Goal: Task Accomplishment & Management: Manage account settings

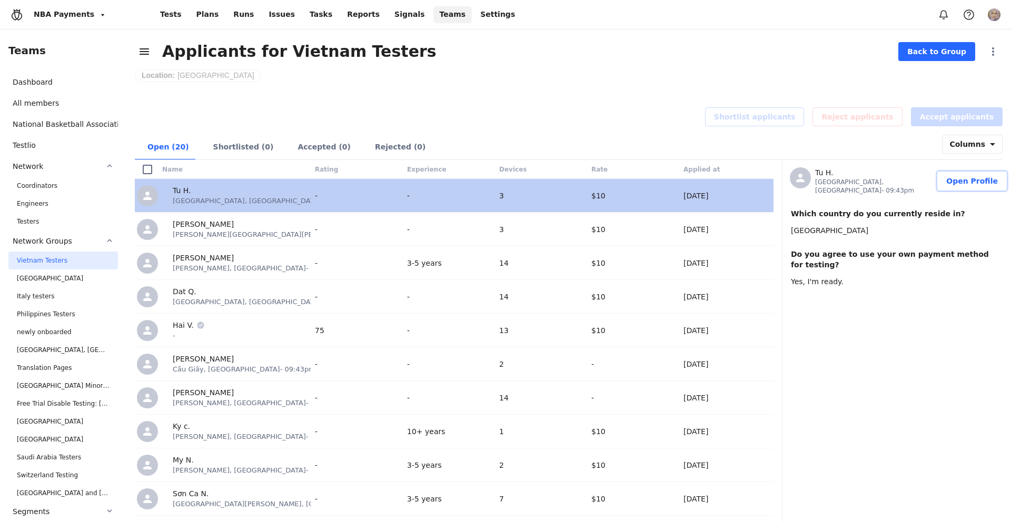
click at [950, 176] on button "Open Profile" at bounding box center [971, 181] width 69 height 19
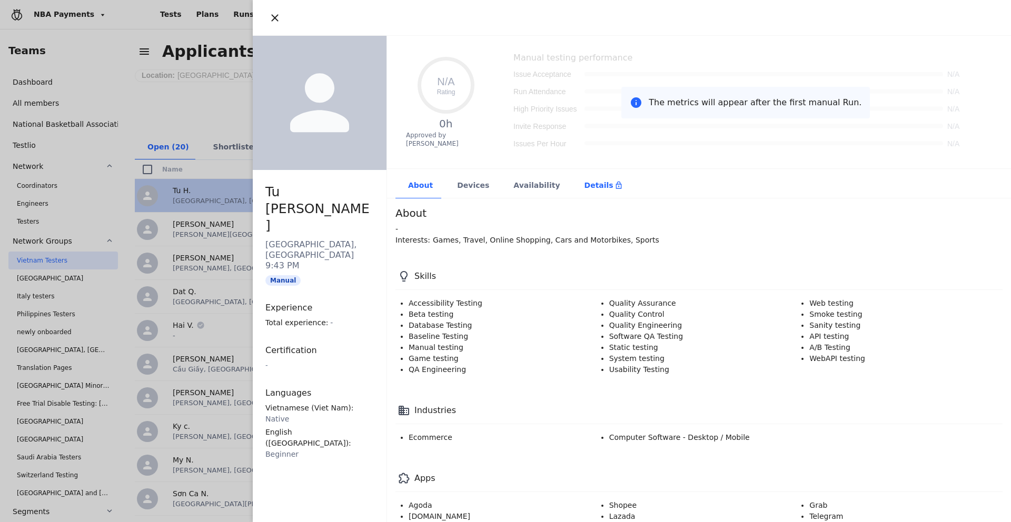
click at [590, 192] on div "Details" at bounding box center [603, 186] width 63 height 26
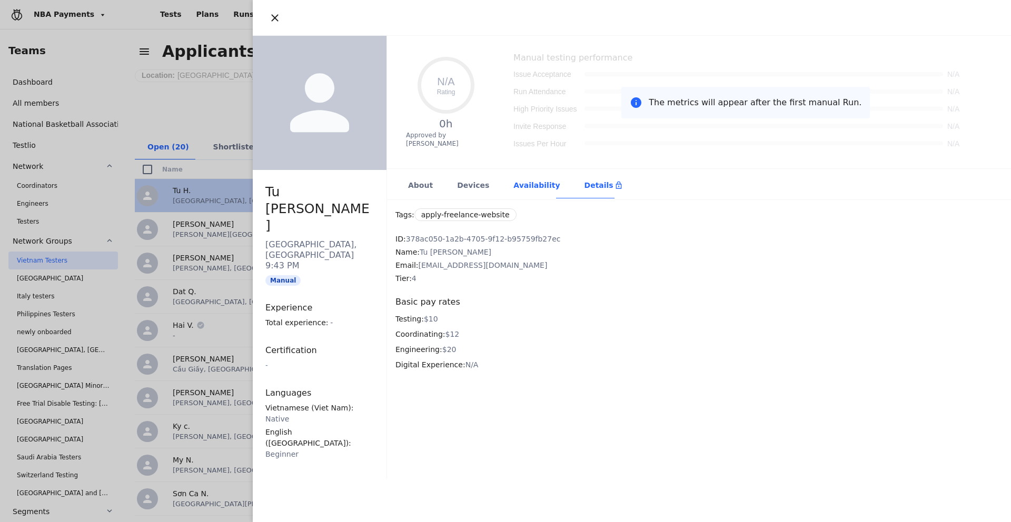
click at [534, 185] on div "Availability" at bounding box center [536, 186] width 71 height 26
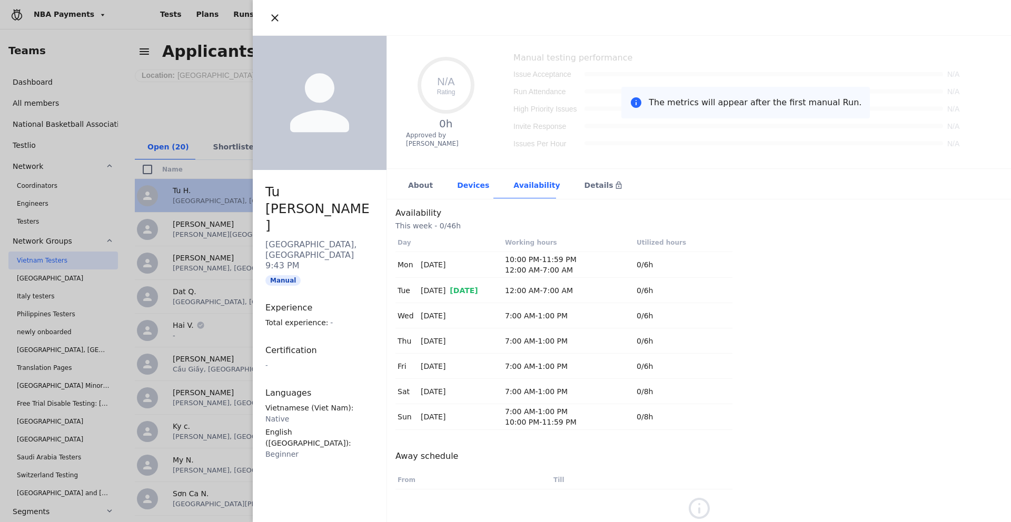
click at [472, 187] on div "Devices" at bounding box center [472, 186] width 56 height 26
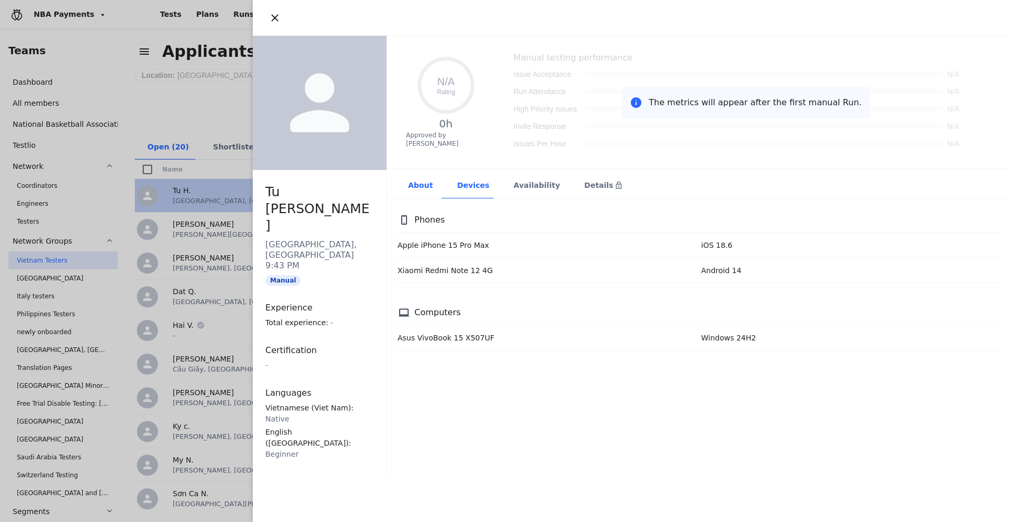
click at [424, 187] on div "About" at bounding box center [419, 186] width 49 height 26
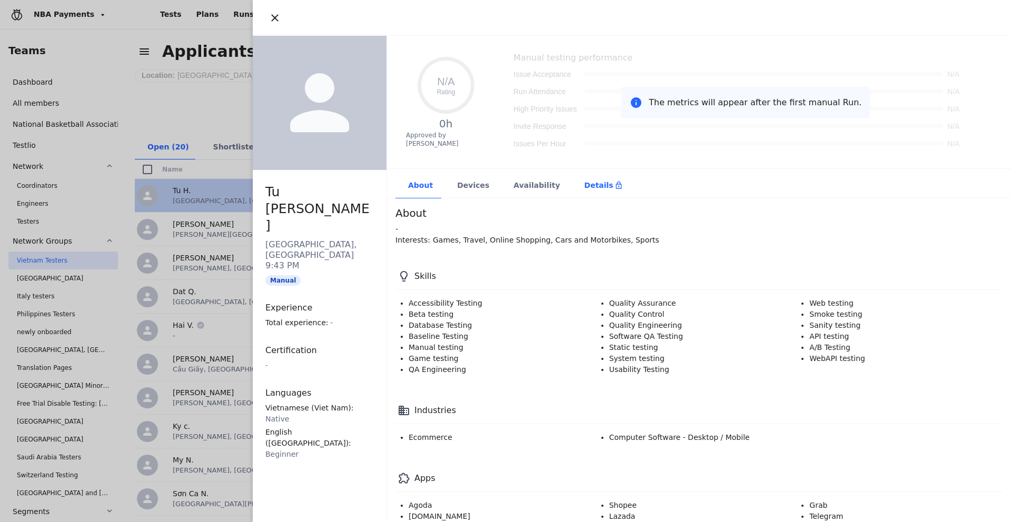
click at [584, 187] on div "Details" at bounding box center [603, 185] width 38 height 11
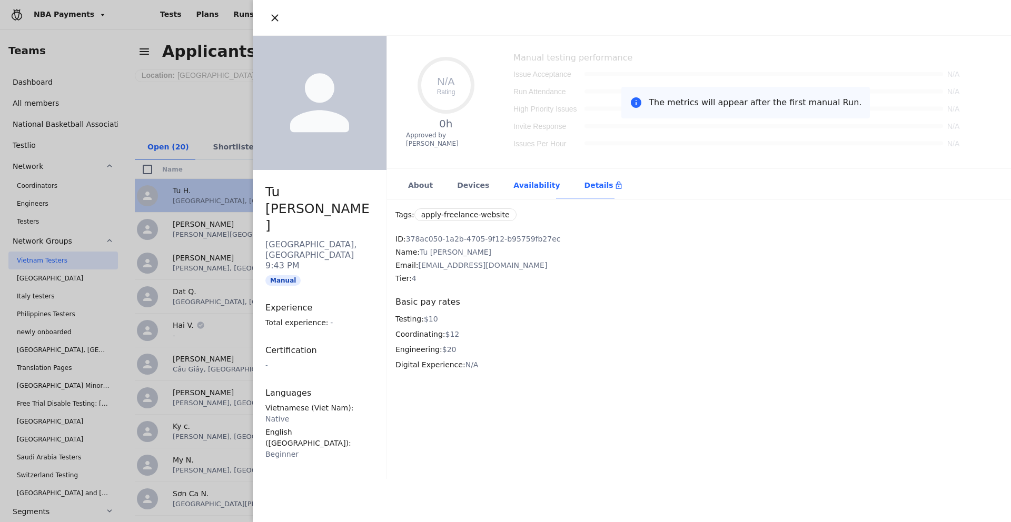
click at [530, 187] on div "Availability" at bounding box center [536, 186] width 71 height 26
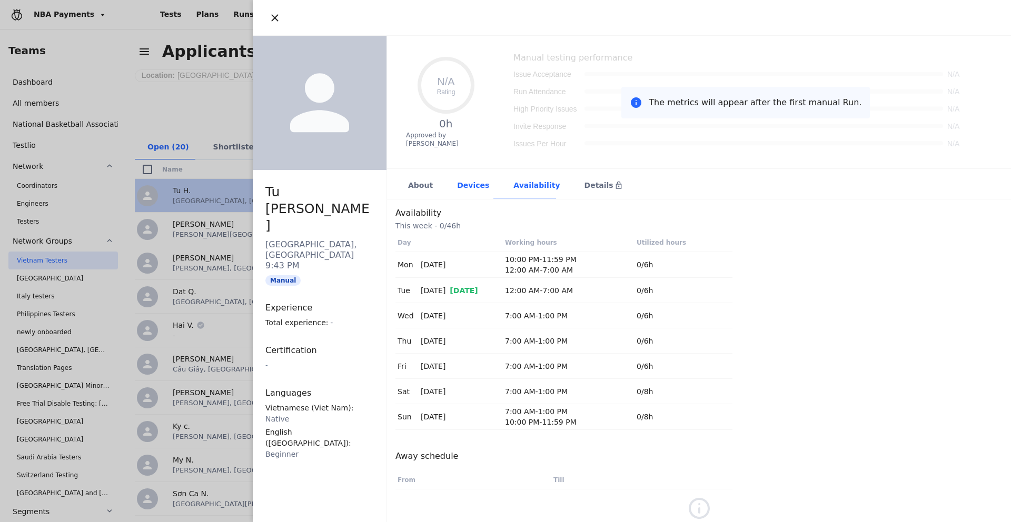
click at [482, 185] on div "Devices" at bounding box center [472, 186] width 56 height 26
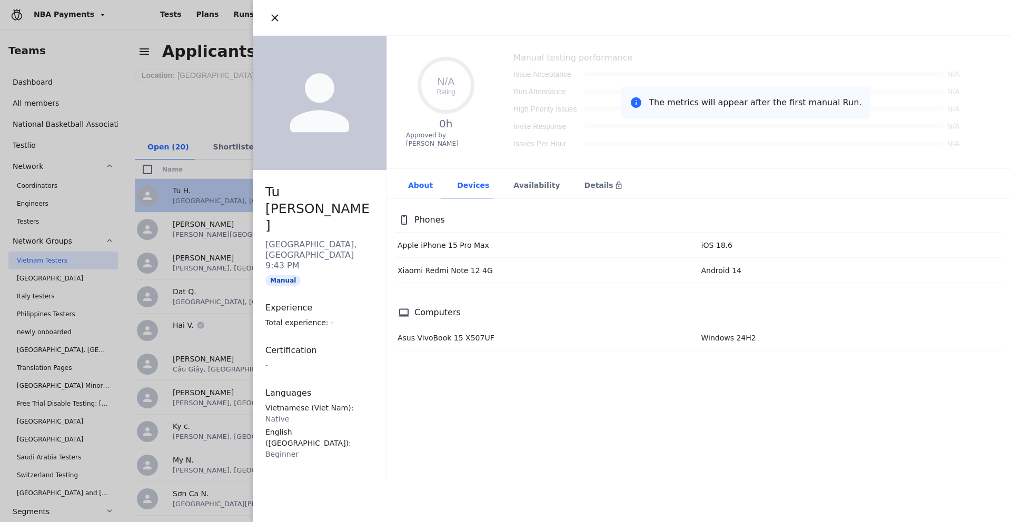
click at [420, 185] on div "About" at bounding box center [419, 186] width 49 height 26
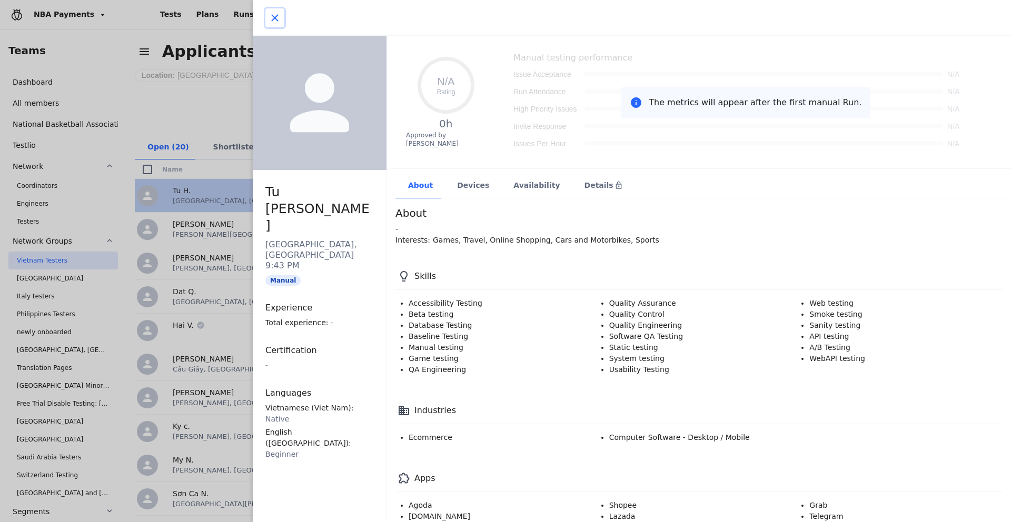
click at [272, 14] on icon "button" at bounding box center [274, 18] width 13 height 13
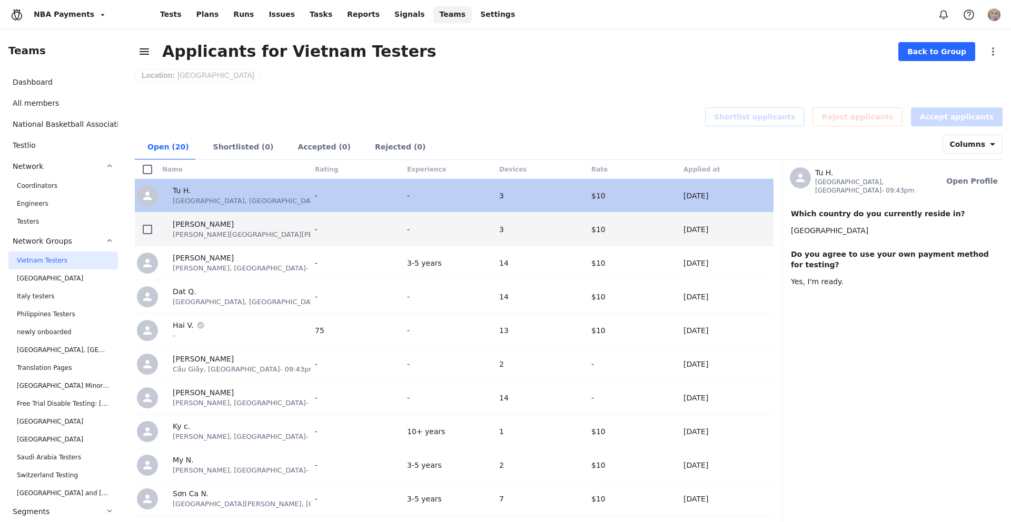
click at [255, 223] on div "[PERSON_NAME]" at bounding box center [321, 224] width 297 height 11
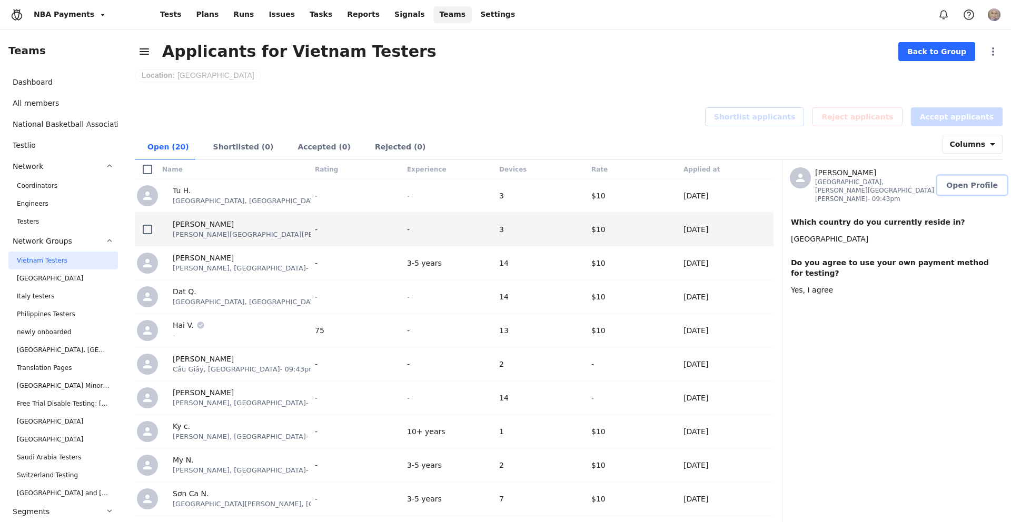
drag, startPoint x: 961, startPoint y: 182, endPoint x: 930, endPoint y: 233, distance: 59.8
click at [961, 182] on span "Open Profile" at bounding box center [972, 185] width 52 height 11
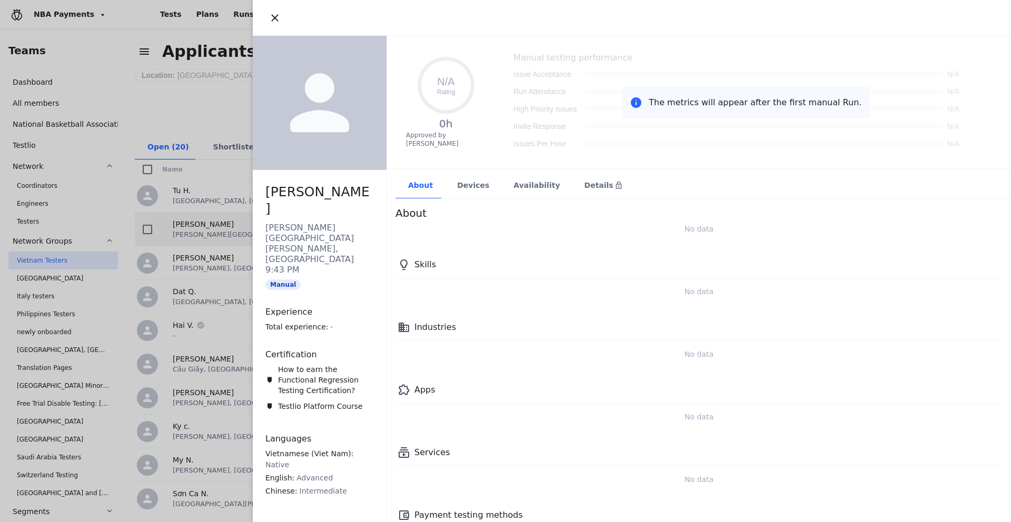
click at [575, 173] on div "Details" at bounding box center [603, 186] width 63 height 26
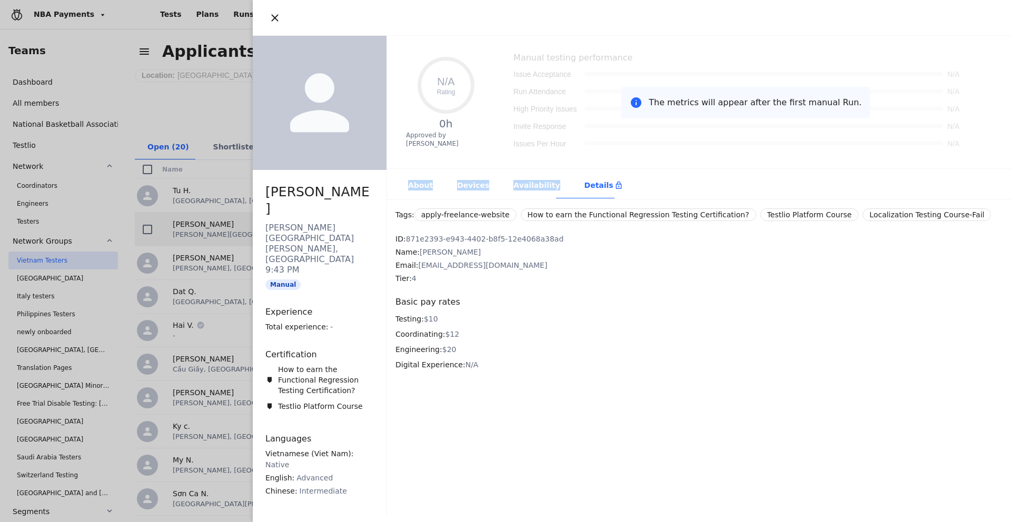
click at [532, 188] on div "Availability" at bounding box center [536, 186] width 71 height 26
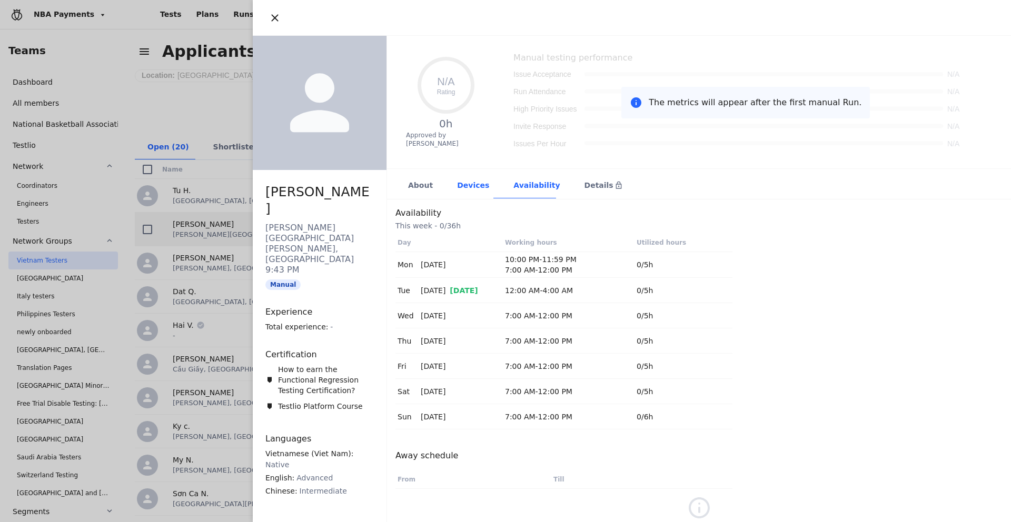
click at [455, 188] on div "Devices" at bounding box center [472, 186] width 56 height 26
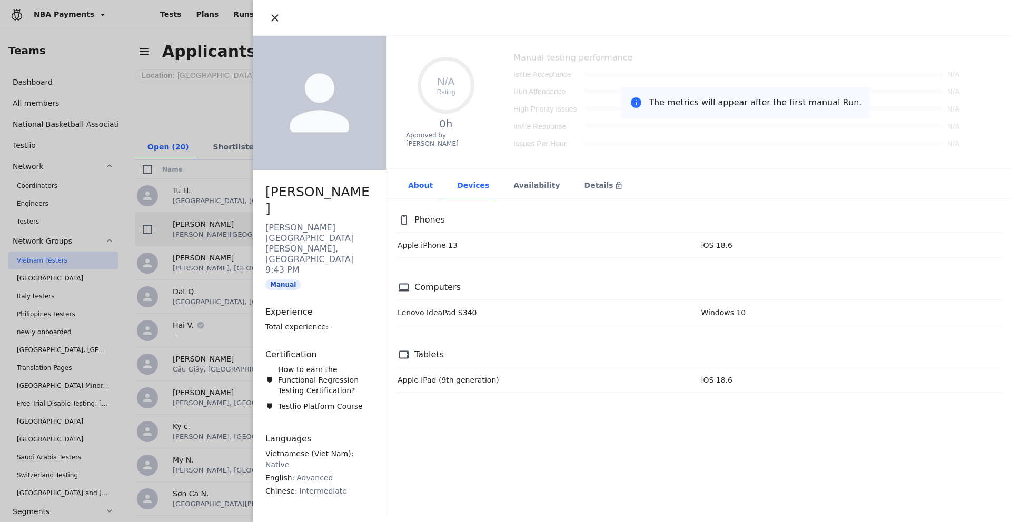
click at [419, 188] on div "About" at bounding box center [419, 186] width 49 height 26
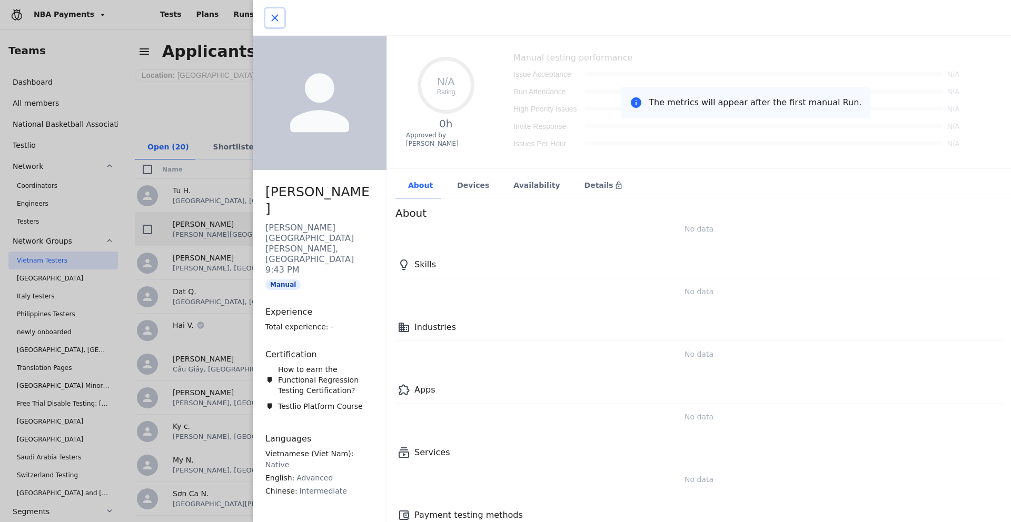
click at [267, 18] on button "button" at bounding box center [274, 17] width 19 height 19
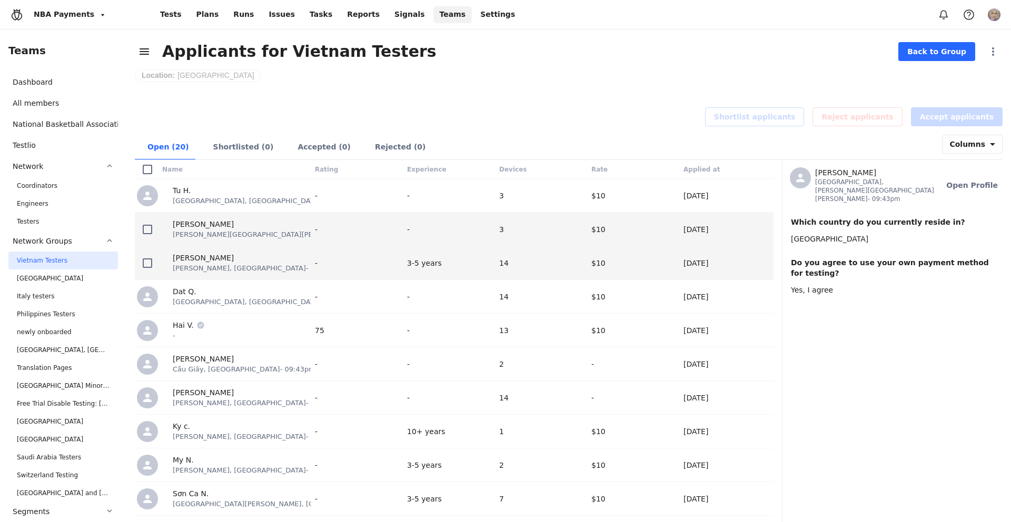
click at [246, 252] on div "[PERSON_NAME] [PERSON_NAME], [GEOGRAPHIC_DATA] - 09:43pm" at bounding box center [236, 262] width 153 height 33
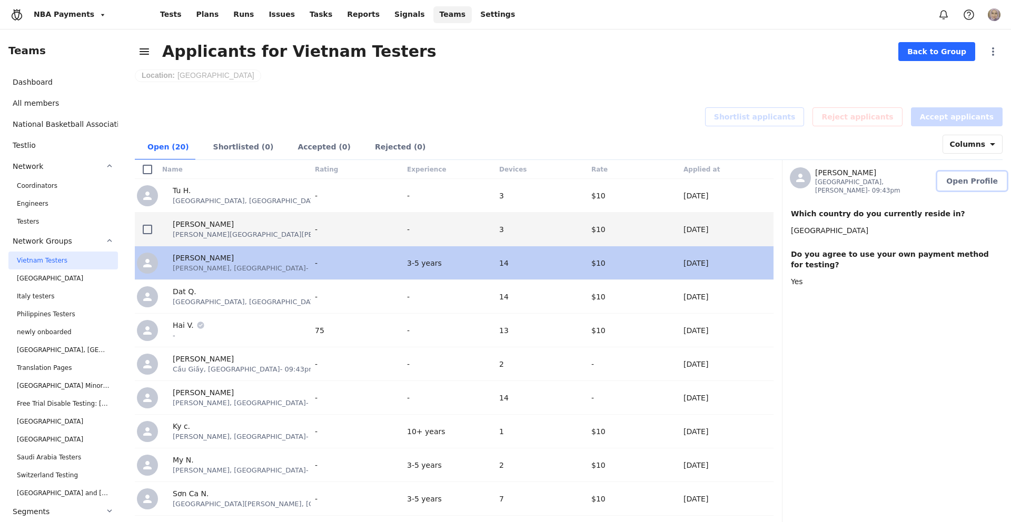
click at [990, 176] on span "Open Profile" at bounding box center [972, 181] width 52 height 11
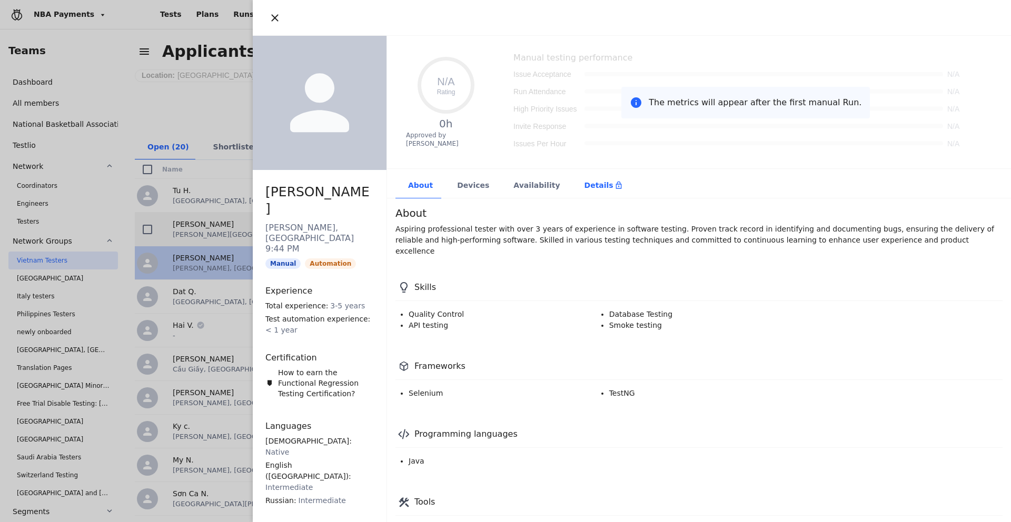
click at [593, 190] on div "Details" at bounding box center [603, 185] width 38 height 11
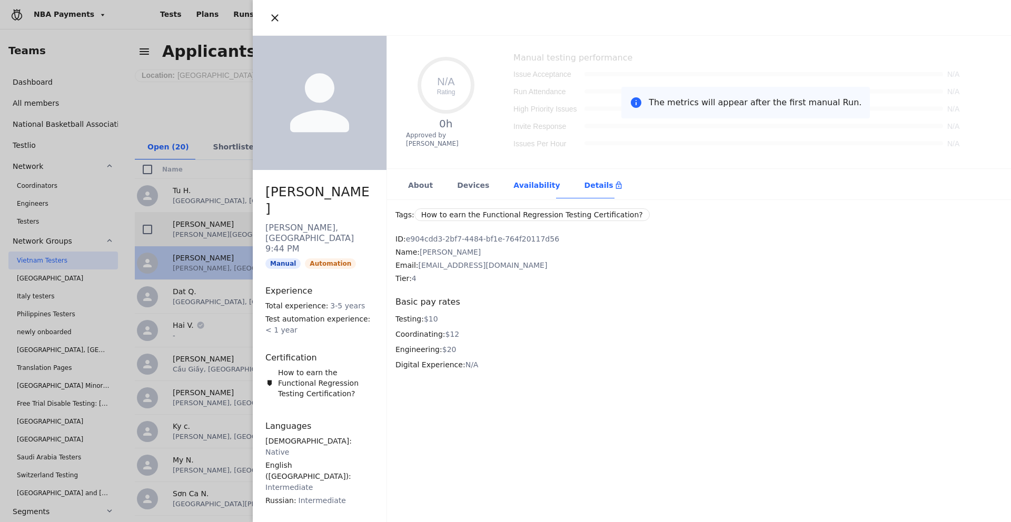
click at [524, 188] on div "Availability" at bounding box center [536, 186] width 71 height 26
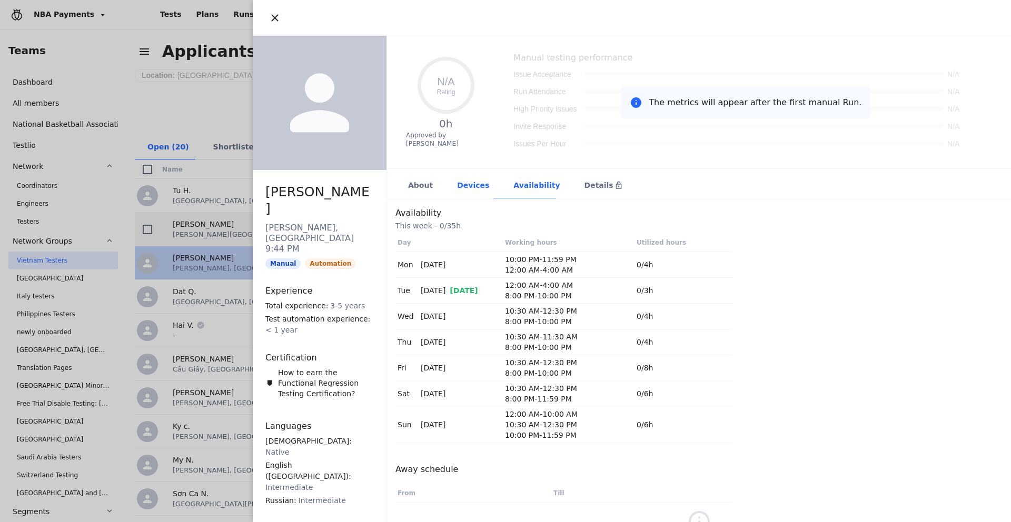
click at [473, 192] on div "Devices" at bounding box center [472, 186] width 56 height 26
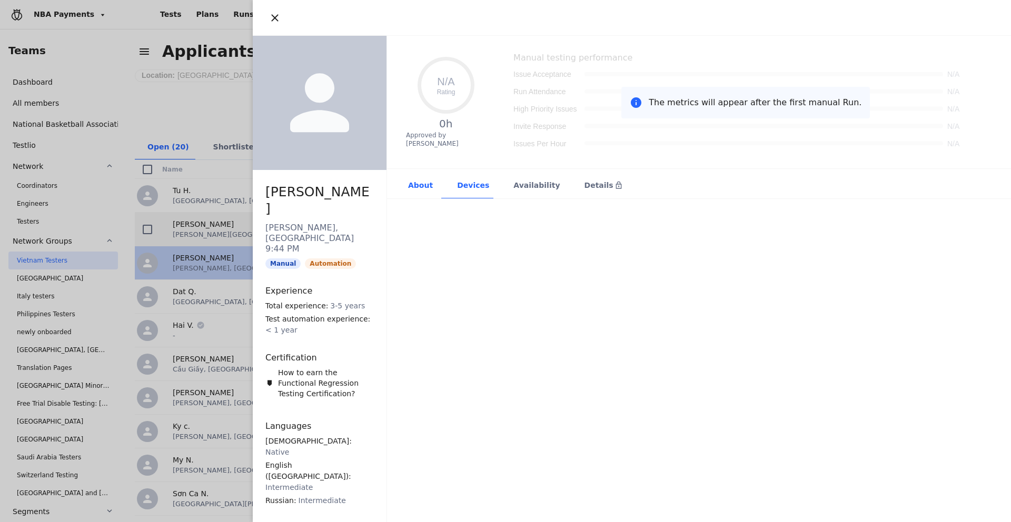
click at [422, 190] on div "About" at bounding box center [419, 186] width 49 height 26
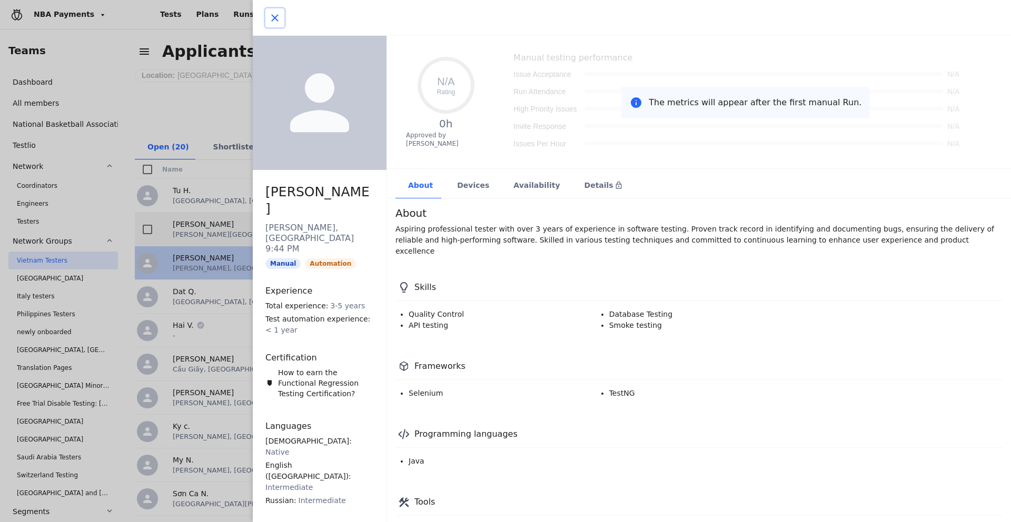
click at [271, 17] on icon "button" at bounding box center [274, 18] width 13 height 13
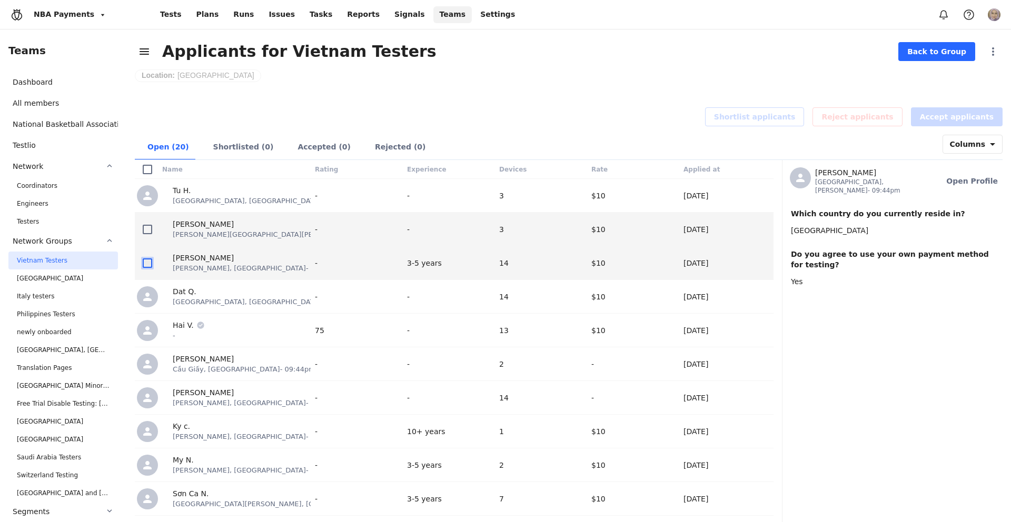
click at [143, 263] on icon at bounding box center [147, 262] width 9 height 9
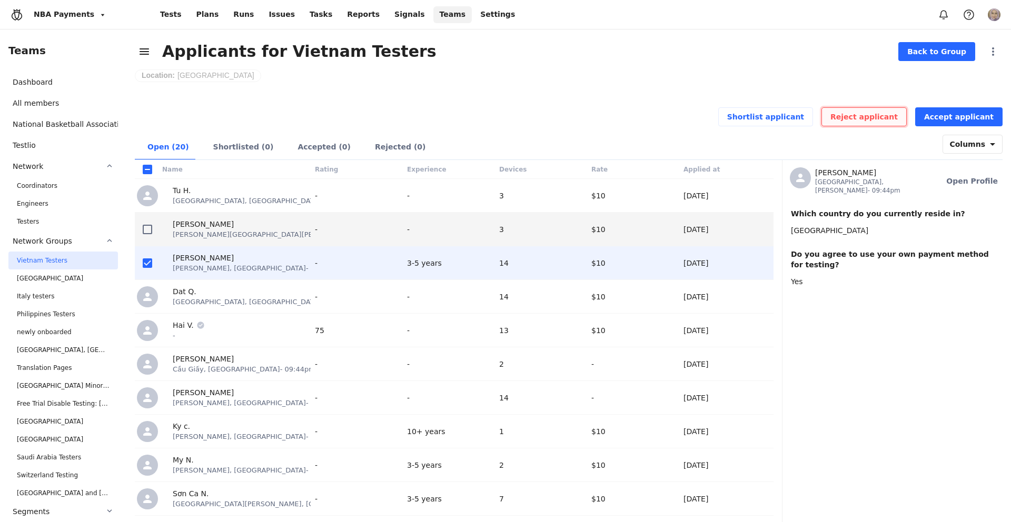
click at [907, 116] on button "Reject applicant" at bounding box center [863, 116] width 85 height 19
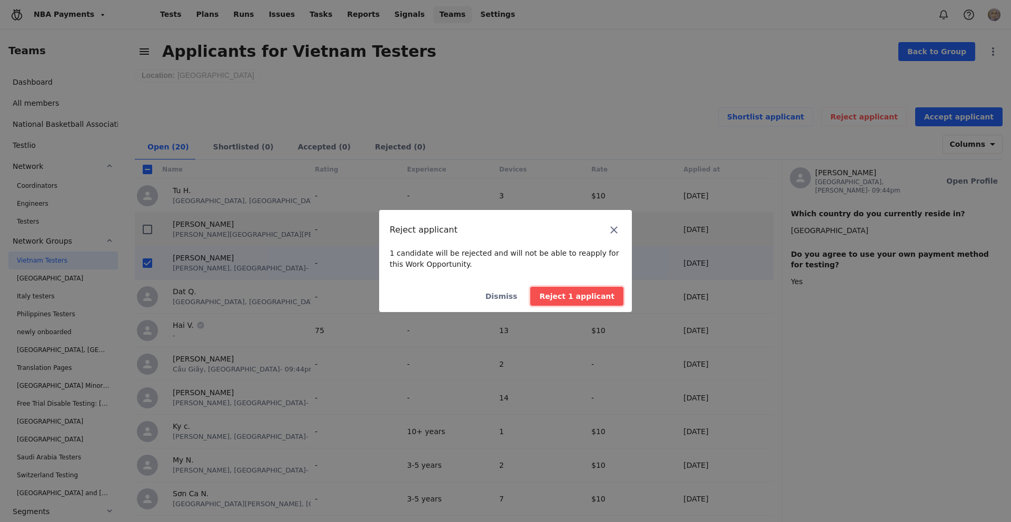
click at [572, 298] on span "Reject 1 applicant" at bounding box center [576, 296] width 75 height 11
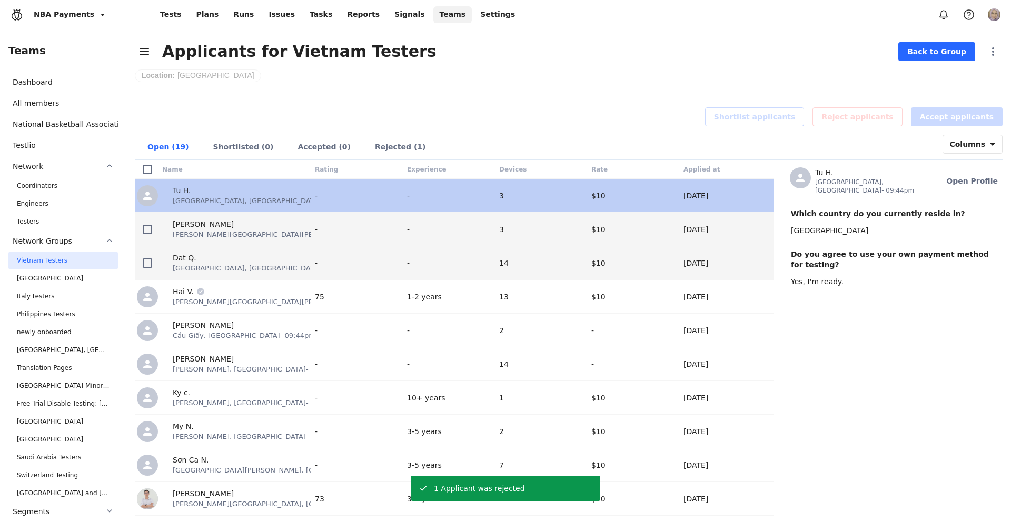
click at [278, 267] on div "Dat Q. [GEOGRAPHIC_DATA], [GEOGRAPHIC_DATA] - 09:44pm" at bounding box center [236, 263] width 148 height 21
click at [305, 270] on div "Dat Q. [GEOGRAPHIC_DATA], [GEOGRAPHIC_DATA] - 09:44pm" at bounding box center [236, 263] width 148 height 21
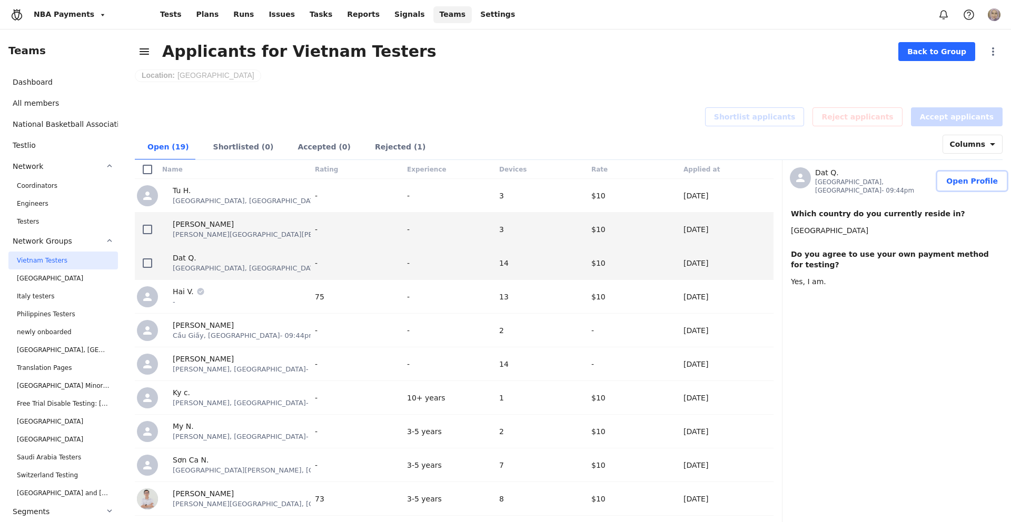
click at [957, 176] on span "Open Profile" at bounding box center [972, 181] width 52 height 11
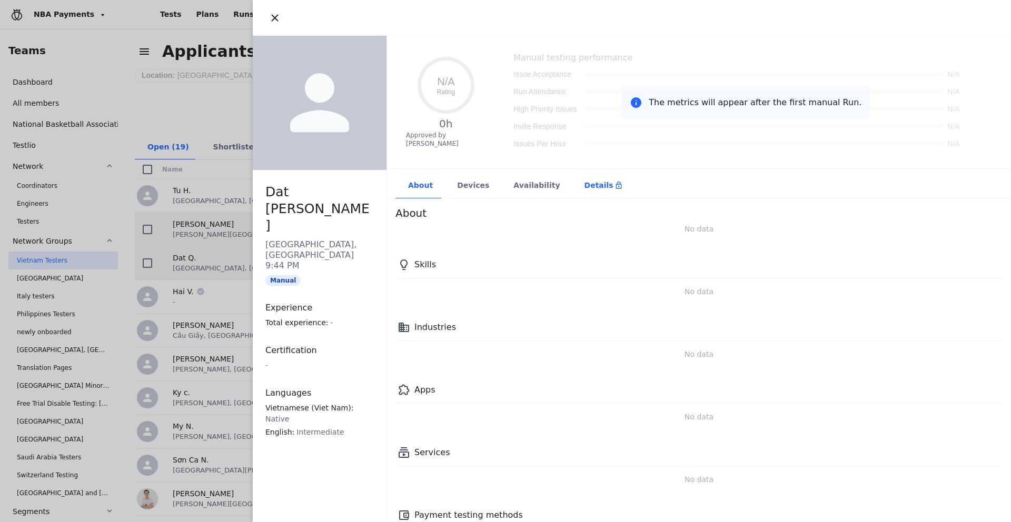
click at [586, 195] on div "Details" at bounding box center [603, 186] width 63 height 26
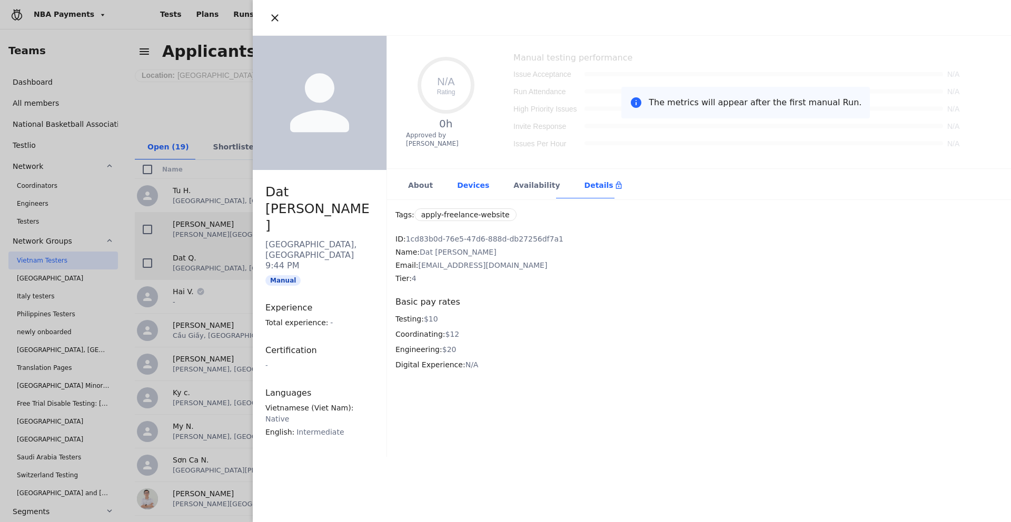
click at [464, 187] on div "Devices" at bounding box center [472, 186] width 56 height 26
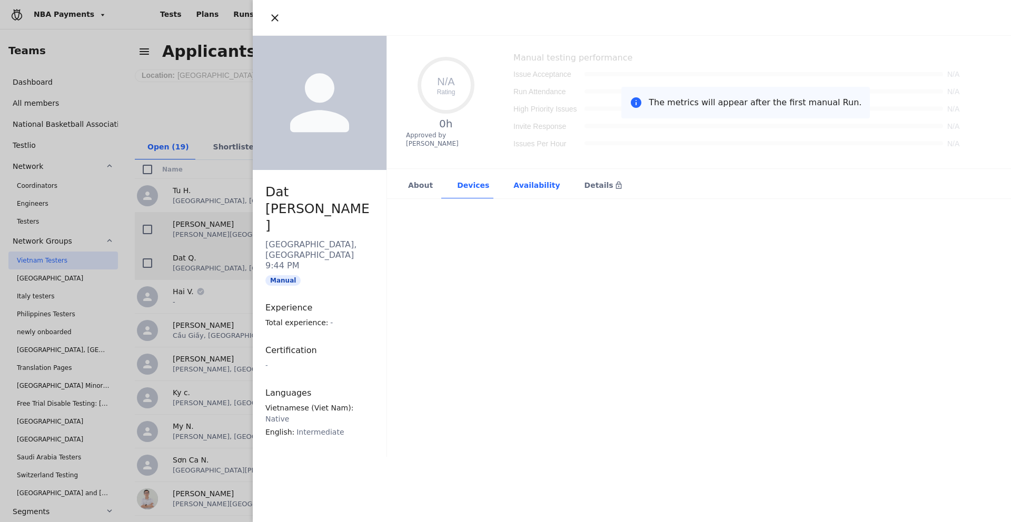
click at [516, 178] on div "Availability" at bounding box center [536, 186] width 71 height 26
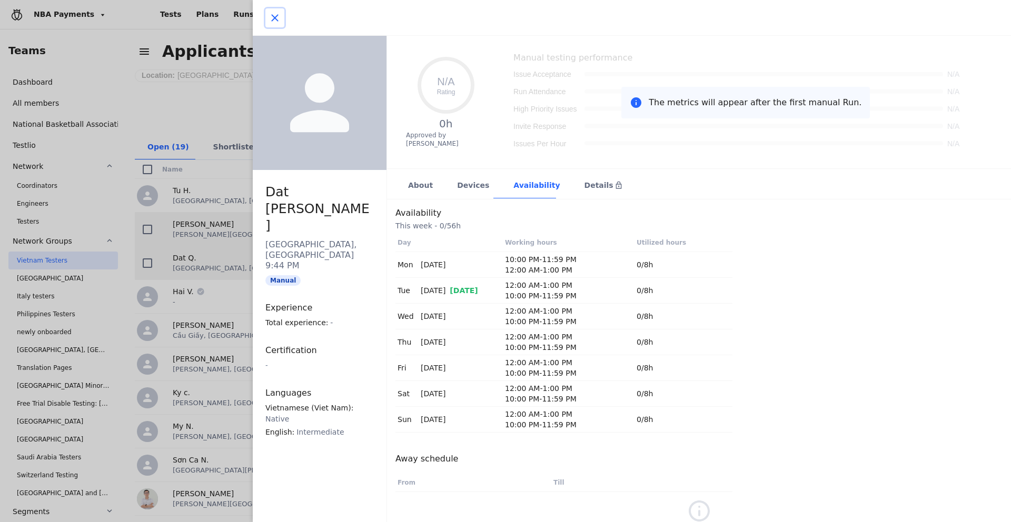
click at [274, 17] on icon "button" at bounding box center [274, 17] width 7 height 7
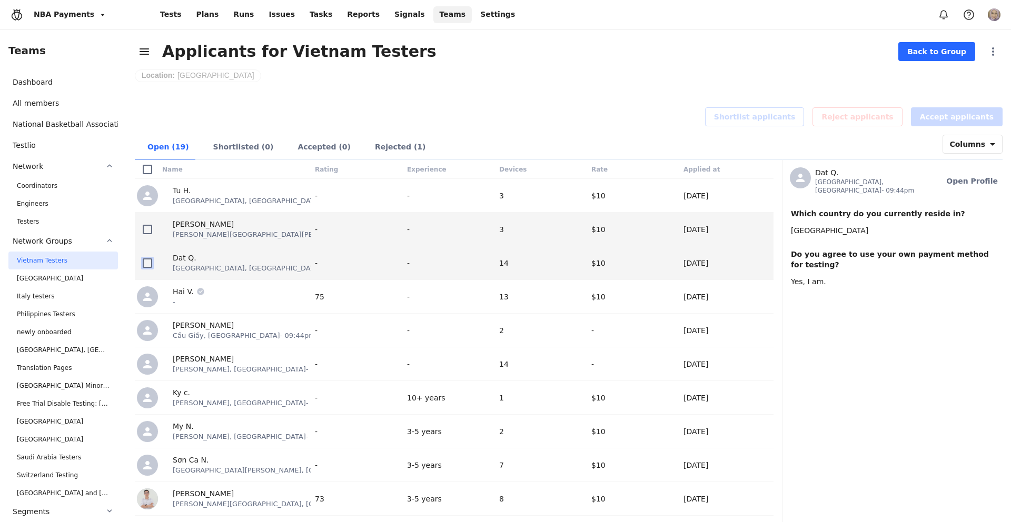
drag, startPoint x: 148, startPoint y: 263, endPoint x: 158, endPoint y: 262, distance: 9.6
click at [149, 263] on icon at bounding box center [147, 263] width 8 height 8
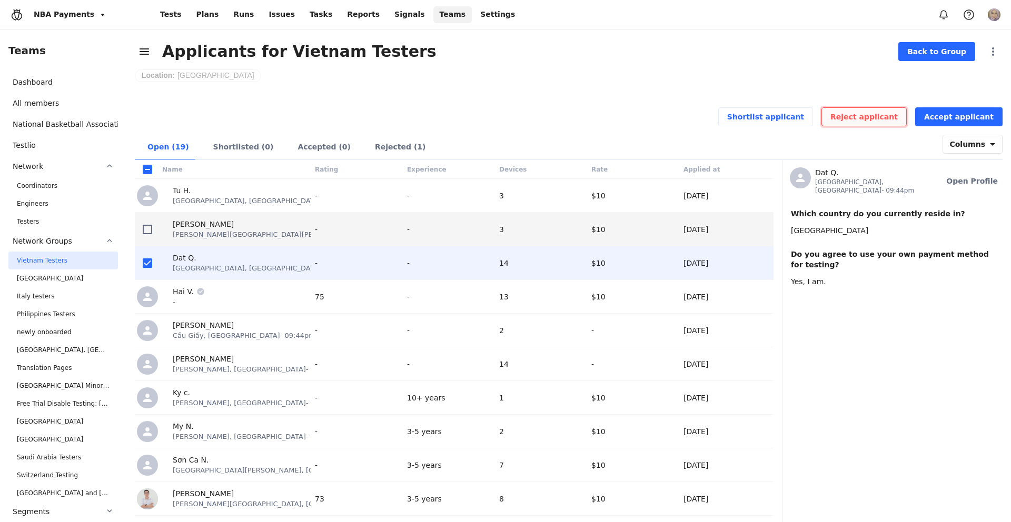
click at [887, 116] on span "Reject applicant" at bounding box center [863, 117] width 67 height 11
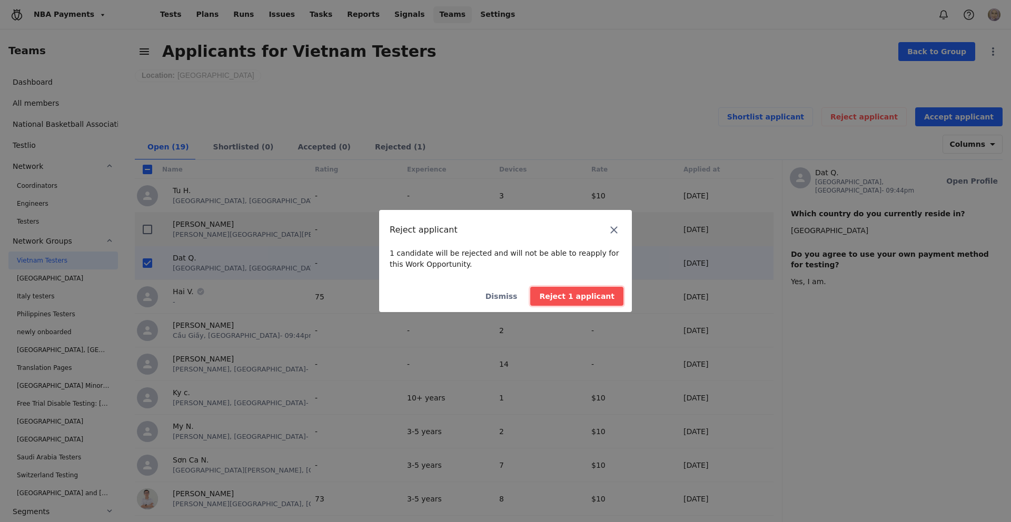
click at [566, 297] on span "Reject 1 applicant" at bounding box center [576, 296] width 75 height 11
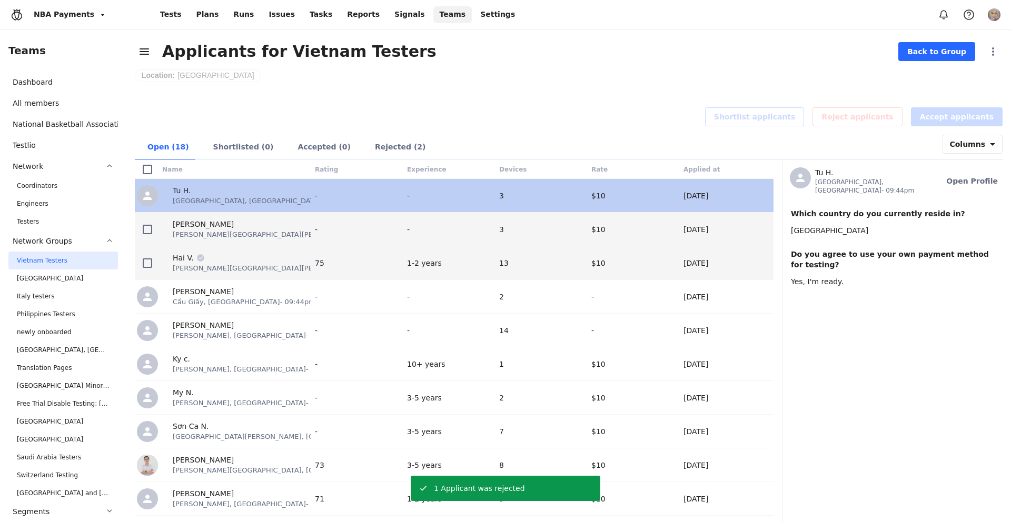
click at [298, 275] on div "Hai V. [PERSON_NAME][GEOGRAPHIC_DATA][PERSON_NAME], [GEOGRAPHIC_DATA] - 09:44pm" at bounding box center [236, 262] width 153 height 33
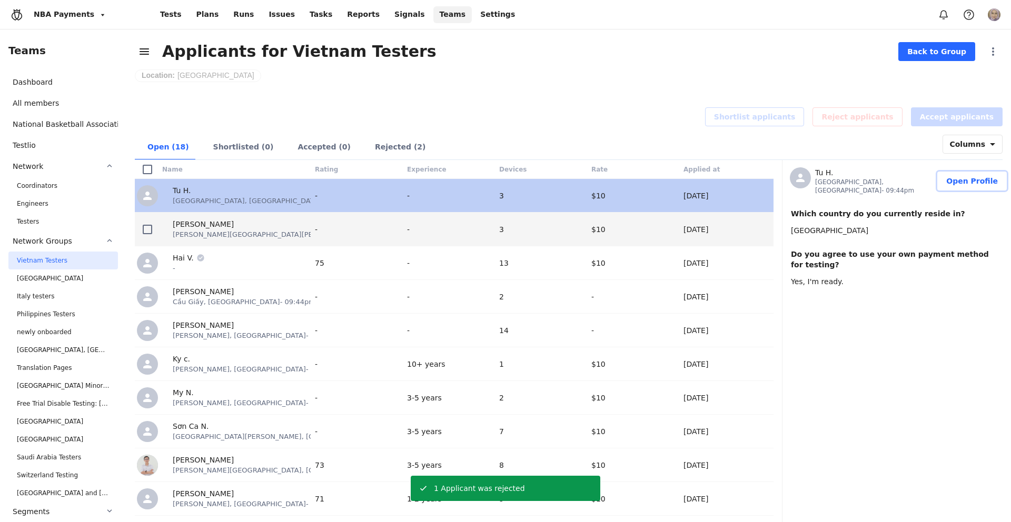
click at [959, 176] on span "Open Profile" at bounding box center [972, 181] width 52 height 11
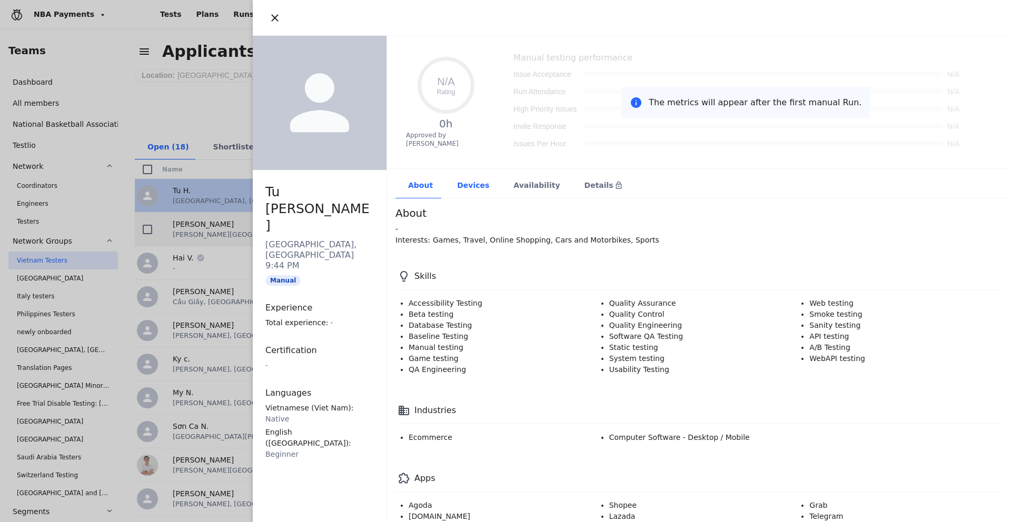
click at [466, 186] on div "Devices" at bounding box center [472, 186] width 56 height 26
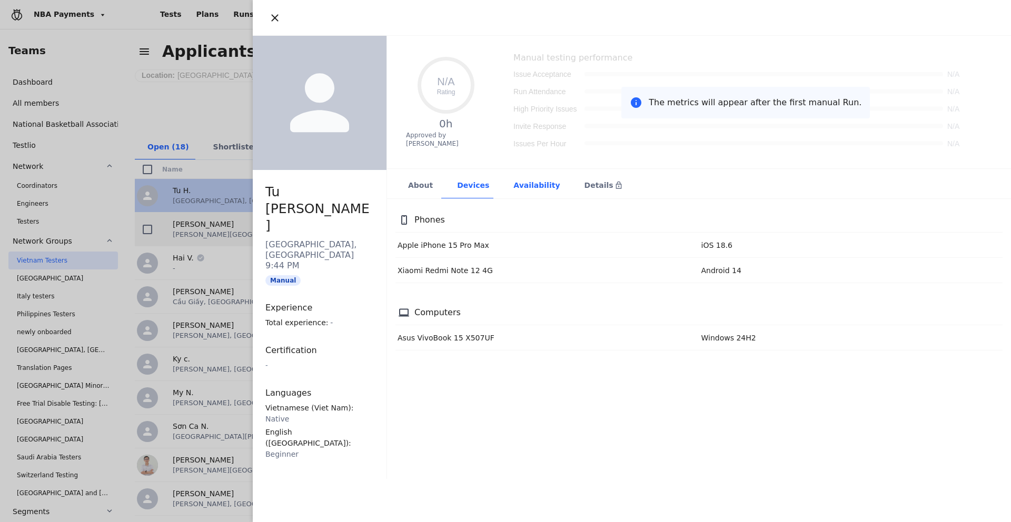
click at [528, 184] on div "Availability" at bounding box center [536, 186] width 71 height 26
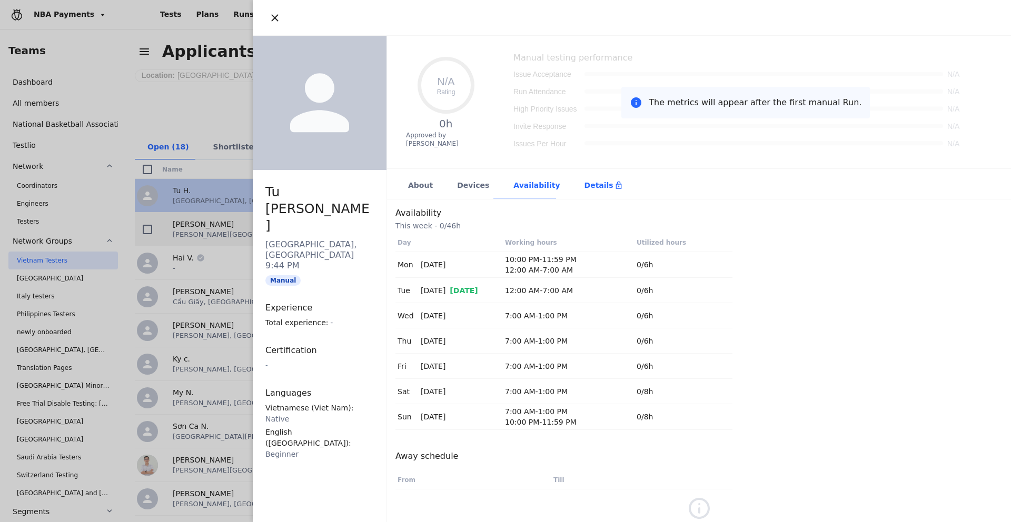
click at [584, 184] on div "Details" at bounding box center [603, 185] width 38 height 11
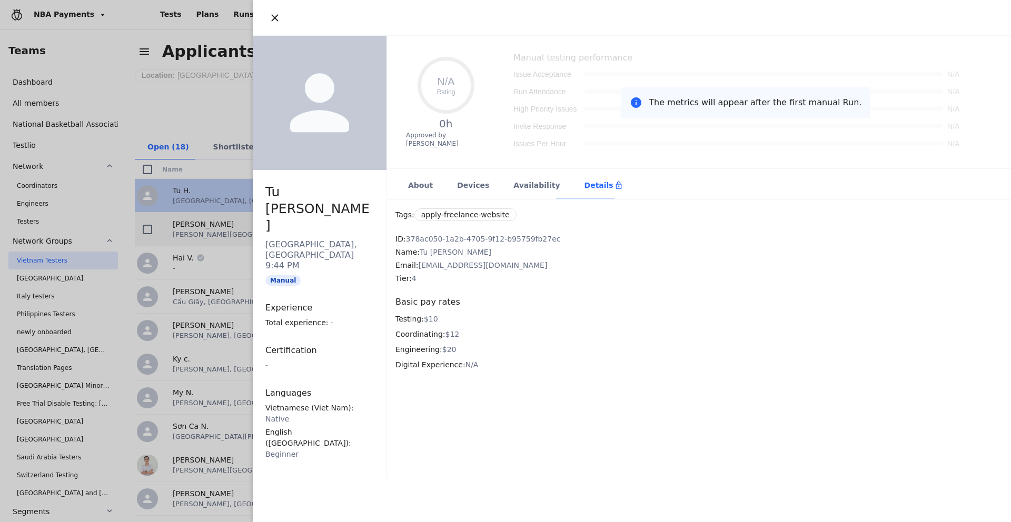
click at [530, 200] on div "Tags : apply-freelance-website ID : 378ac050-1a2b-4705-9f12-b95759fb27ec Name :…" at bounding box center [699, 285] width 624 height 171
click at [510, 194] on div "Availability" at bounding box center [536, 186] width 71 height 26
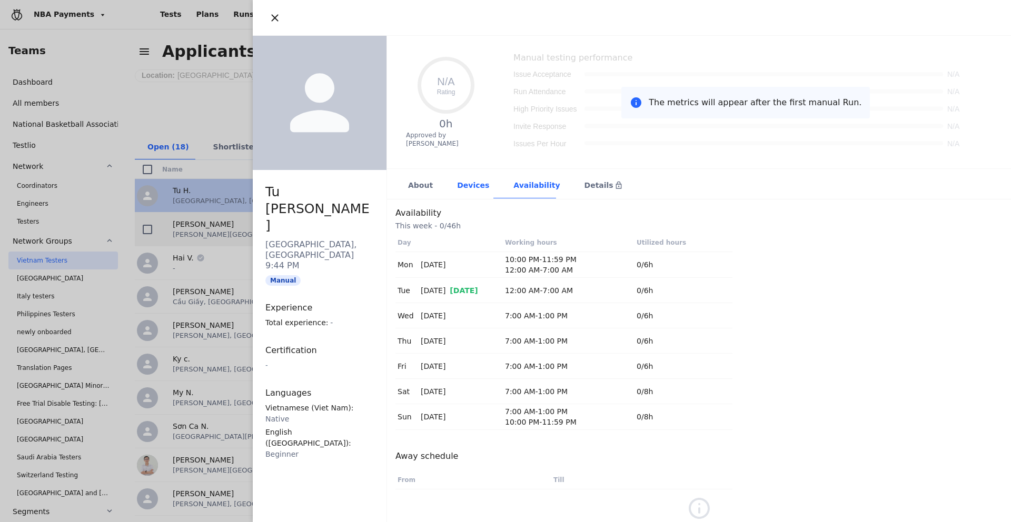
click at [456, 190] on div "Devices" at bounding box center [472, 186] width 56 height 26
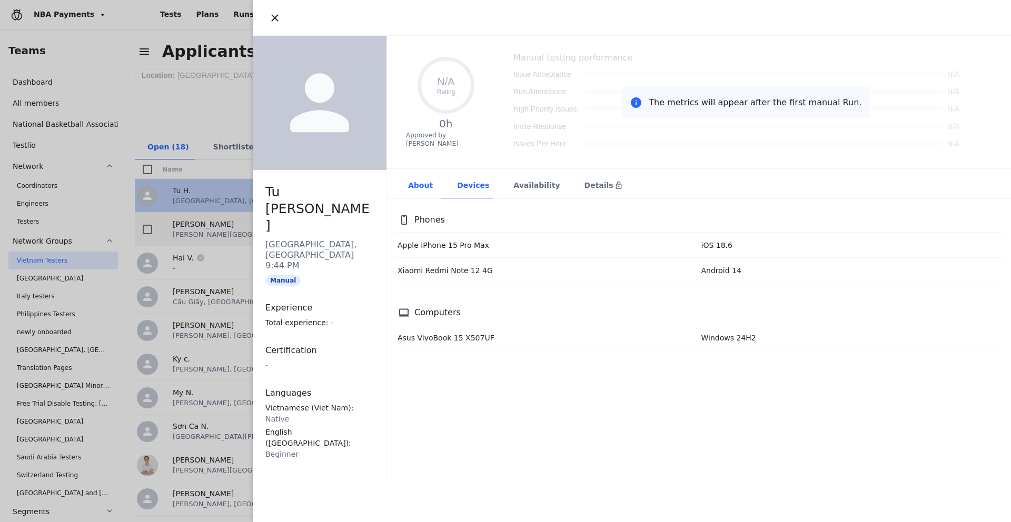
click at [417, 188] on div "About" at bounding box center [419, 186] width 49 height 26
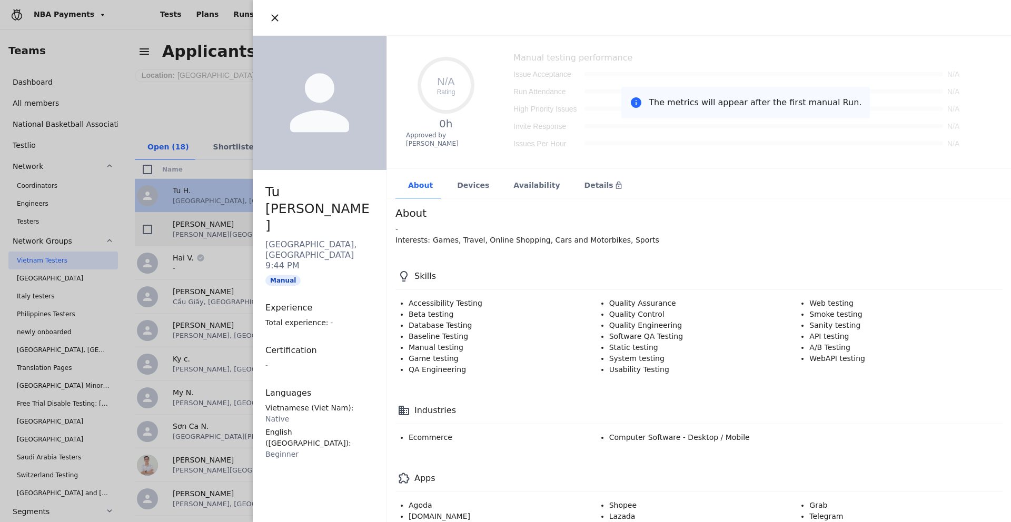
click at [450, 156] on div "N/A Rating 0h Approved by Testlio The metrics will appear after the first manua…" at bounding box center [699, 102] width 624 height 133
click at [454, 178] on div "Devices" at bounding box center [472, 186] width 56 height 26
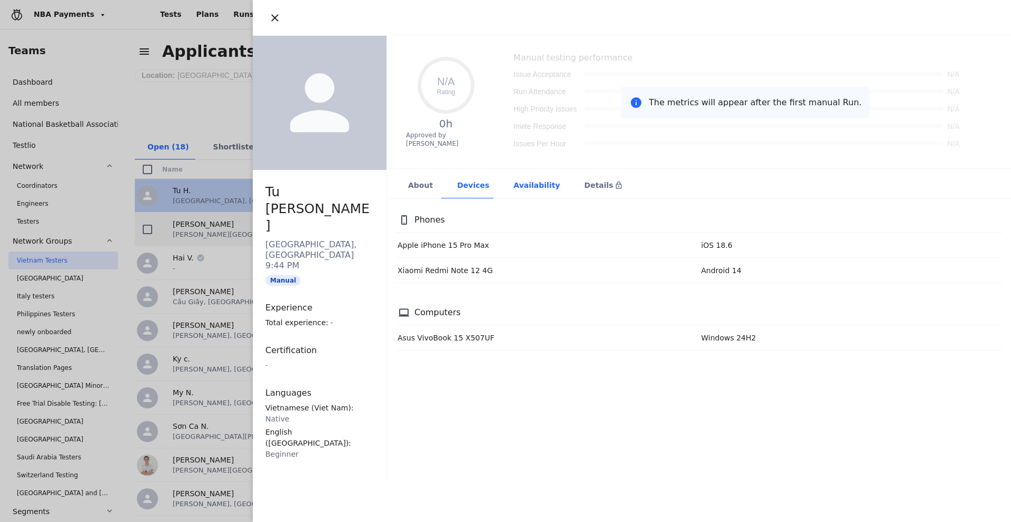
click at [552, 185] on div "Availability" at bounding box center [536, 186] width 71 height 26
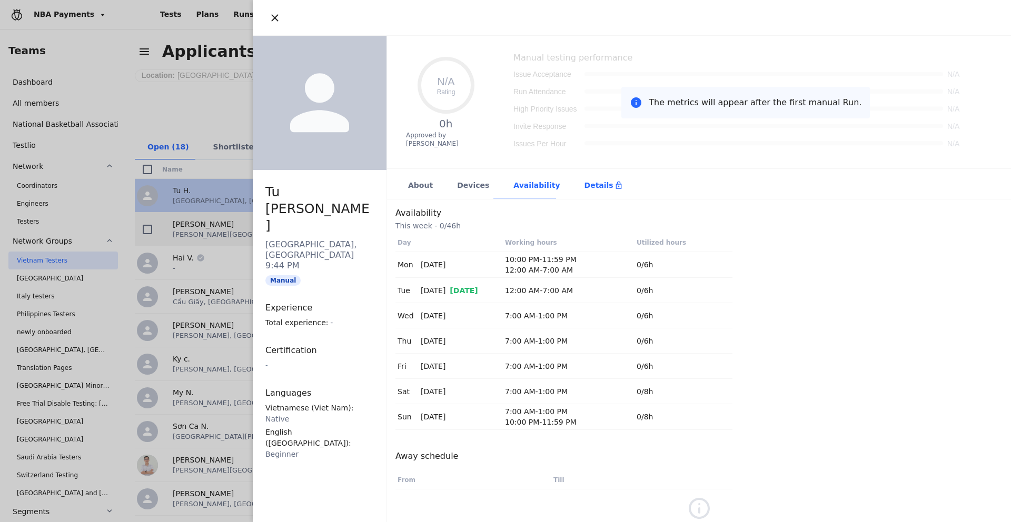
click at [614, 185] on icon at bounding box center [618, 185] width 8 height 8
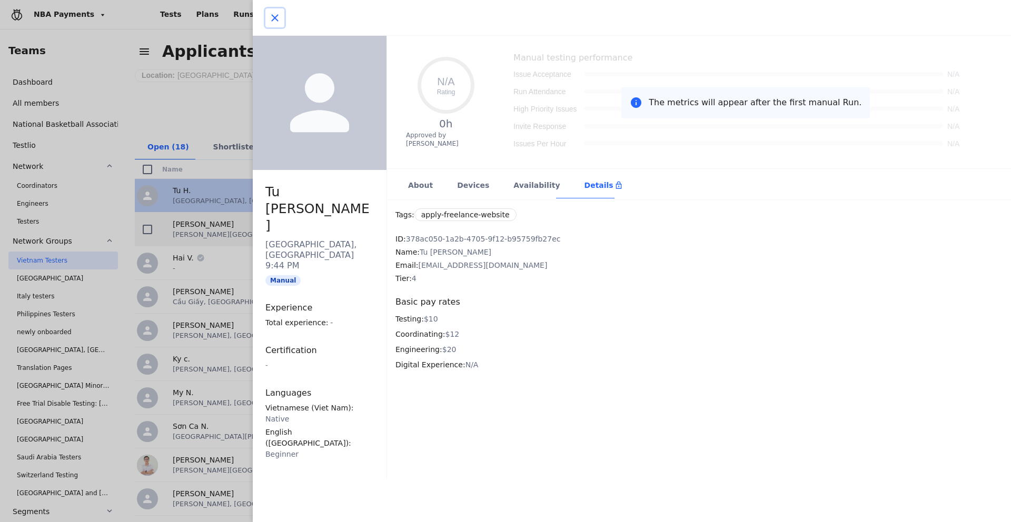
click at [271, 17] on icon "button" at bounding box center [274, 18] width 13 height 13
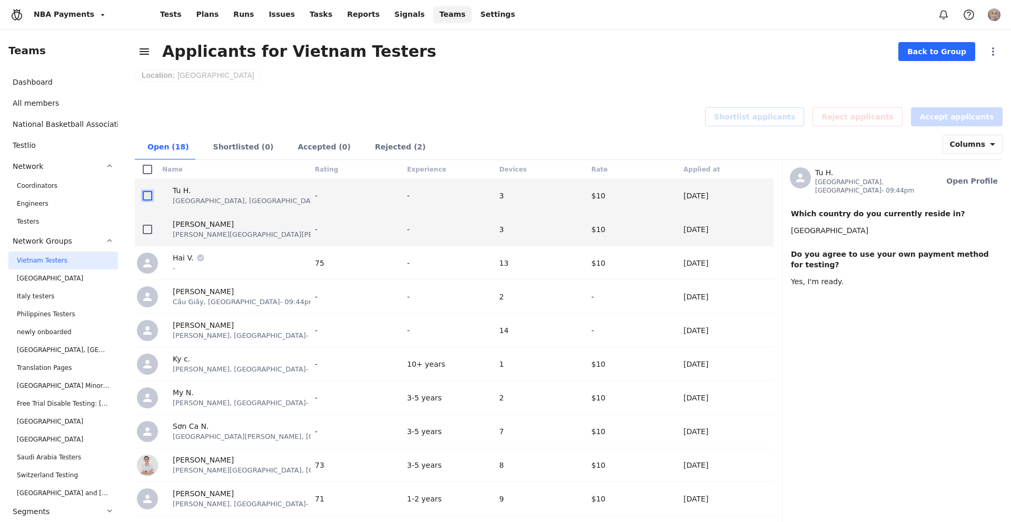
click at [144, 200] on icon at bounding box center [147, 196] width 13 height 13
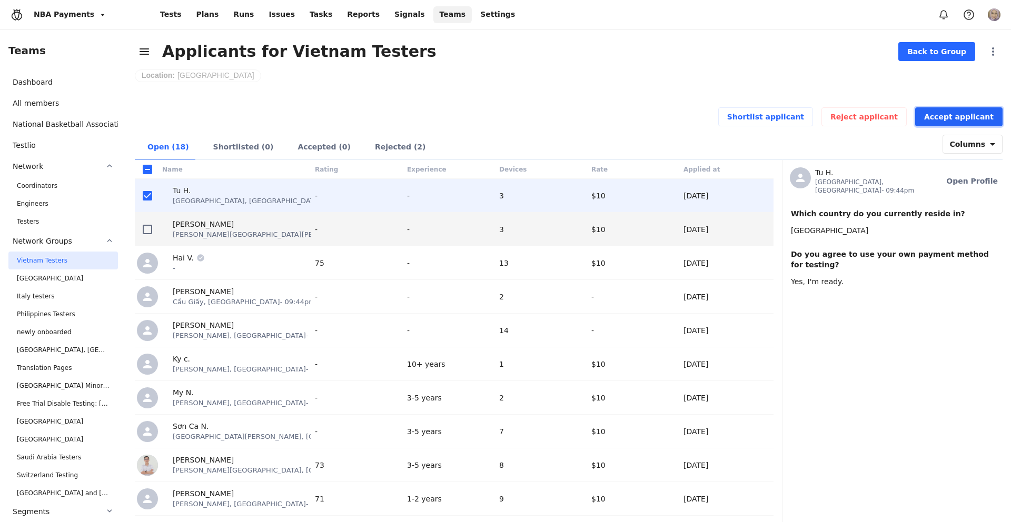
click at [987, 113] on span "Accept applicant" at bounding box center [958, 117] width 69 height 11
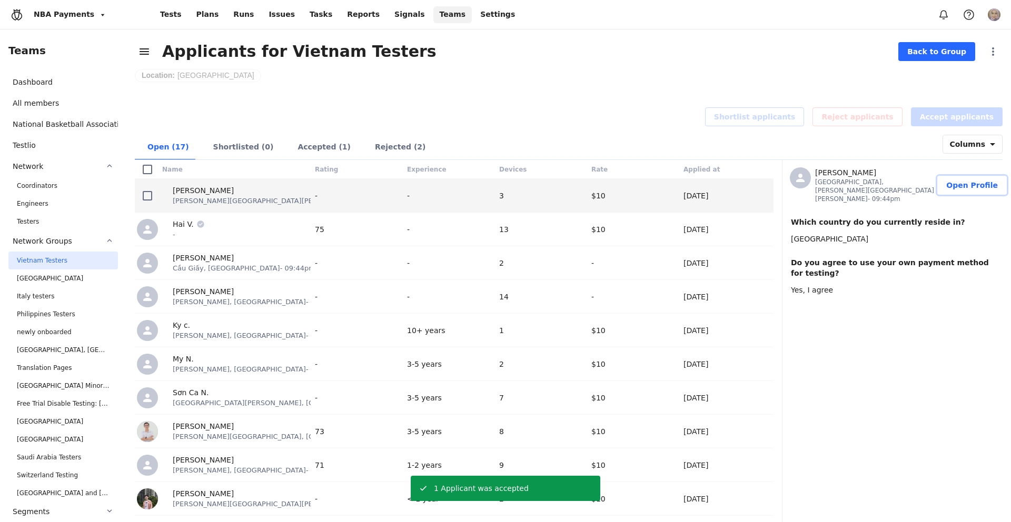
click at [969, 185] on button "Open Profile" at bounding box center [971, 185] width 69 height 19
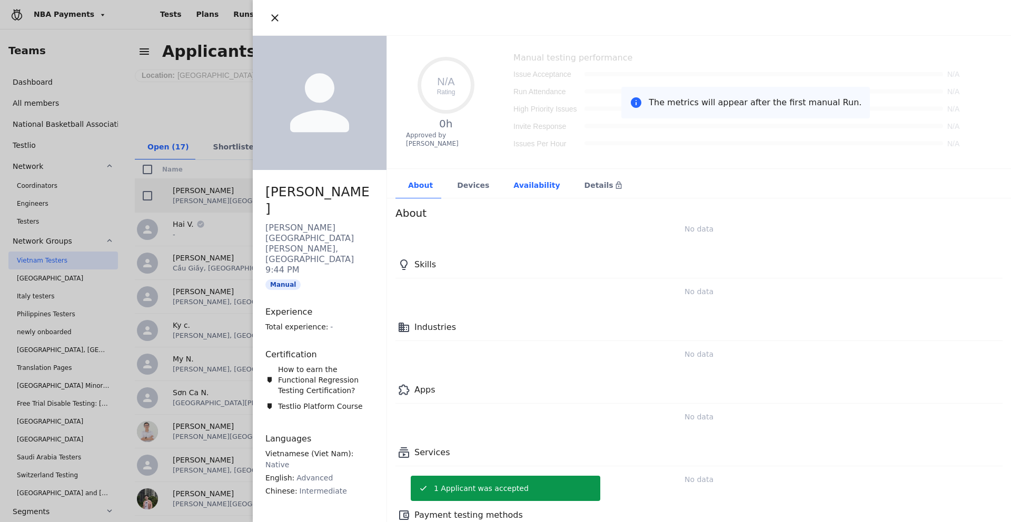
click at [547, 184] on div "Availability" at bounding box center [536, 186] width 71 height 26
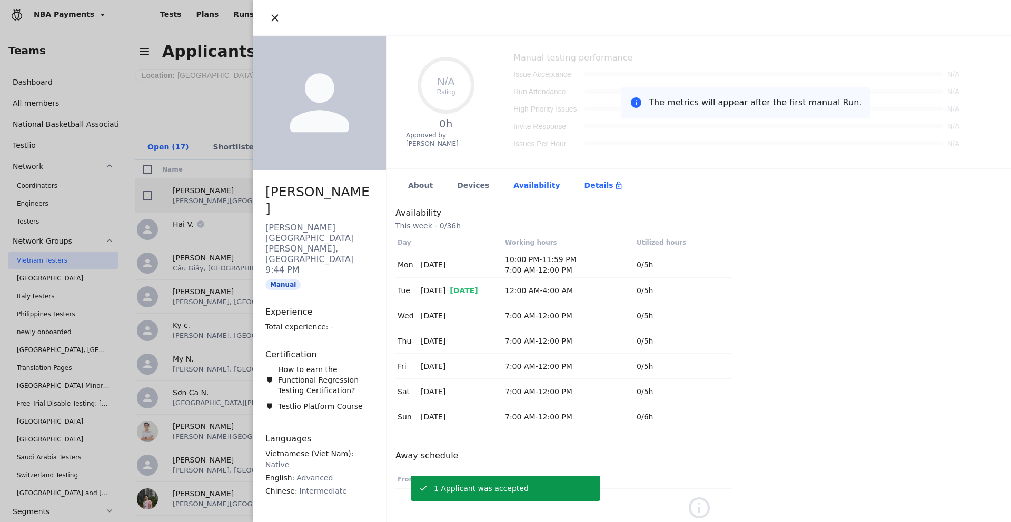
click at [592, 185] on div "Details" at bounding box center [603, 185] width 38 height 11
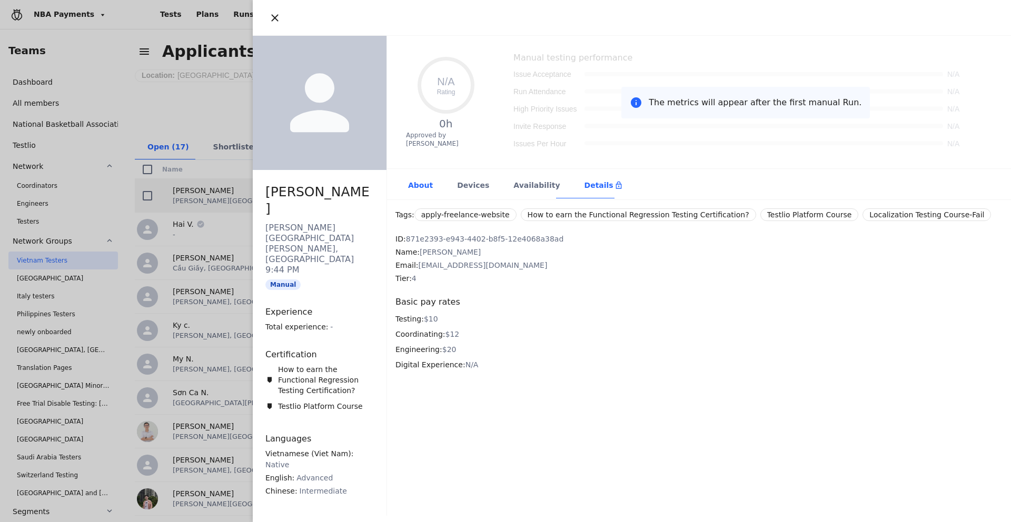
click at [427, 183] on div "About" at bounding box center [419, 186] width 49 height 26
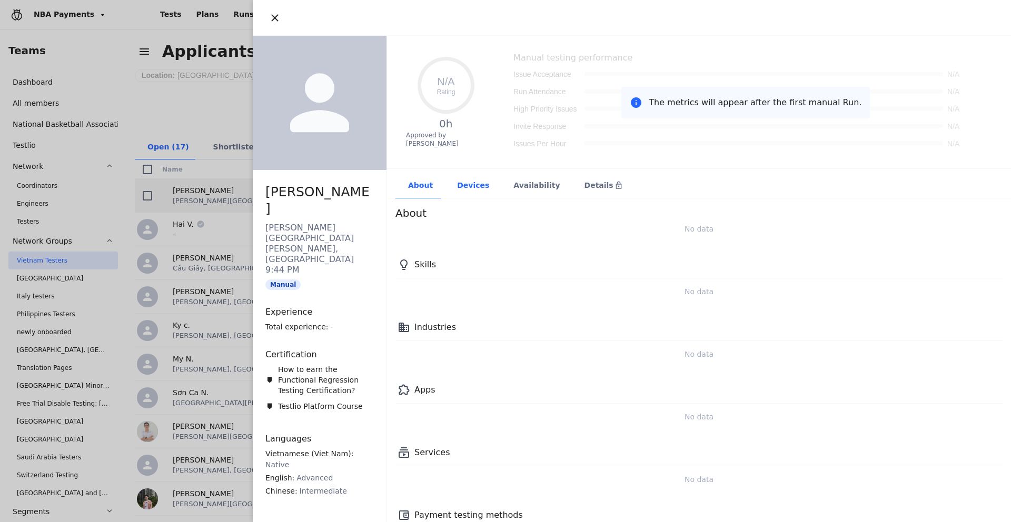
click at [459, 181] on div "Devices" at bounding box center [472, 186] width 56 height 26
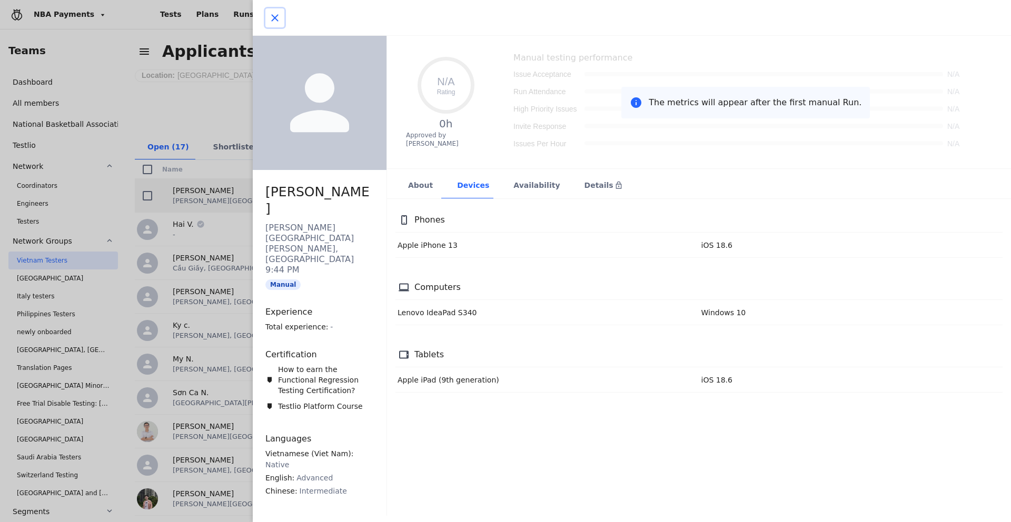
click at [277, 18] on icon "button" at bounding box center [274, 18] width 13 height 13
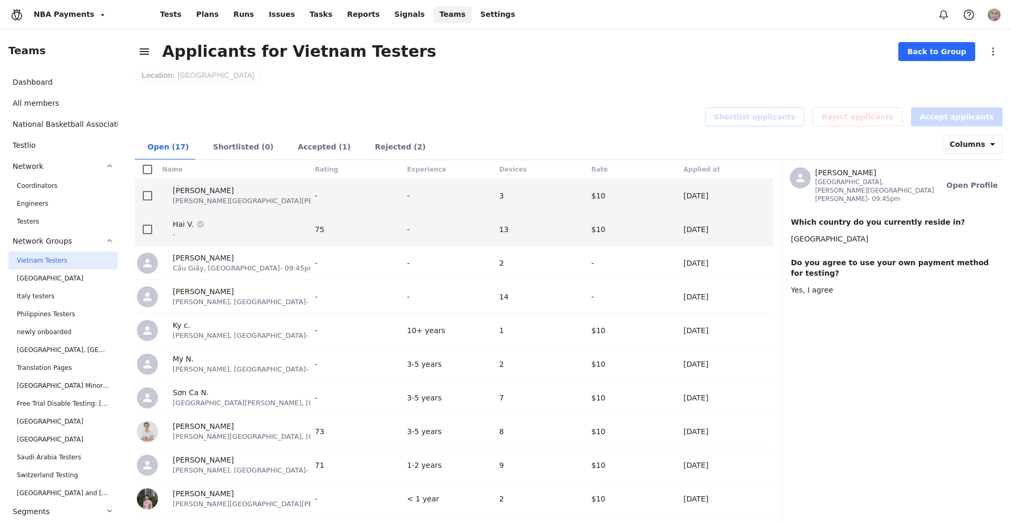
click at [188, 236] on span "-" at bounding box center [189, 235] width 32 height 10
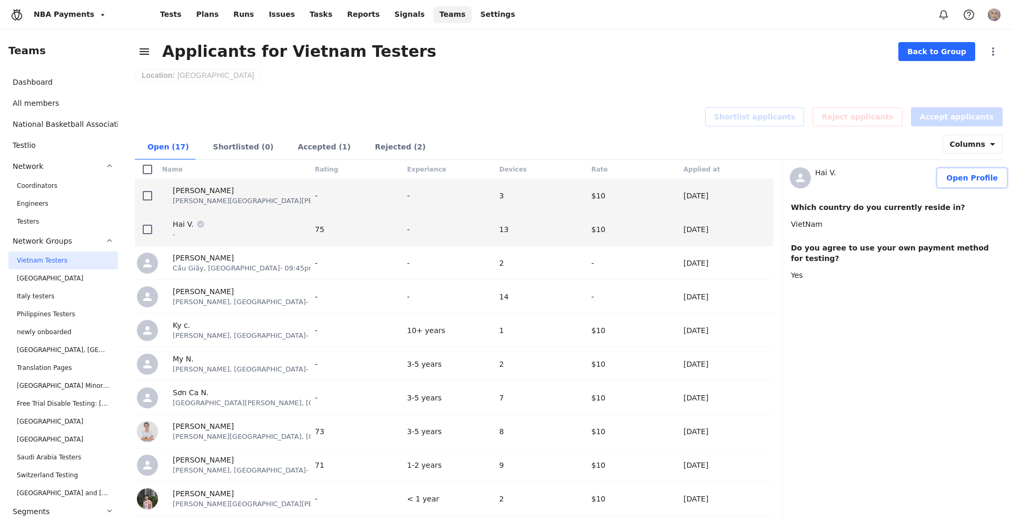
click at [979, 182] on span "Open Profile" at bounding box center [972, 178] width 52 height 11
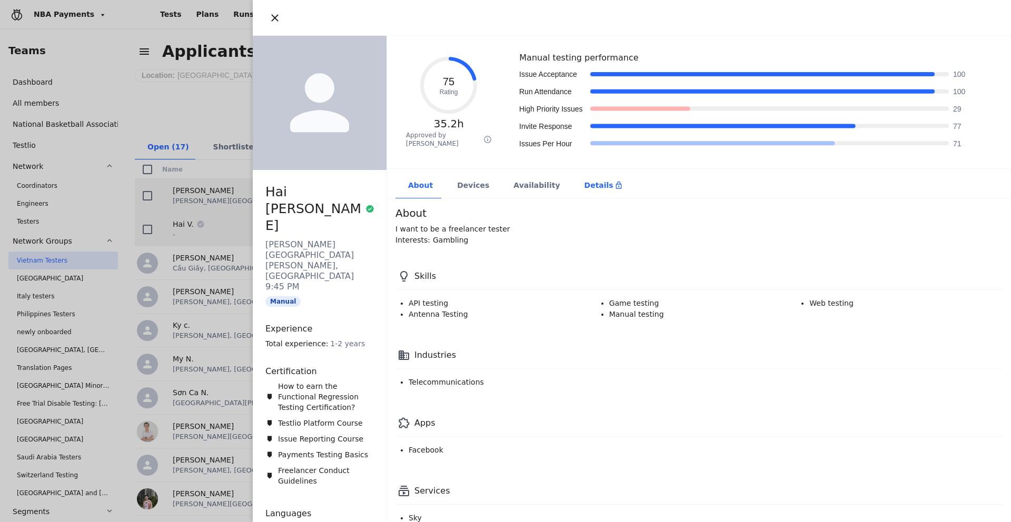
click at [586, 194] on div "Details" at bounding box center [603, 186] width 63 height 26
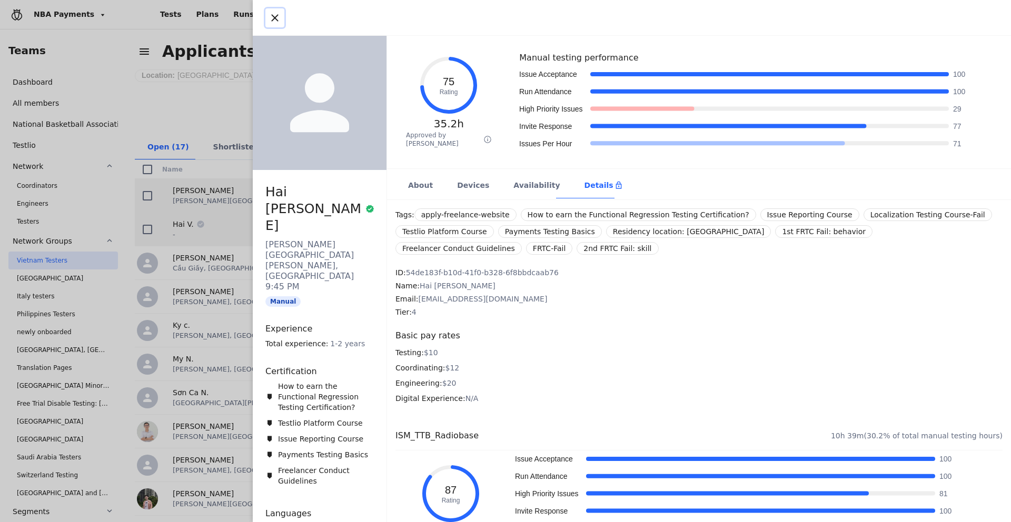
click at [269, 14] on icon "button" at bounding box center [274, 18] width 13 height 13
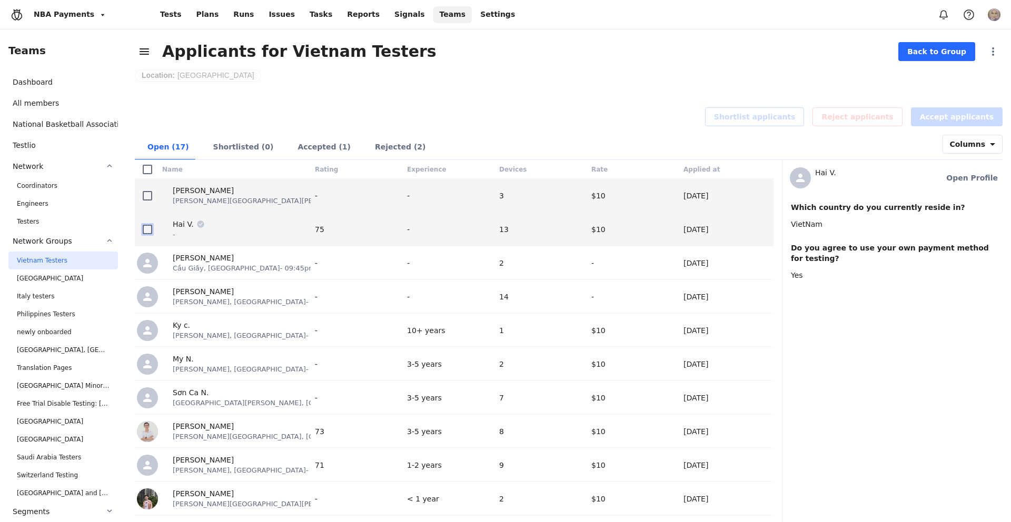
drag, startPoint x: 145, startPoint y: 228, endPoint x: 160, endPoint y: 220, distance: 17.0
click at [145, 228] on icon at bounding box center [147, 229] width 8 height 8
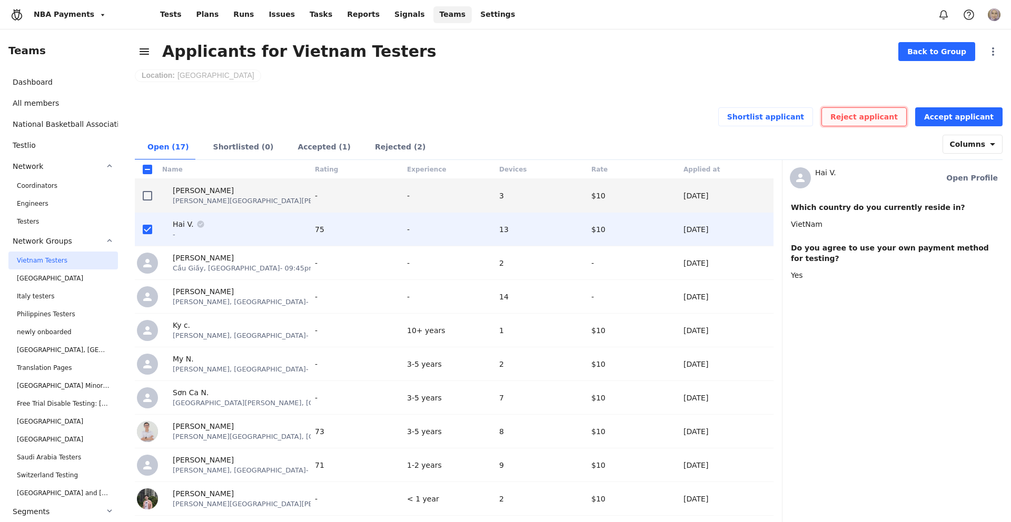
click at [898, 120] on span "Reject applicant" at bounding box center [863, 117] width 67 height 11
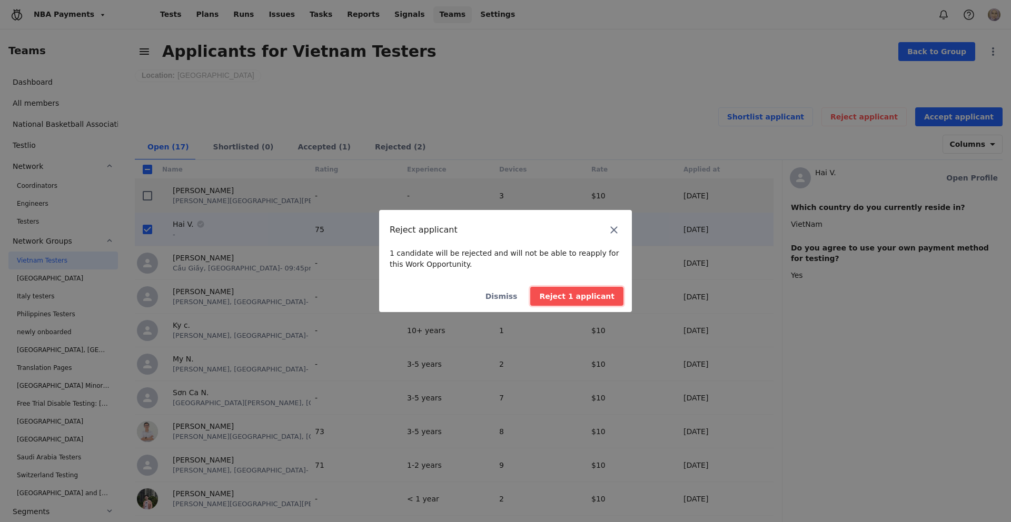
drag, startPoint x: 590, startPoint y: 302, endPoint x: 543, endPoint y: 298, distance: 47.0
click at [590, 302] on button "Reject 1 applicant" at bounding box center [576, 296] width 93 height 19
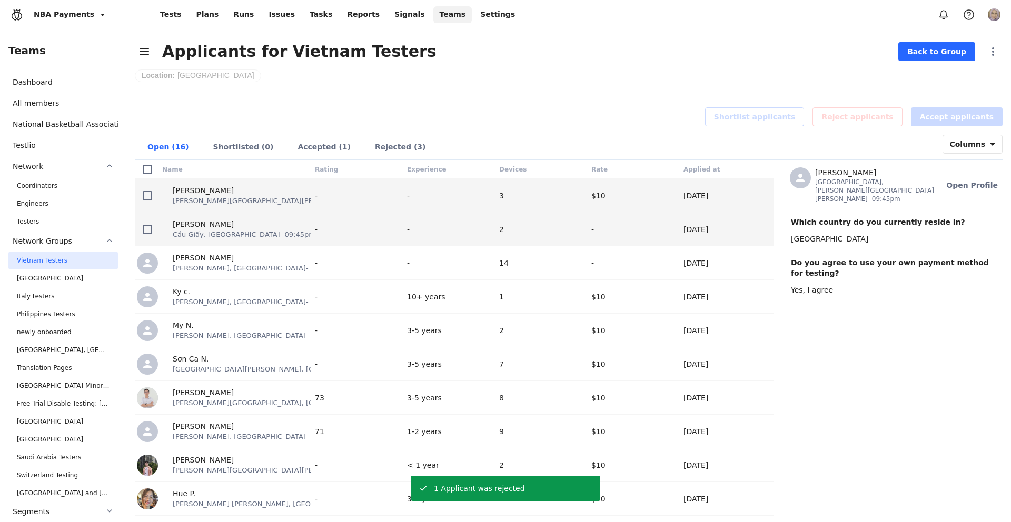
click at [265, 235] on span "Cầu Giấy, [GEOGRAPHIC_DATA] - 09:45pm" at bounding box center [244, 235] width 143 height 10
click at [963, 180] on span "Open Profile" at bounding box center [972, 185] width 52 height 11
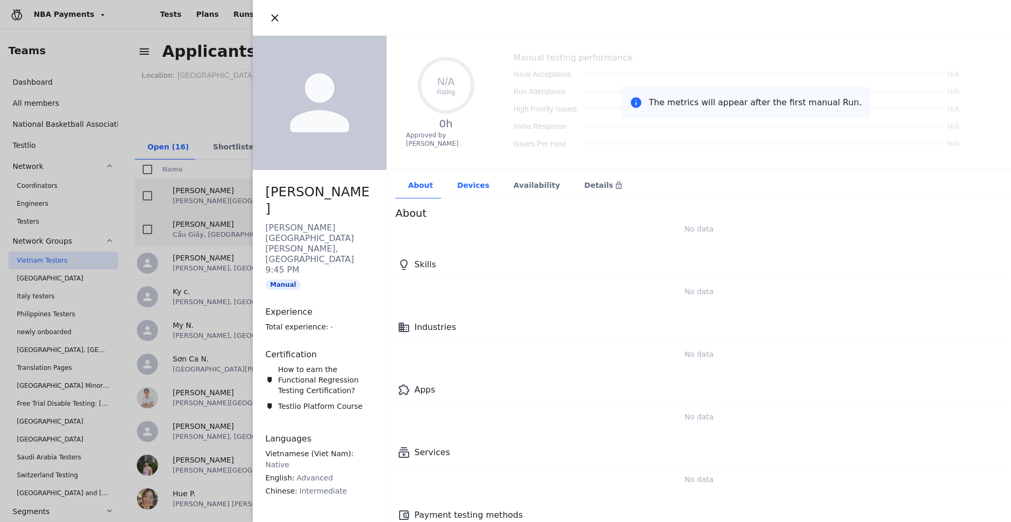
click at [460, 183] on div "Devices" at bounding box center [472, 186] width 56 height 26
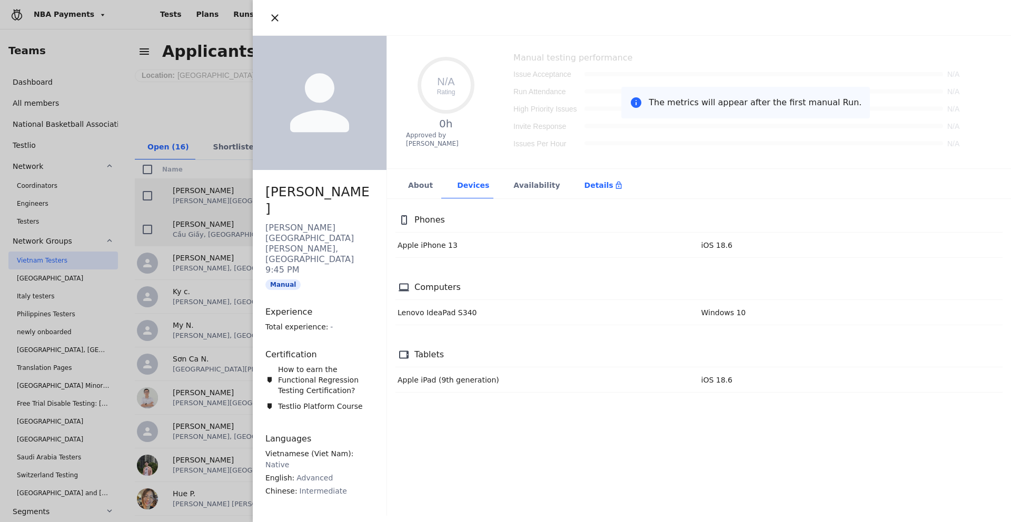
click at [615, 186] on icon at bounding box center [618, 185] width 6 height 7
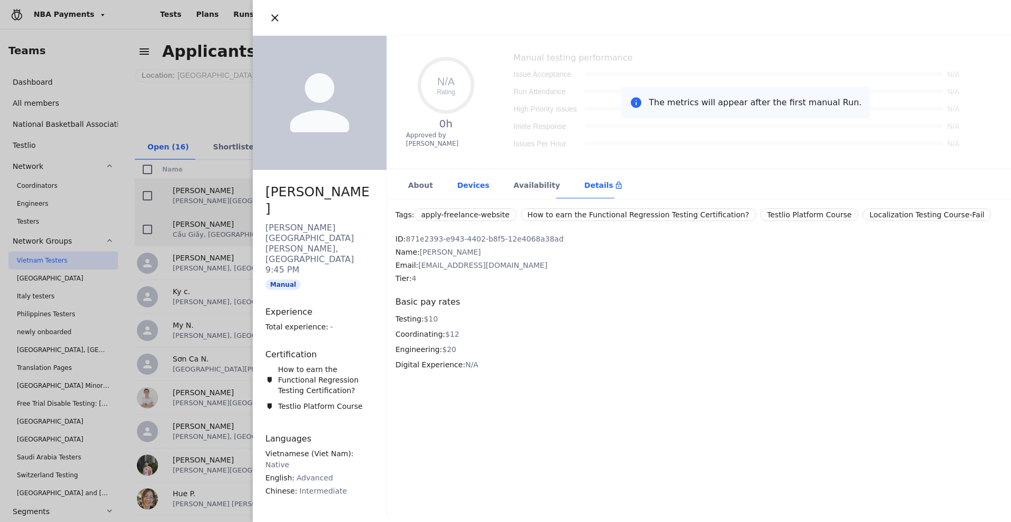
click at [473, 188] on div "Devices" at bounding box center [472, 186] width 56 height 26
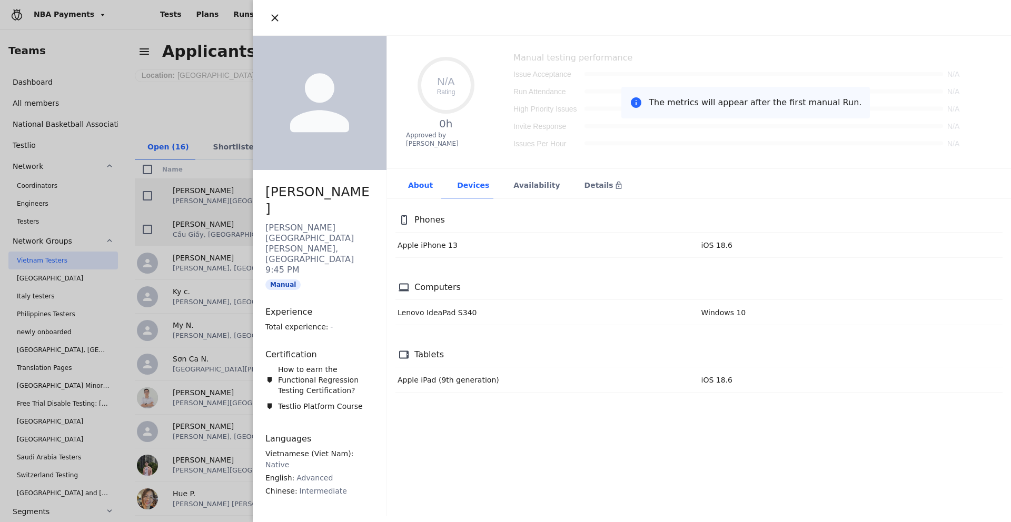
click at [411, 184] on div "About" at bounding box center [419, 186] width 49 height 26
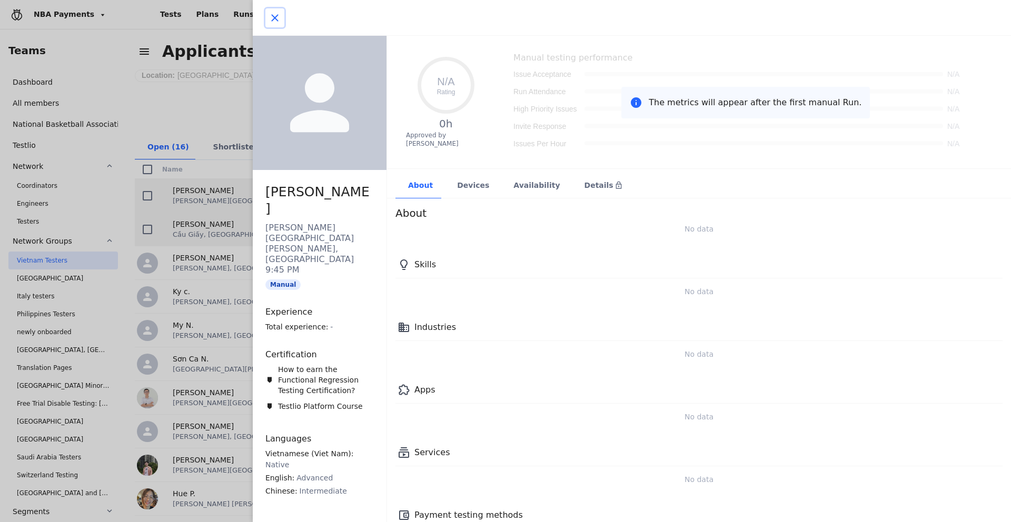
click at [274, 18] on icon "button" at bounding box center [274, 17] width 7 height 7
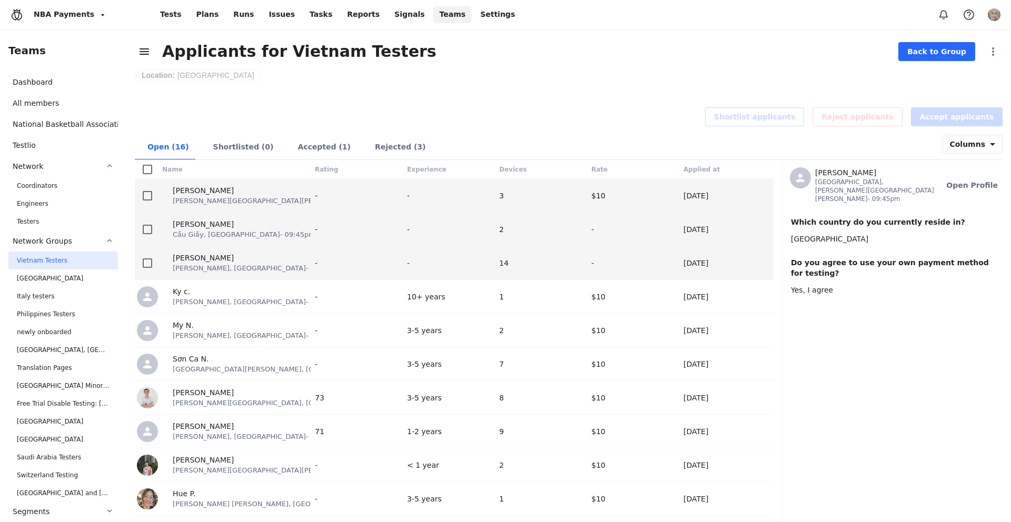
click at [211, 267] on span "[PERSON_NAME], [GEOGRAPHIC_DATA] - 09:45pm" at bounding box center [257, 268] width 168 height 10
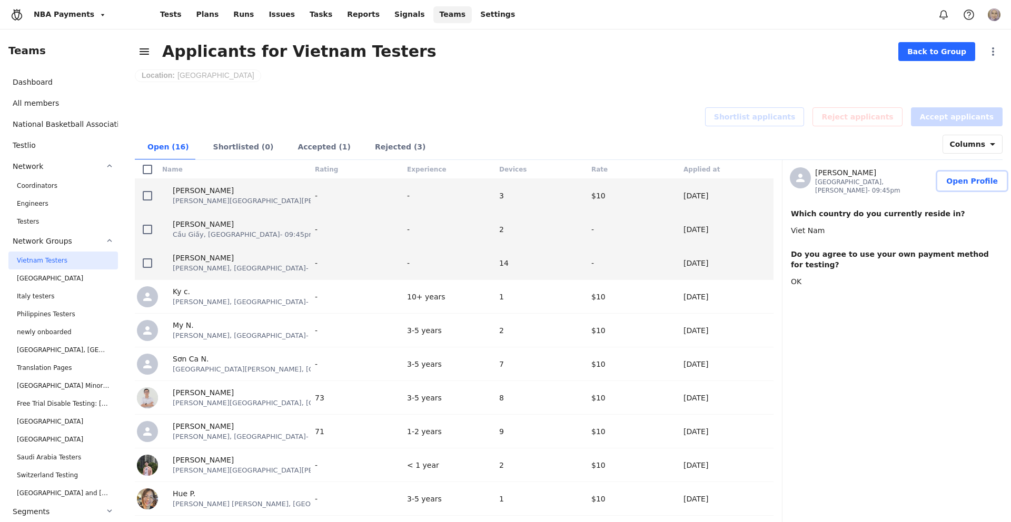
click at [968, 182] on span "Open Profile" at bounding box center [972, 181] width 52 height 11
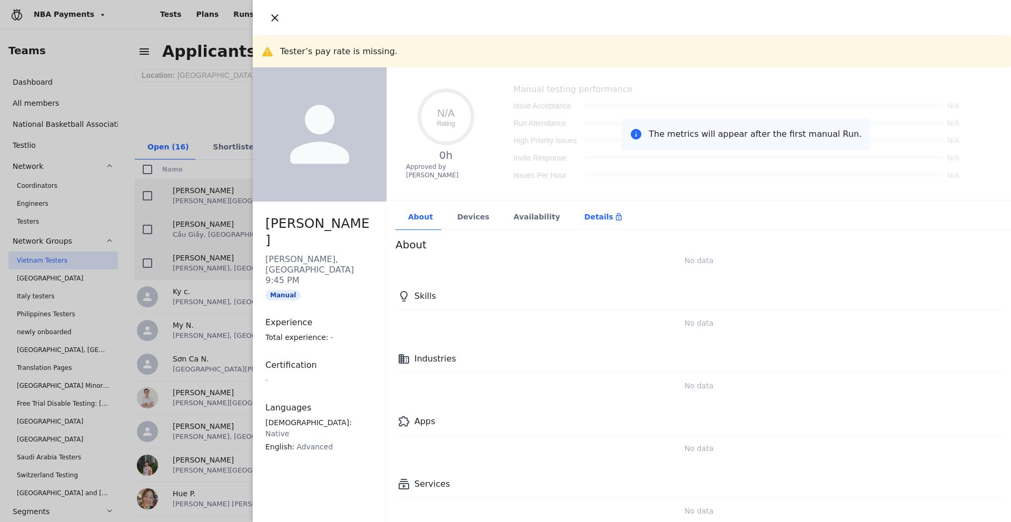
click at [584, 218] on div "Details" at bounding box center [603, 217] width 38 height 11
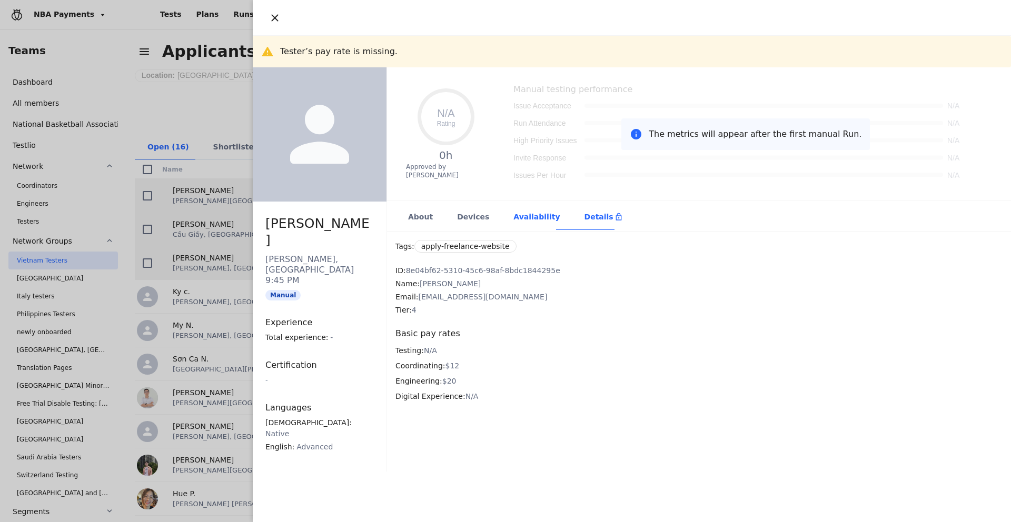
click at [525, 215] on div "Availability" at bounding box center [536, 218] width 71 height 26
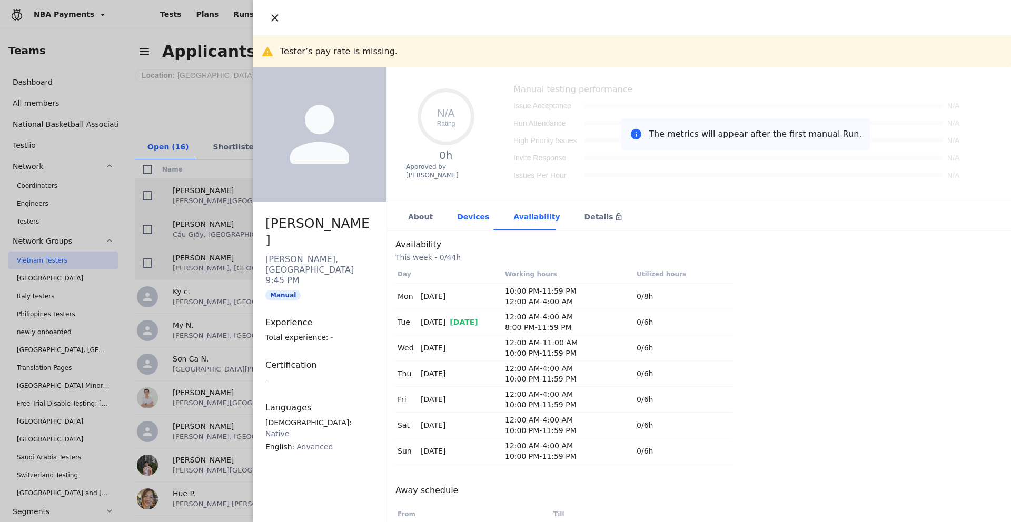
click at [487, 216] on div "Devices" at bounding box center [472, 218] width 56 height 26
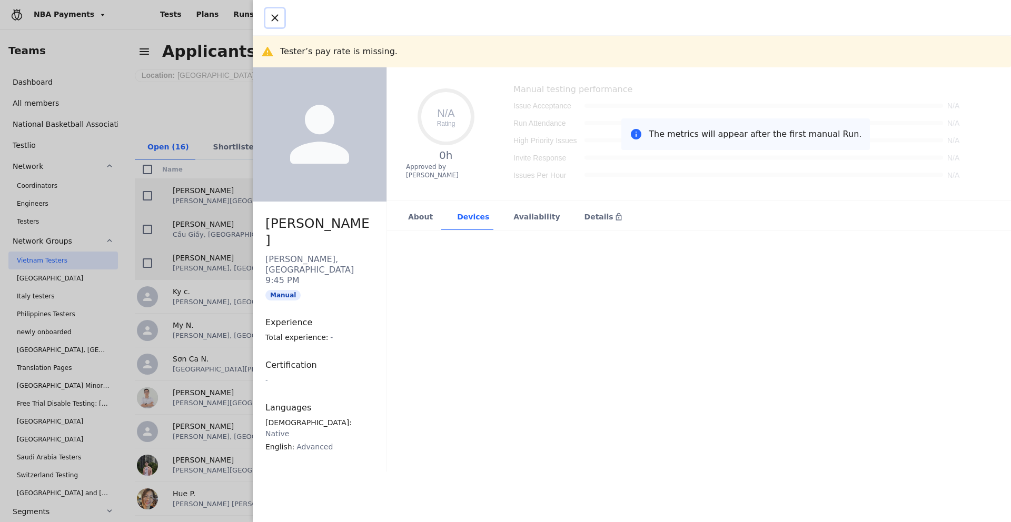
drag, startPoint x: 270, startPoint y: 18, endPoint x: 268, endPoint y: 34, distance: 16.4
click at [269, 18] on icon "button" at bounding box center [274, 18] width 13 height 13
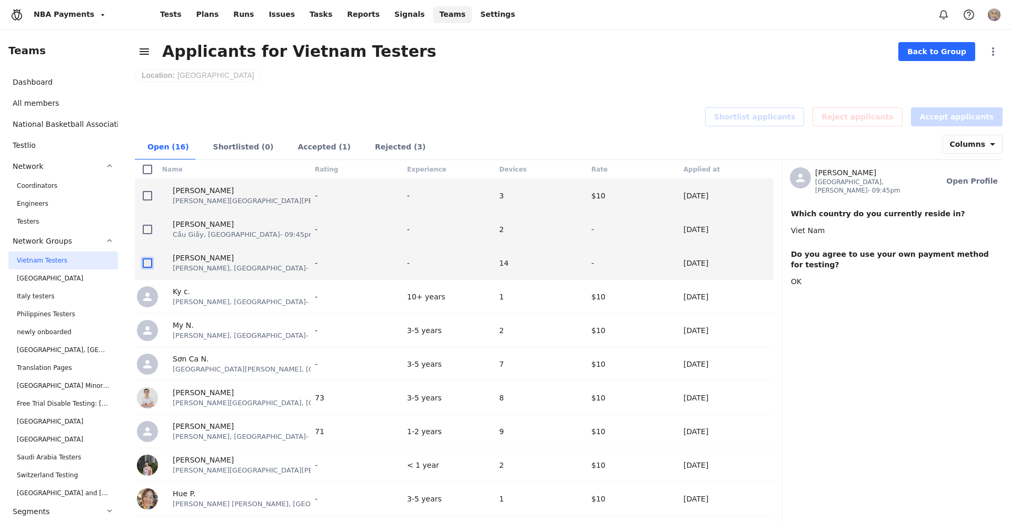
click at [148, 267] on icon at bounding box center [147, 263] width 13 height 13
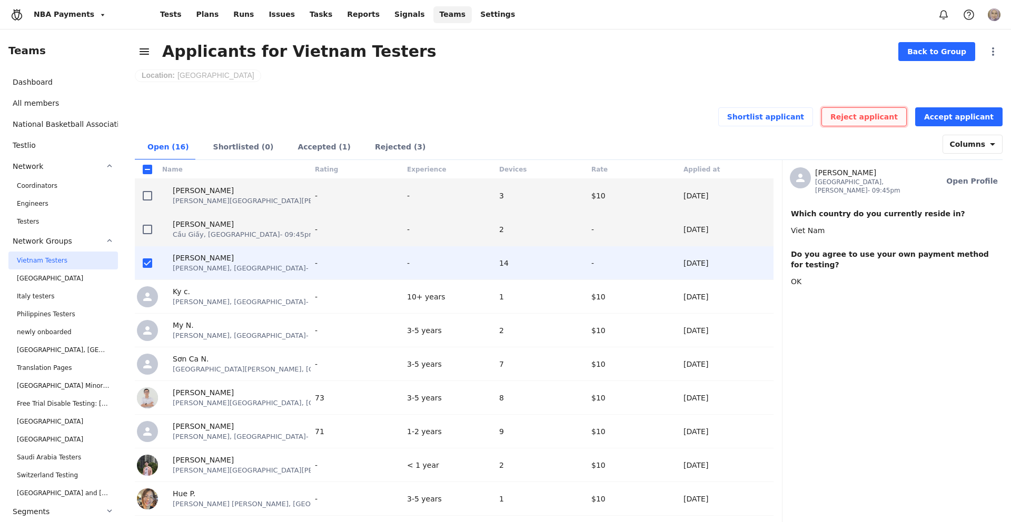
click at [897, 121] on span "Reject applicant" at bounding box center [863, 117] width 67 height 11
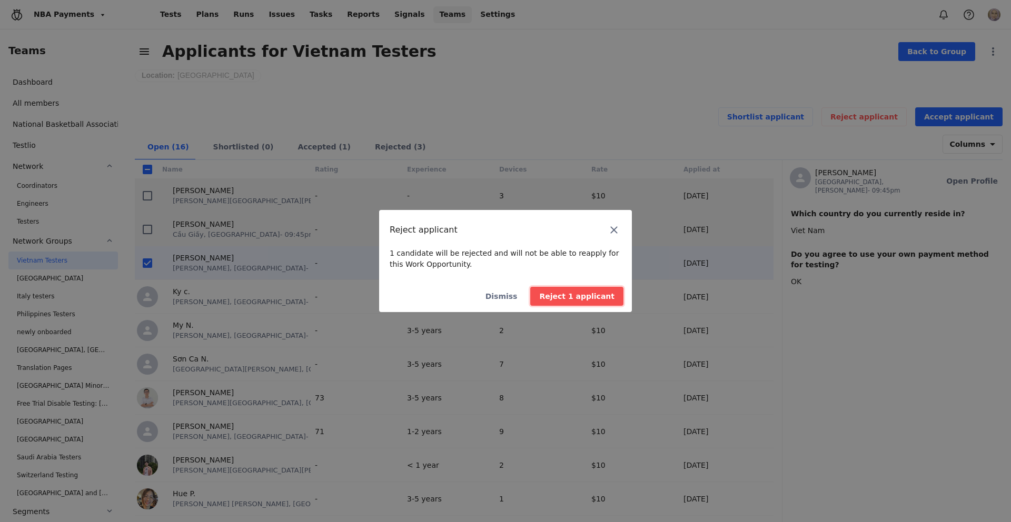
click at [553, 296] on span "Reject 1 applicant" at bounding box center [576, 296] width 75 height 11
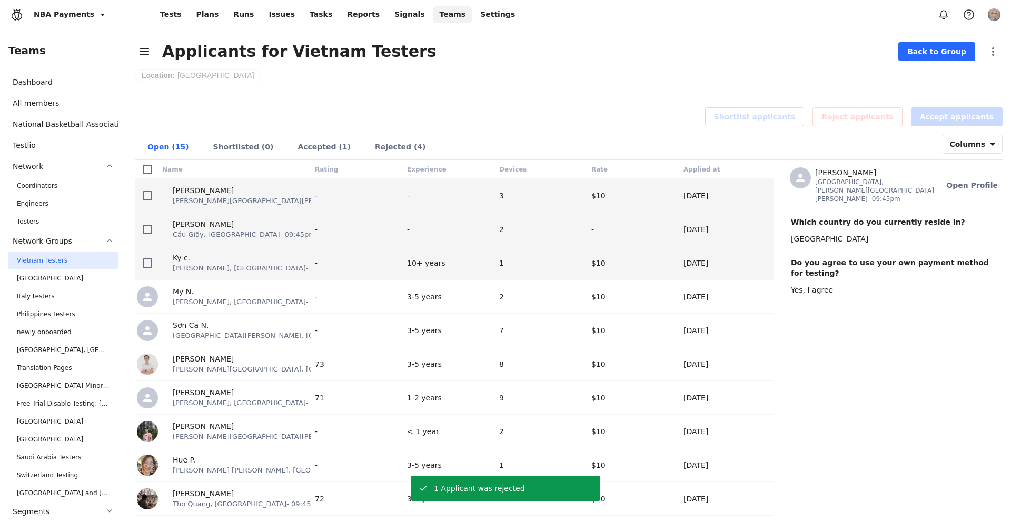
click at [256, 263] on span "[PERSON_NAME], [GEOGRAPHIC_DATA] - 09:45pm" at bounding box center [257, 268] width 168 height 10
click at [983, 180] on span "Open Profile" at bounding box center [972, 185] width 52 height 11
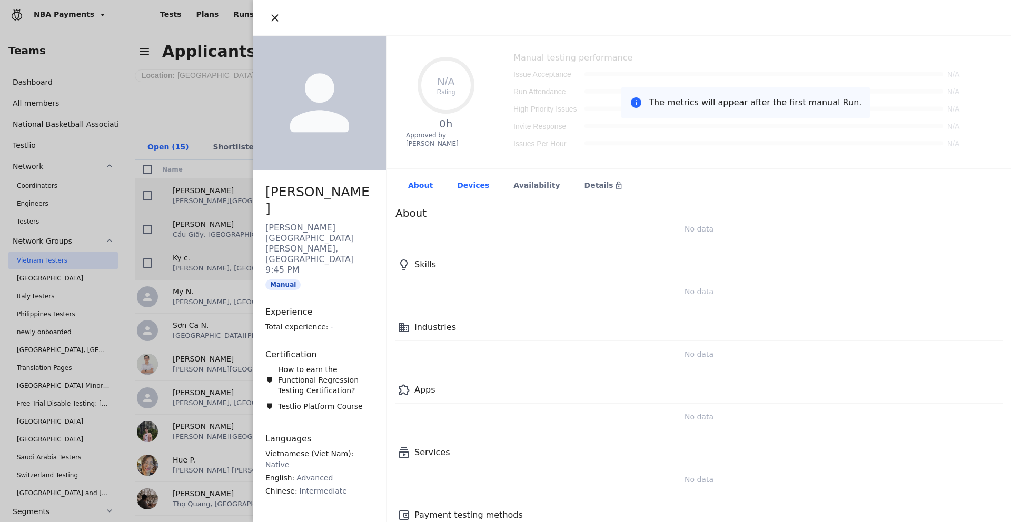
click at [461, 187] on div "Devices" at bounding box center [472, 186] width 56 height 26
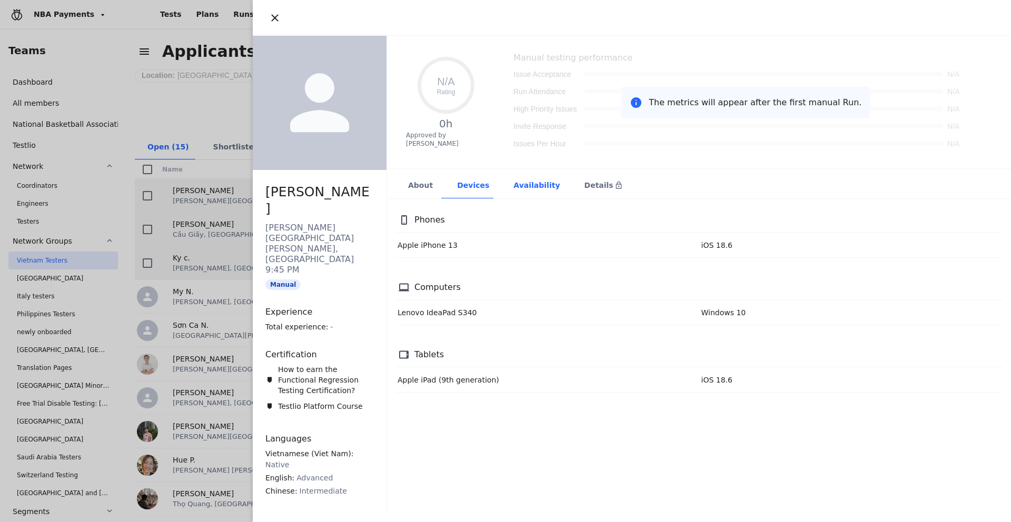
click at [525, 188] on div "Availability" at bounding box center [536, 186] width 71 height 26
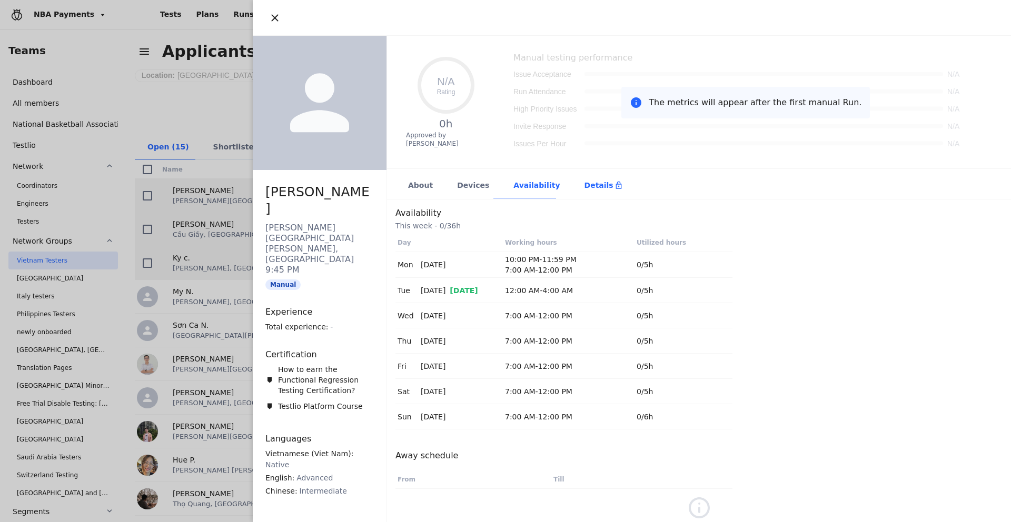
click at [592, 186] on div "Details" at bounding box center [603, 185] width 38 height 11
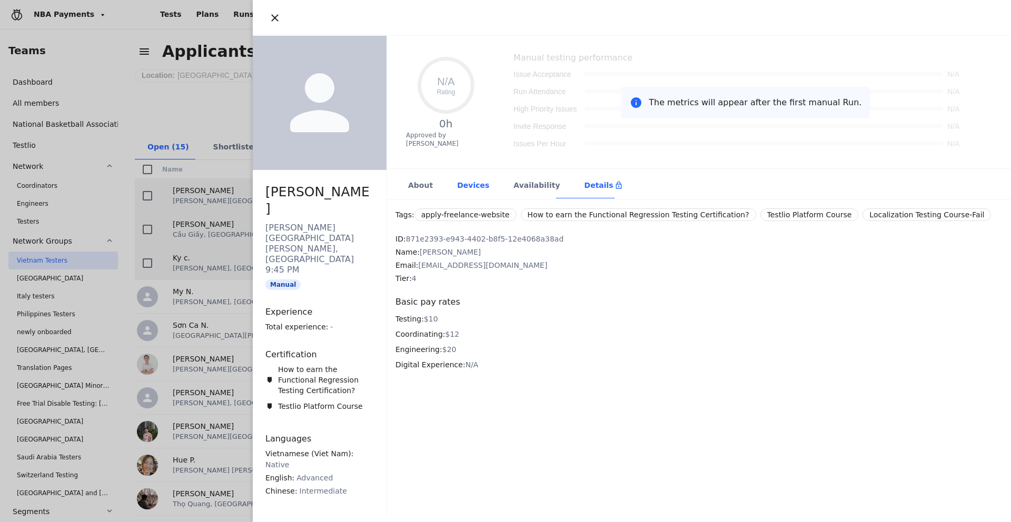
click at [487, 177] on div "Devices" at bounding box center [472, 186] width 56 height 26
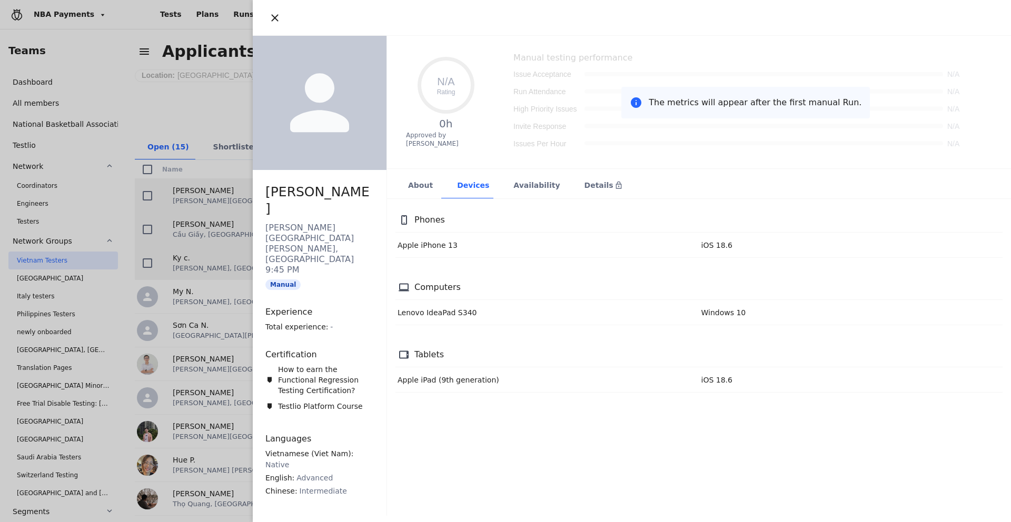
click at [262, 16] on div at bounding box center [632, 18] width 758 height 36
click at [273, 15] on icon "button" at bounding box center [274, 18] width 13 height 13
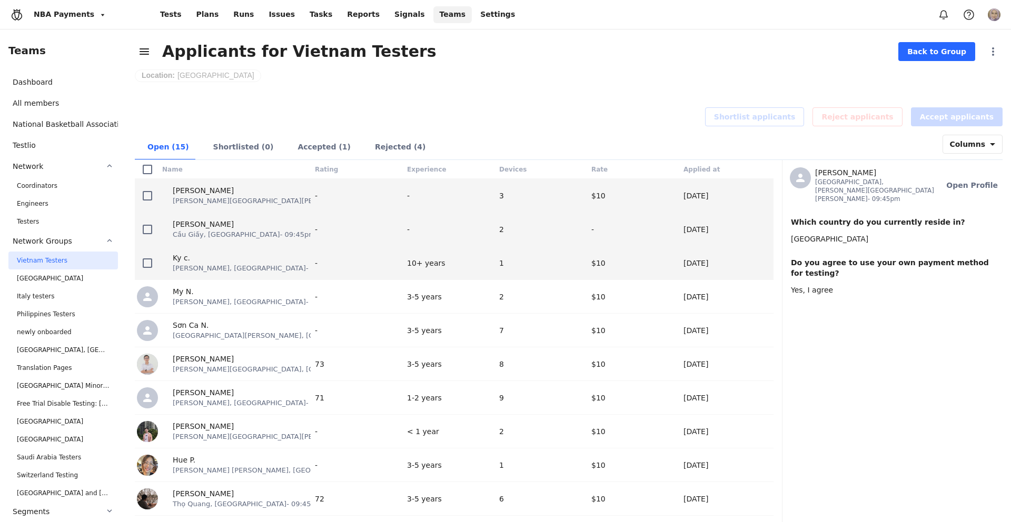
click at [206, 264] on span "[PERSON_NAME], [GEOGRAPHIC_DATA] - 09:45pm" at bounding box center [257, 268] width 168 height 10
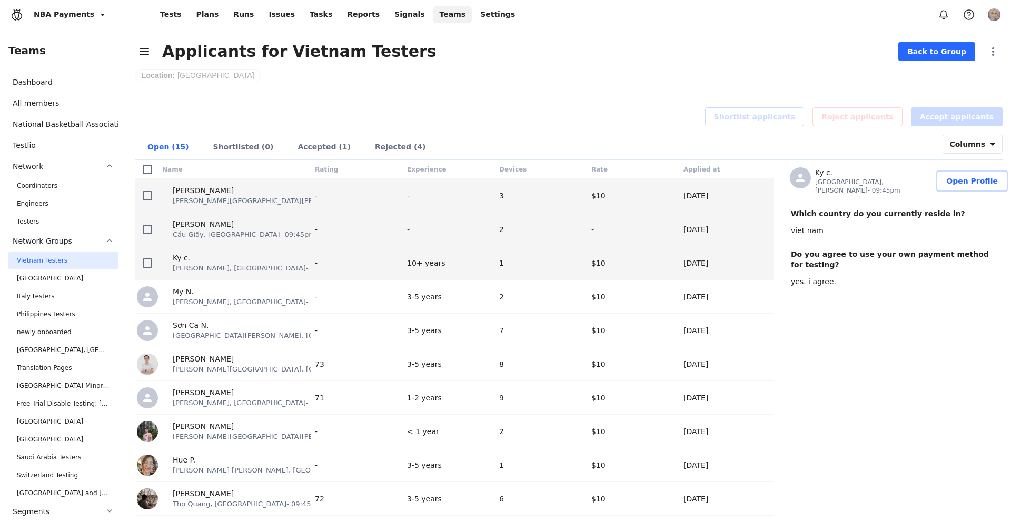
click at [959, 185] on button "Open Profile" at bounding box center [971, 181] width 69 height 19
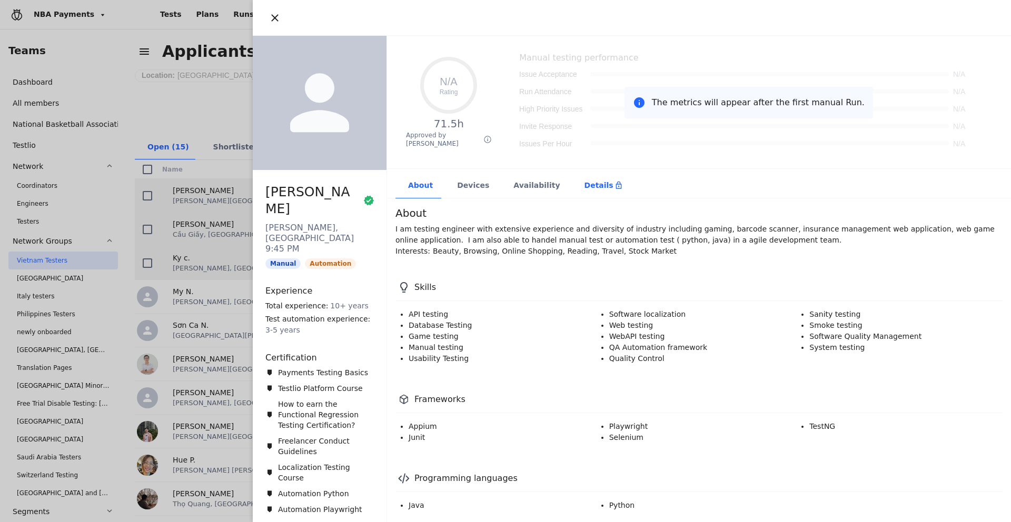
click at [584, 184] on div "Details" at bounding box center [603, 185] width 38 height 11
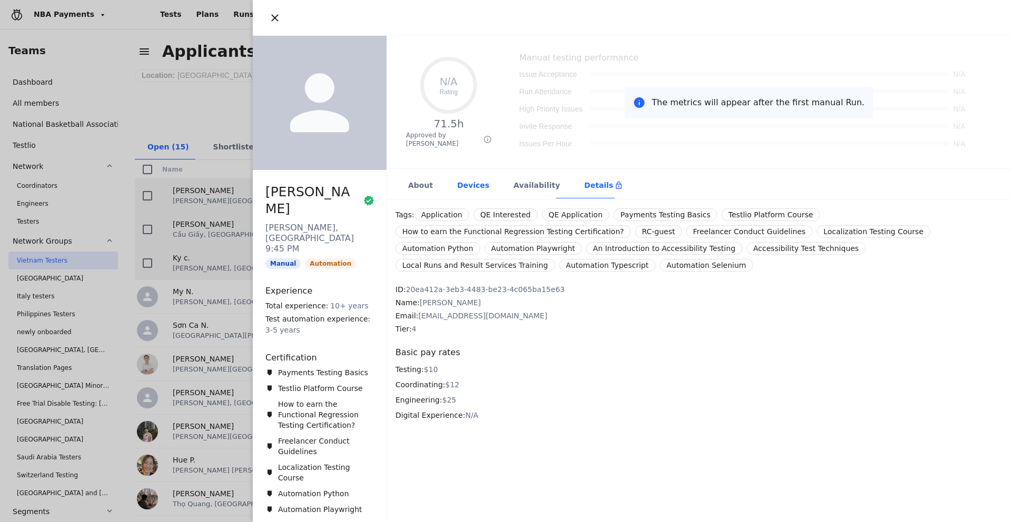
click at [476, 186] on div "Devices" at bounding box center [472, 186] width 56 height 26
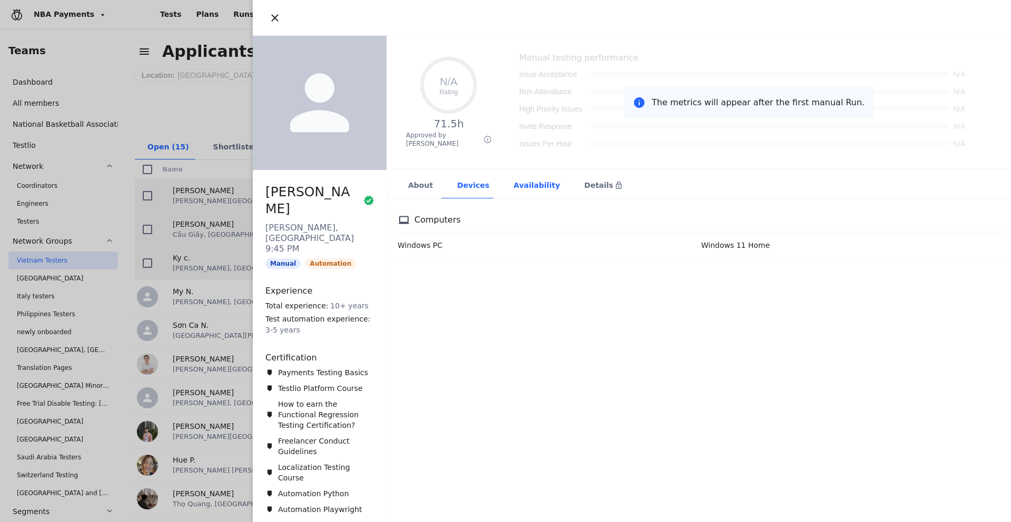
click at [537, 194] on div "Availability" at bounding box center [536, 186] width 71 height 26
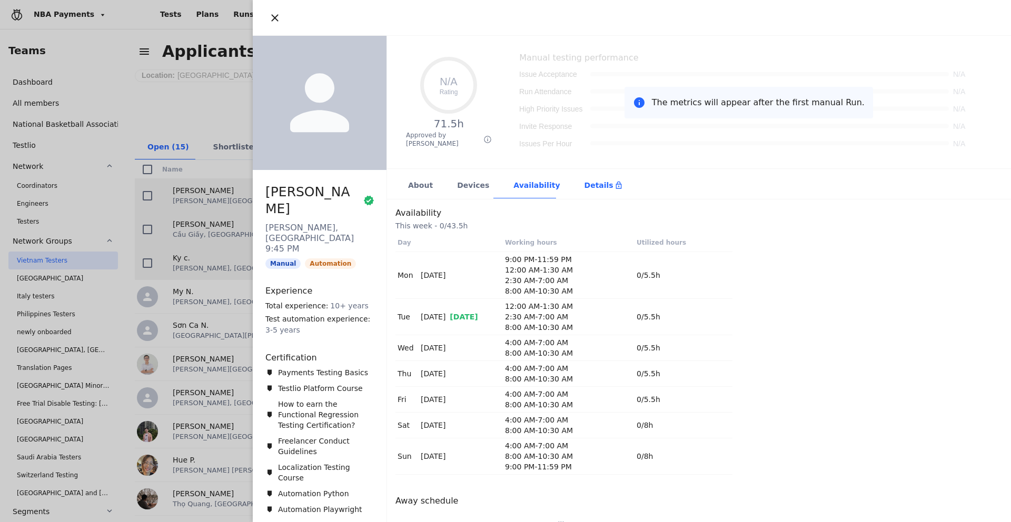
drag, startPoint x: 578, startPoint y: 190, endPoint x: 566, endPoint y: 185, distance: 12.3
click at [584, 190] on div "Details" at bounding box center [603, 185] width 38 height 11
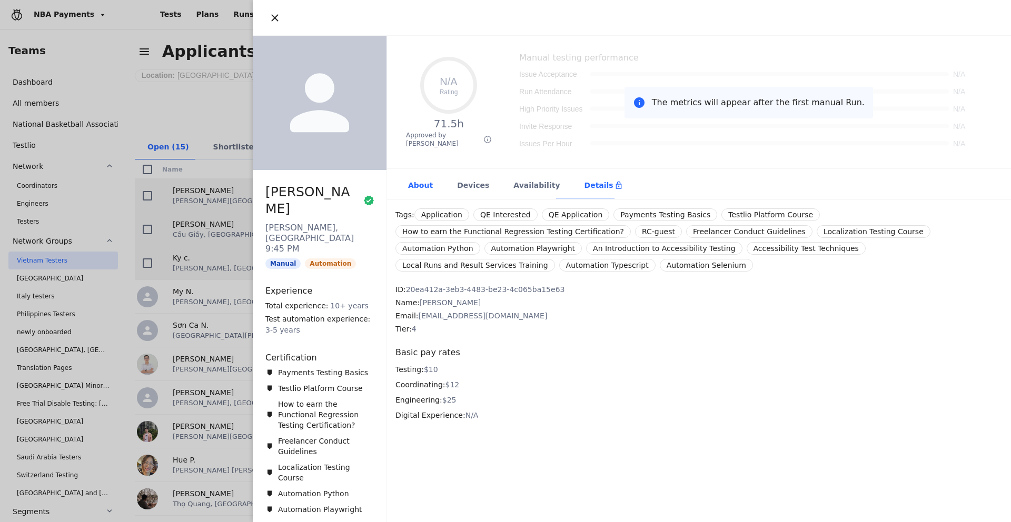
click at [411, 178] on div "About" at bounding box center [419, 186] width 49 height 26
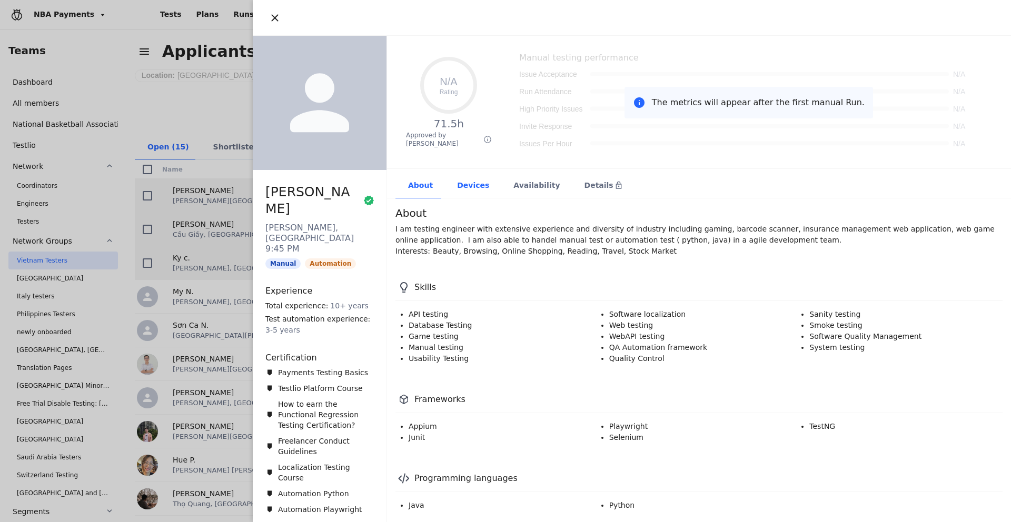
click at [480, 184] on div "Devices" at bounding box center [472, 186] width 56 height 26
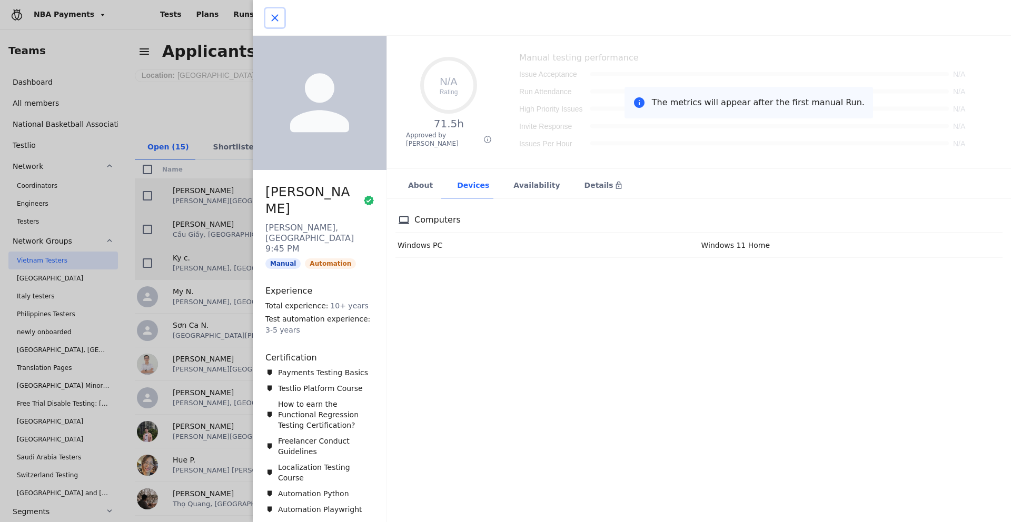
click at [276, 19] on icon "button" at bounding box center [274, 17] width 7 height 7
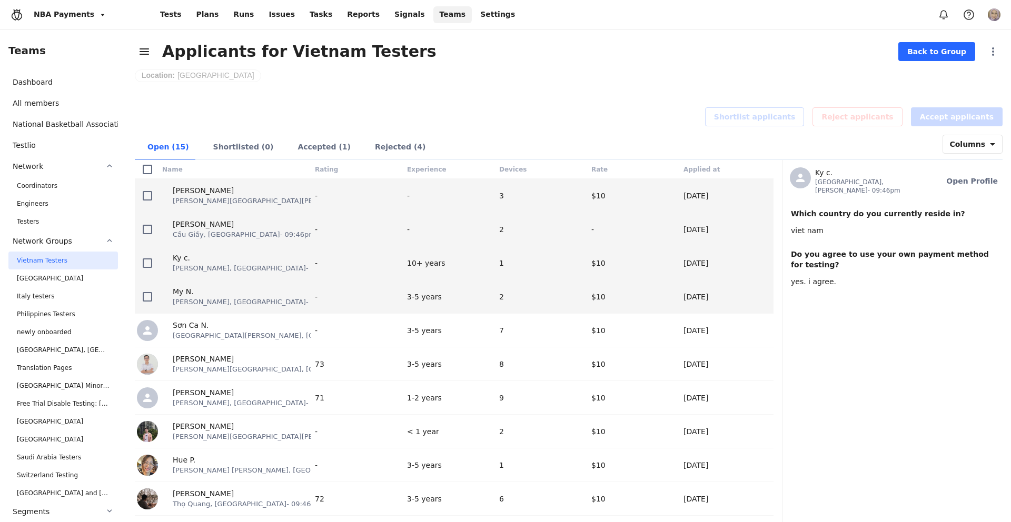
click at [228, 298] on span "[PERSON_NAME], [GEOGRAPHIC_DATA] - 09:46pm" at bounding box center [257, 302] width 168 height 10
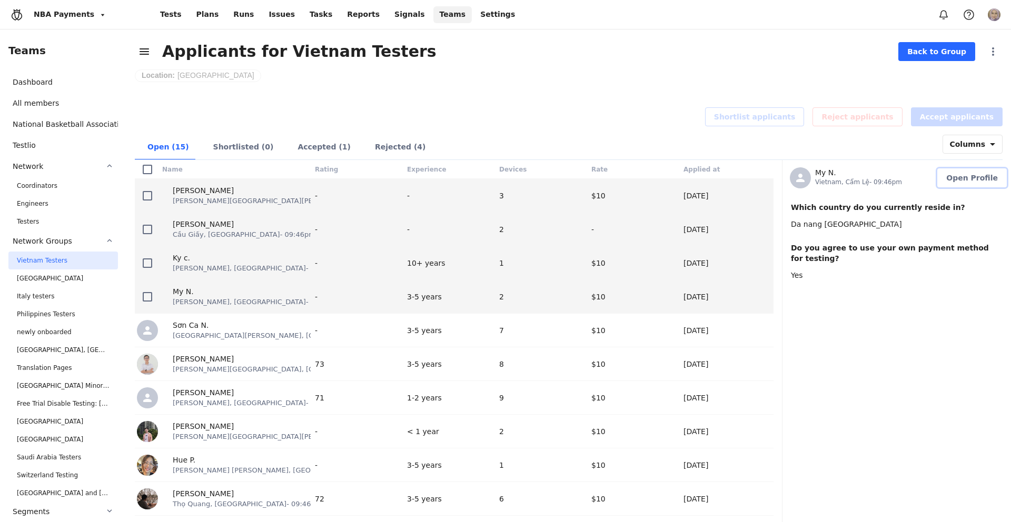
click at [966, 183] on button "Open Profile" at bounding box center [971, 177] width 69 height 19
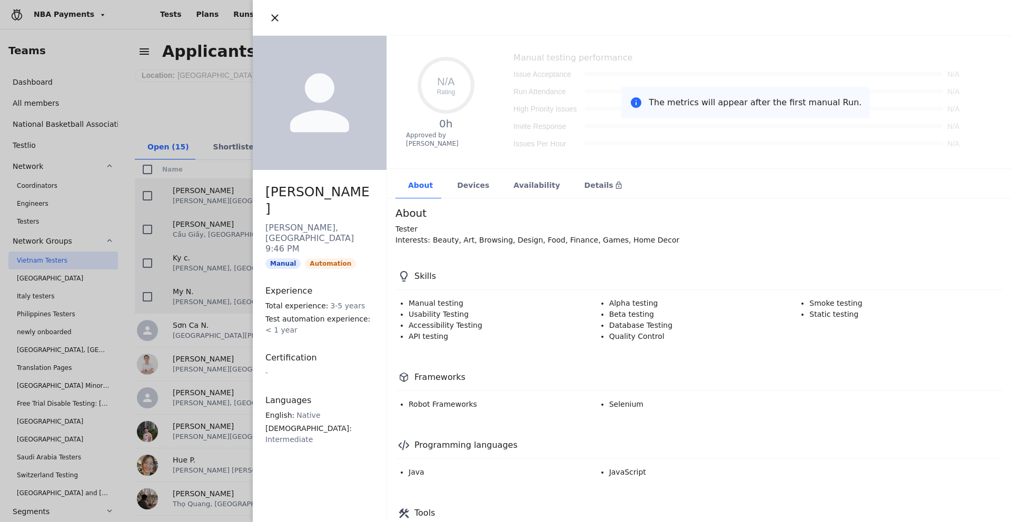
click at [612, 183] on div "Details" at bounding box center [603, 186] width 63 height 26
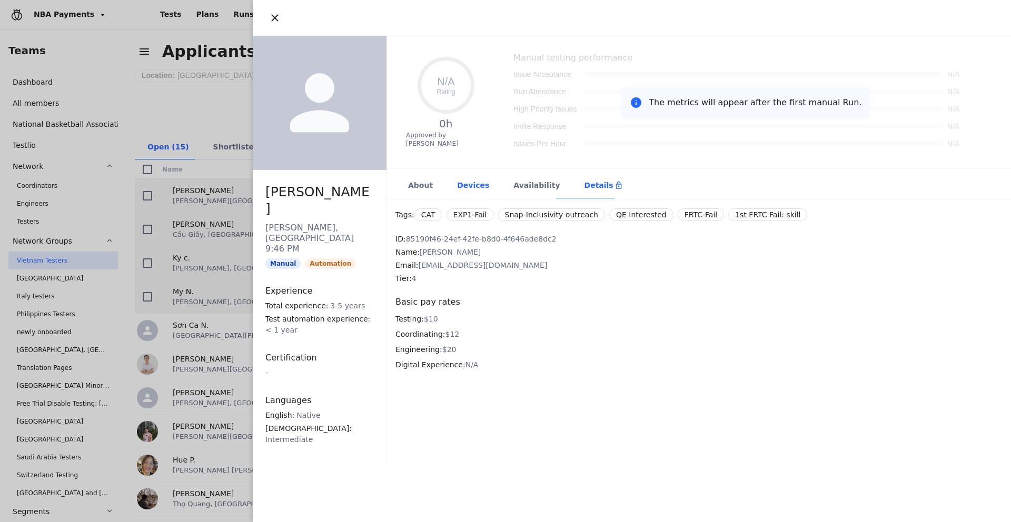
click at [460, 187] on div "Devices" at bounding box center [472, 186] width 56 height 26
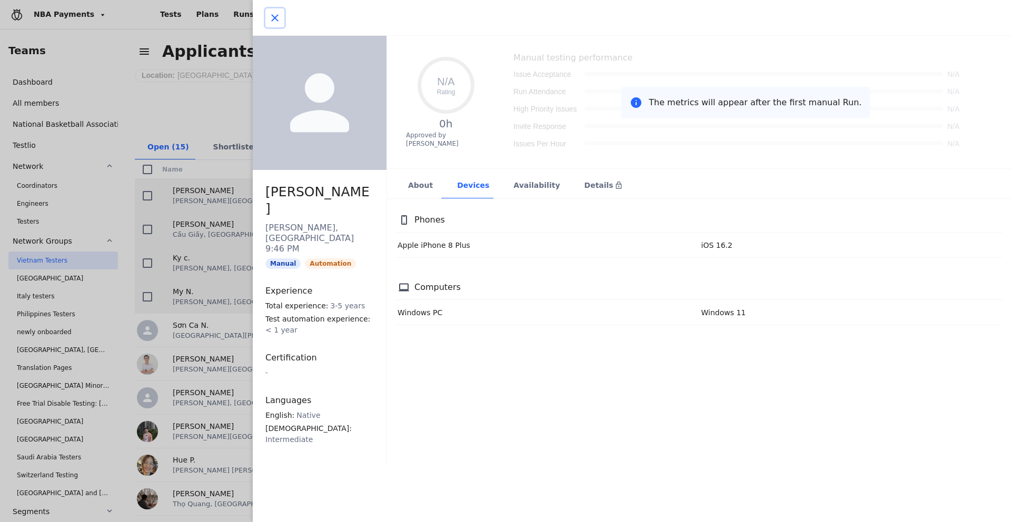
drag, startPoint x: 272, startPoint y: 16, endPoint x: 260, endPoint y: 56, distance: 41.5
click at [272, 16] on icon "button" at bounding box center [274, 18] width 13 height 13
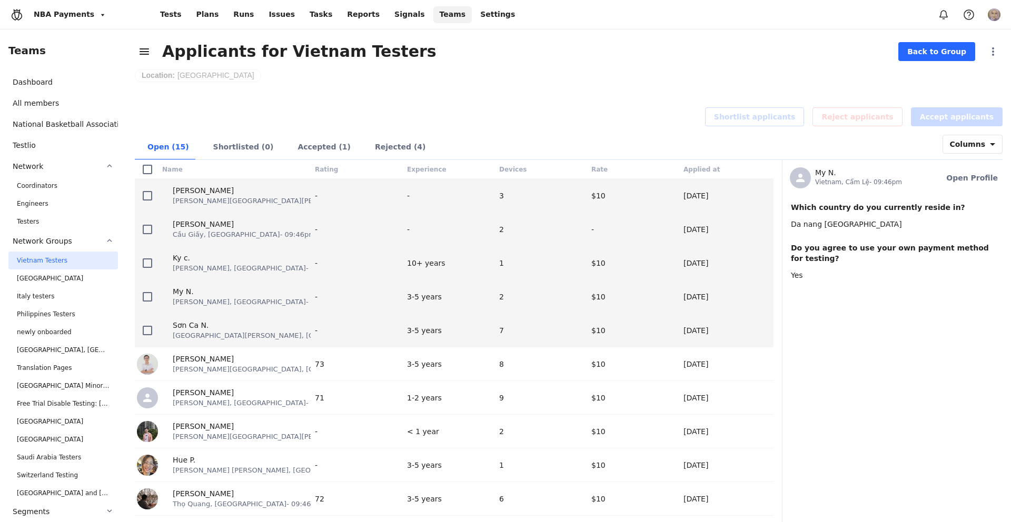
click at [219, 333] on span "[GEOGRAPHIC_DATA][PERSON_NAME], [GEOGRAPHIC_DATA] - 09:46pm" at bounding box center [293, 336] width 241 height 10
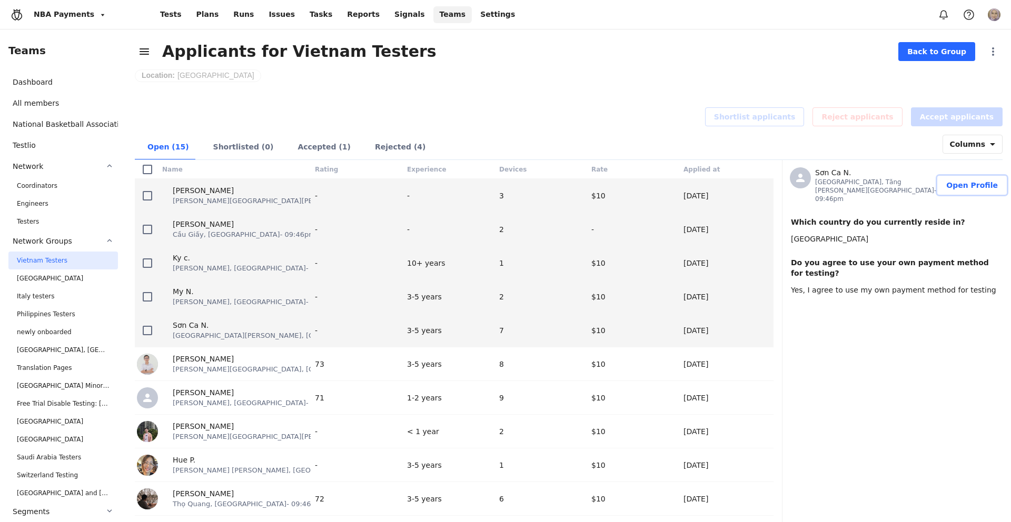
click at [967, 180] on span "Open Profile" at bounding box center [972, 185] width 52 height 11
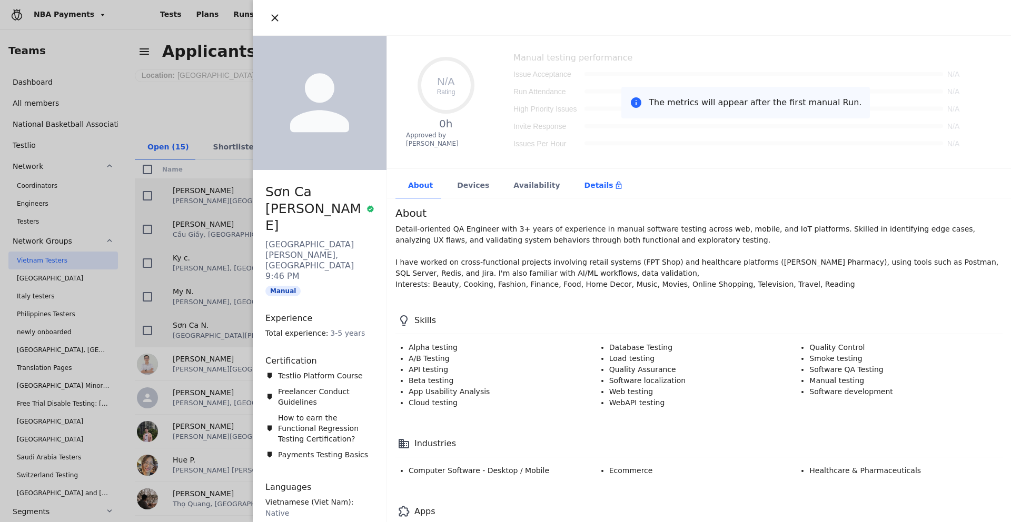
click at [584, 188] on div "Details" at bounding box center [603, 185] width 38 height 11
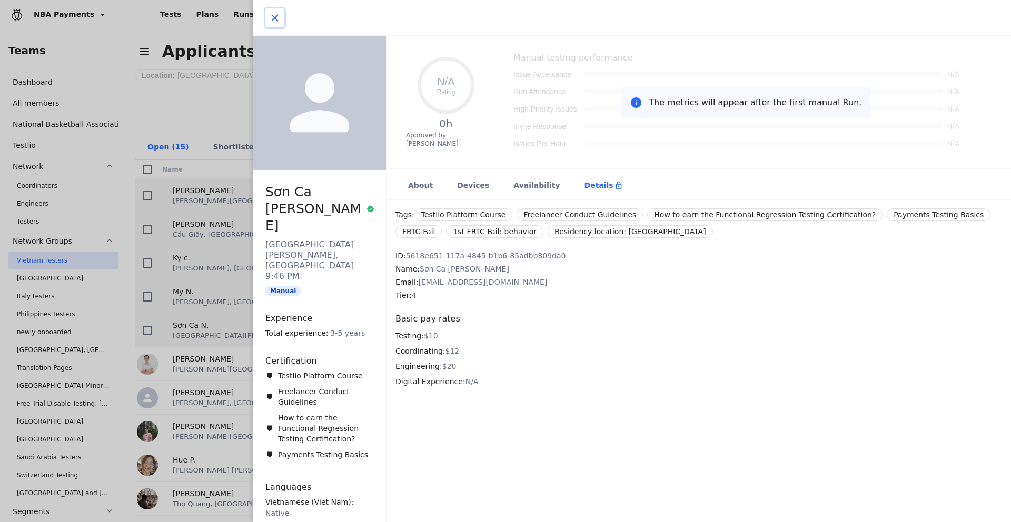
click at [276, 21] on icon "button" at bounding box center [274, 18] width 13 height 13
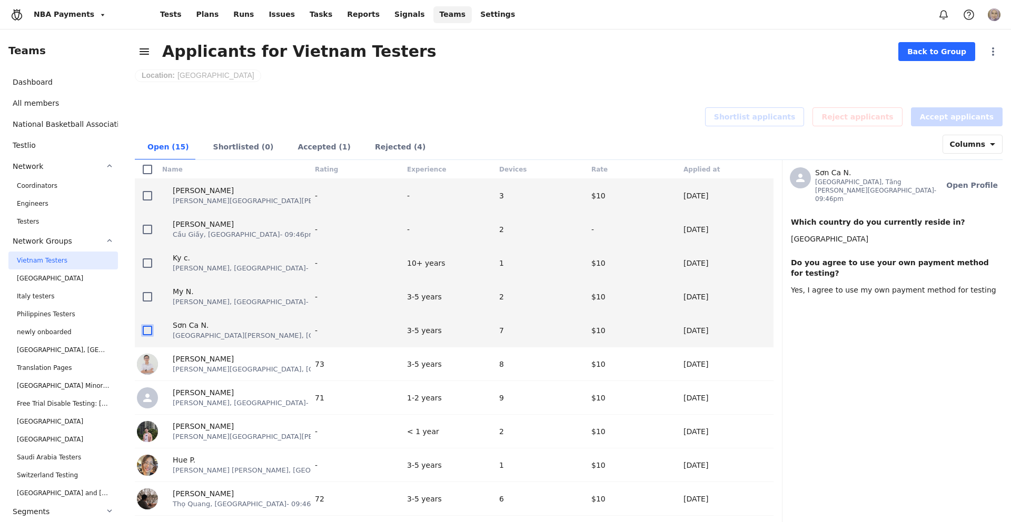
click at [151, 334] on icon at bounding box center [147, 330] width 9 height 9
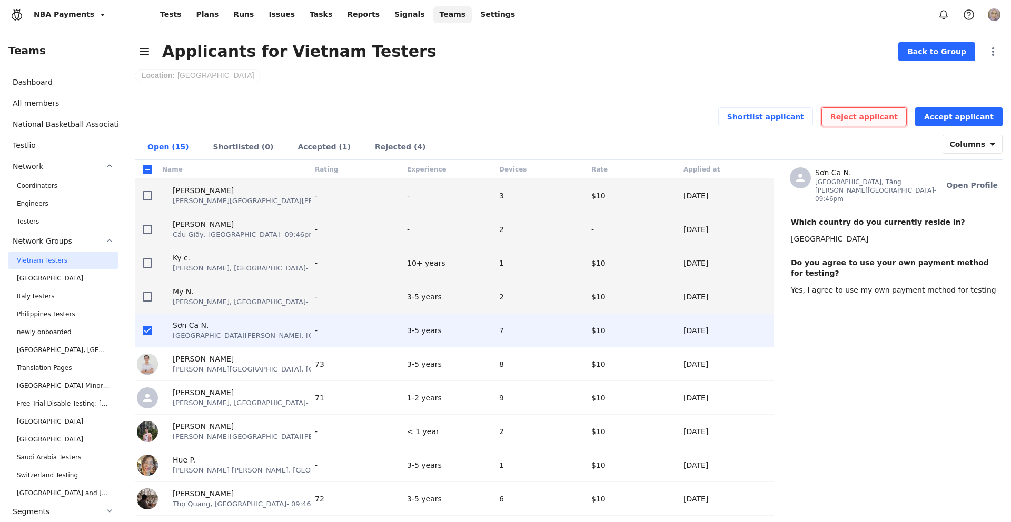
click at [894, 119] on span "Reject applicant" at bounding box center [863, 117] width 67 height 11
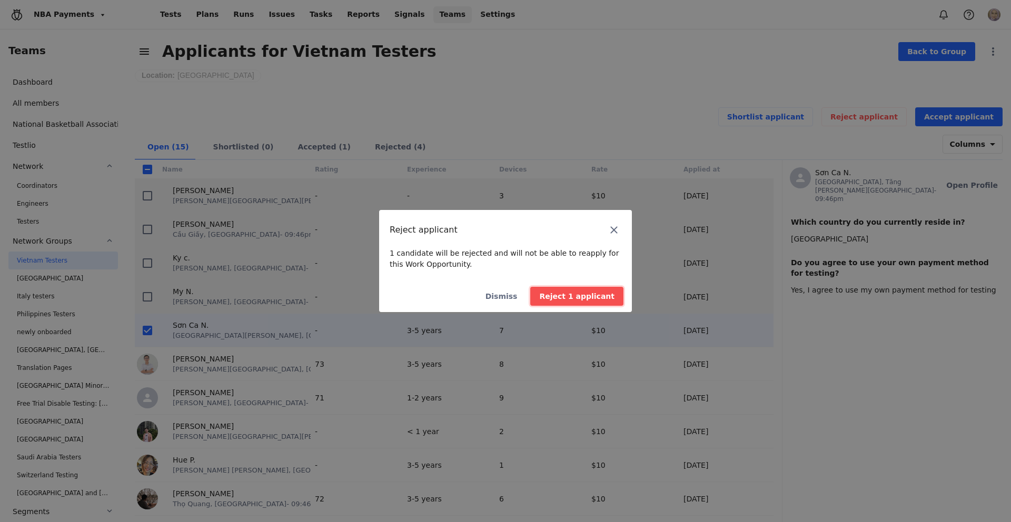
click at [552, 298] on button "Reject 1 applicant" at bounding box center [576, 296] width 93 height 19
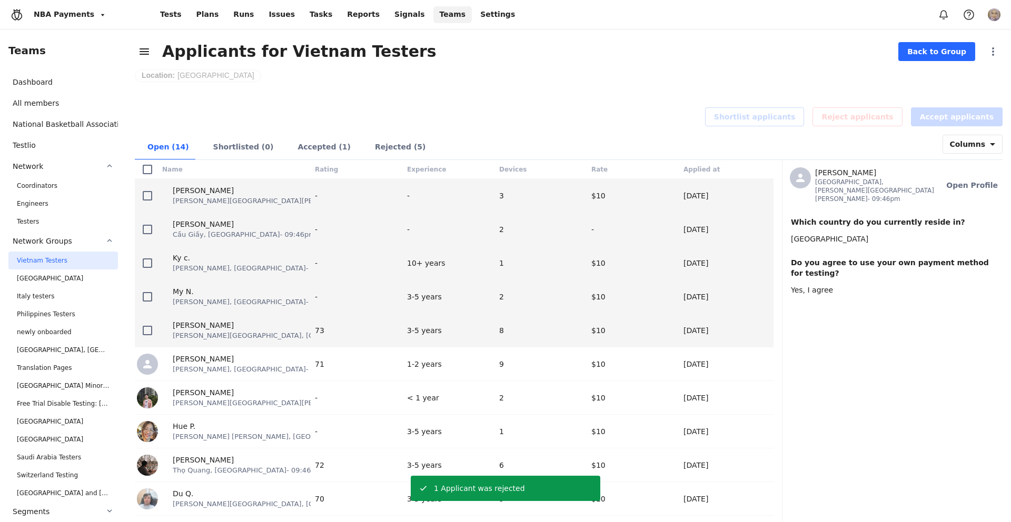
click at [268, 336] on span "[PERSON_NAME][GEOGRAPHIC_DATA], [GEOGRAPHIC_DATA] - 09:46pm" at bounding box center [293, 336] width 241 height 10
click at [953, 181] on span "Open Profile" at bounding box center [972, 185] width 52 height 11
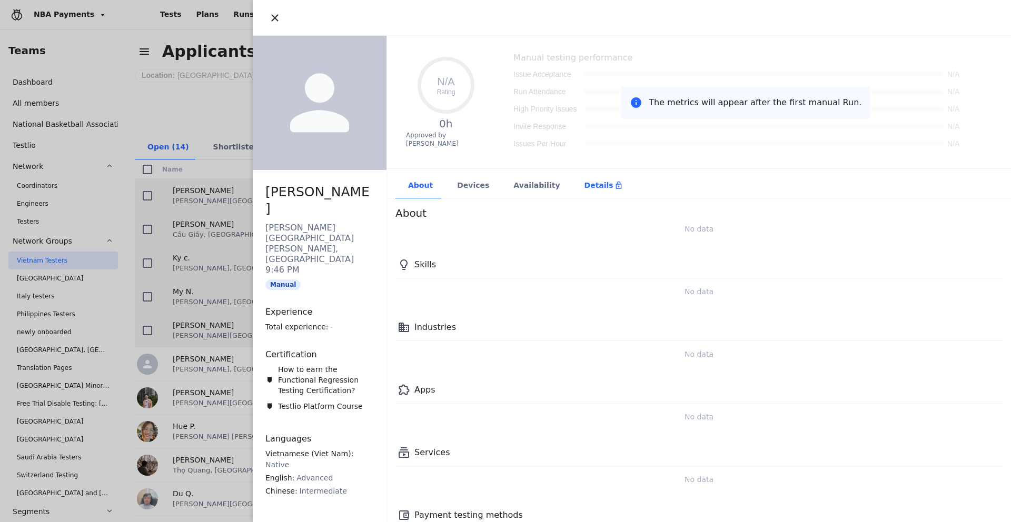
click at [584, 186] on div "Details" at bounding box center [603, 185] width 38 height 11
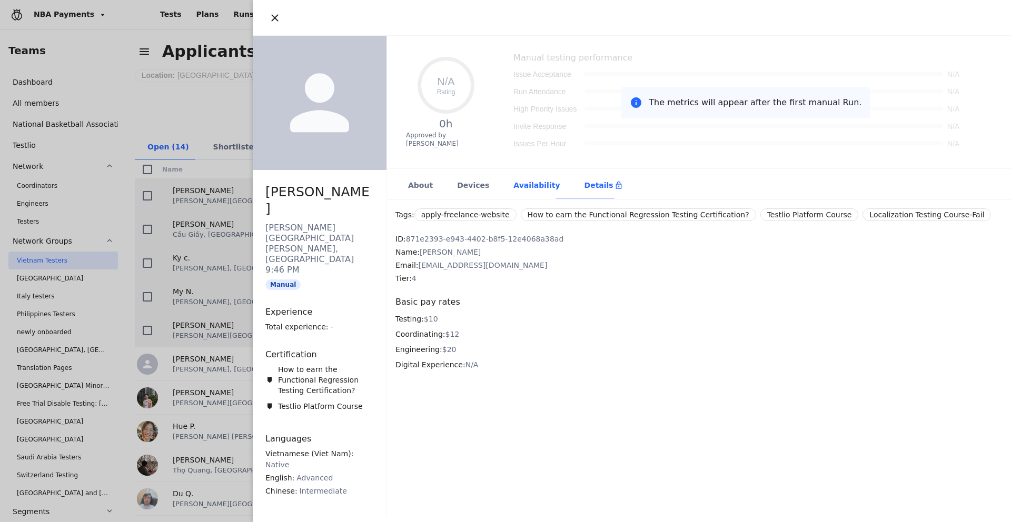
click at [531, 185] on div "Availability" at bounding box center [536, 186] width 71 height 26
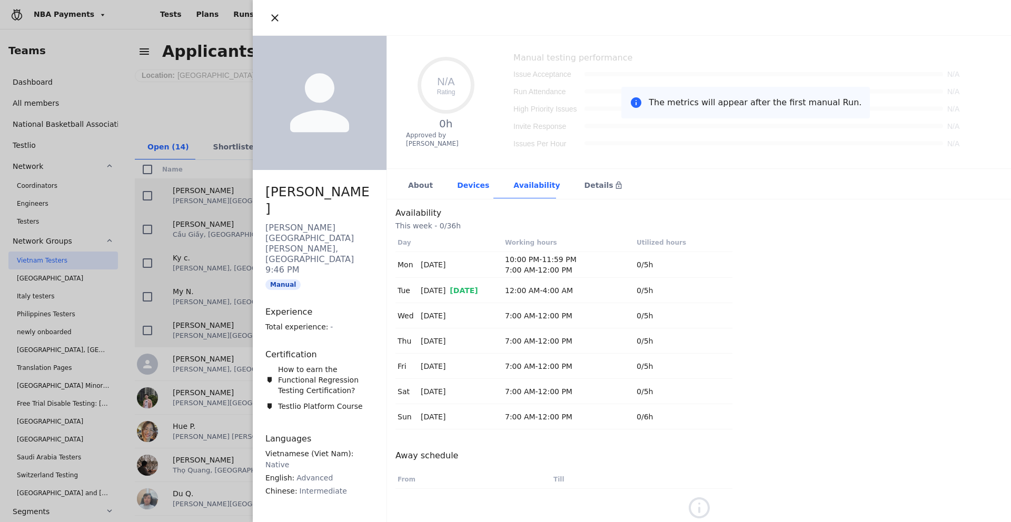
click at [455, 183] on div "Devices" at bounding box center [472, 186] width 56 height 26
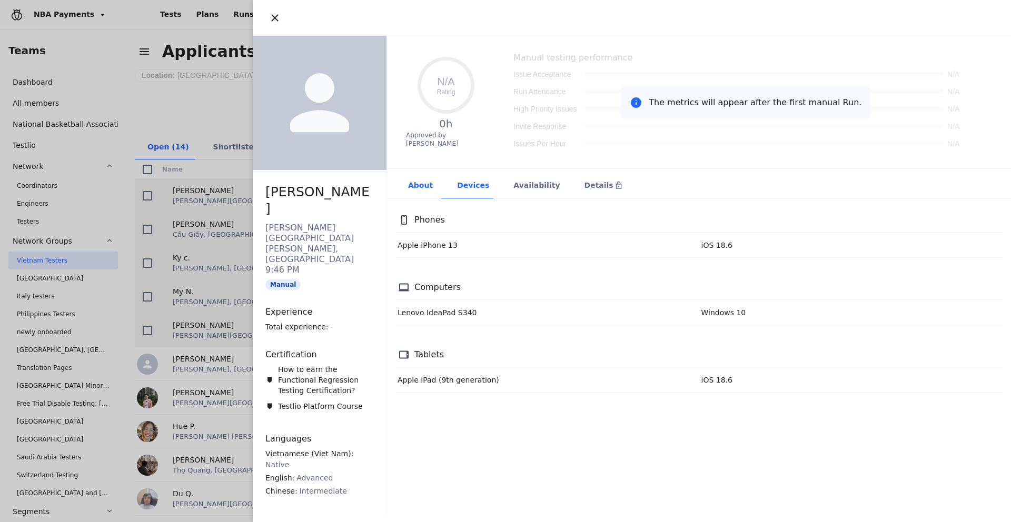
click at [409, 184] on div "About" at bounding box center [419, 186] width 49 height 26
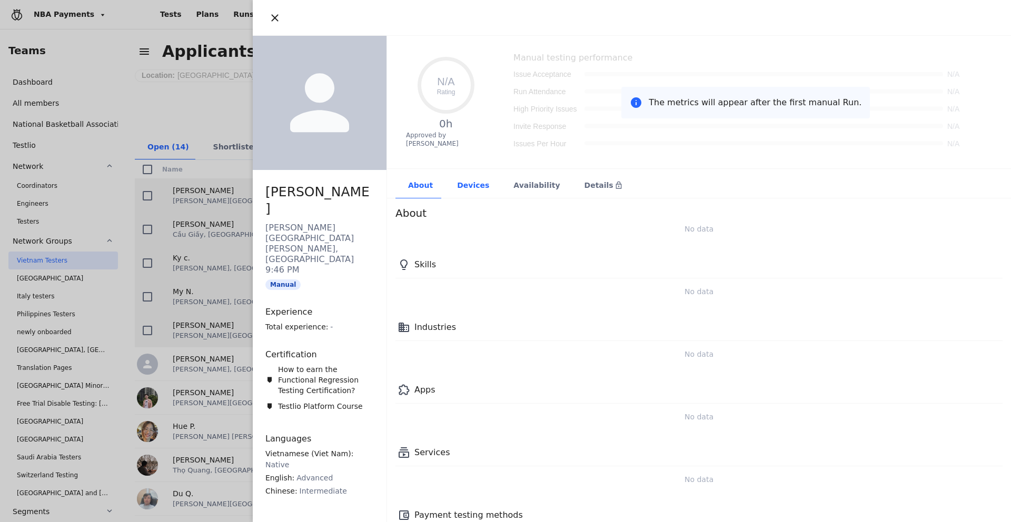
click at [454, 184] on div "Devices" at bounding box center [472, 186] width 56 height 26
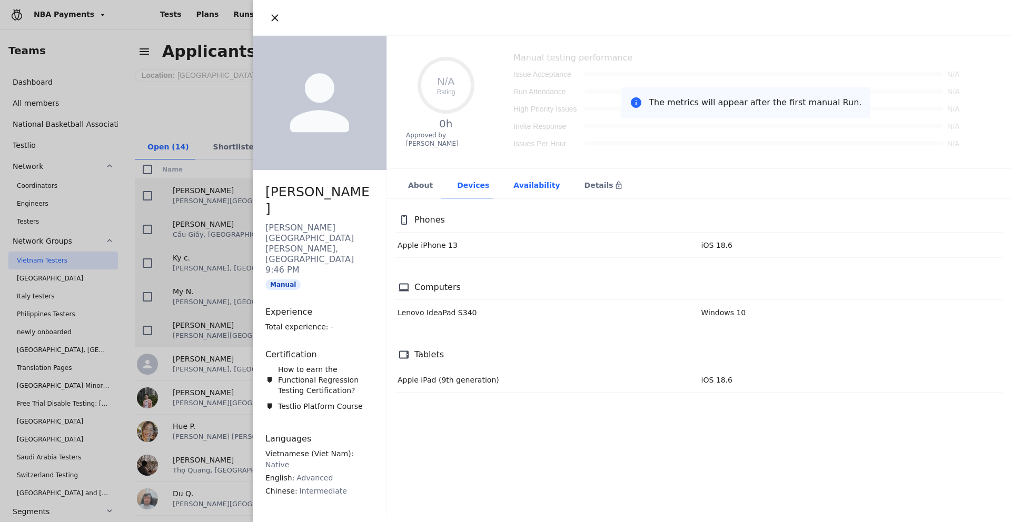
click at [502, 188] on div "Availability" at bounding box center [536, 186] width 71 height 26
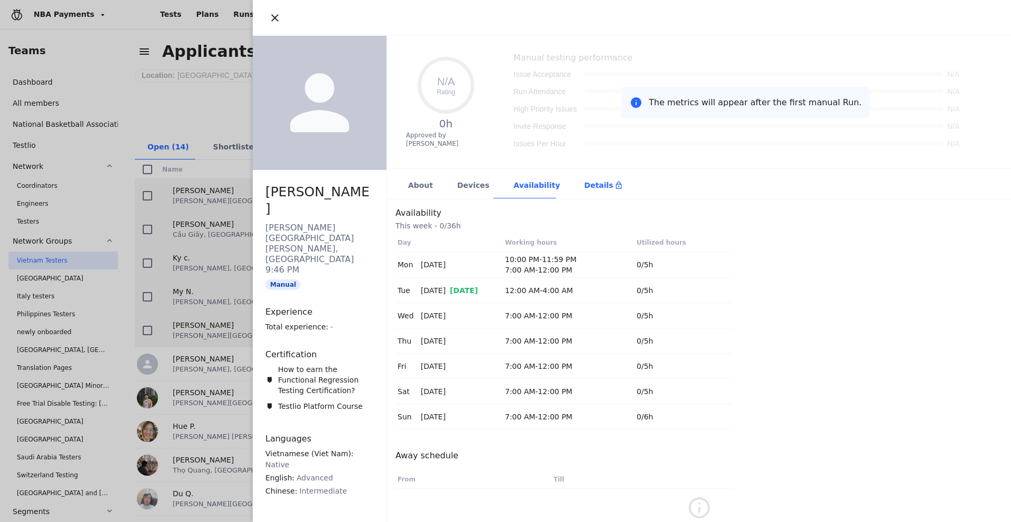
click at [615, 183] on icon at bounding box center [618, 185] width 6 height 7
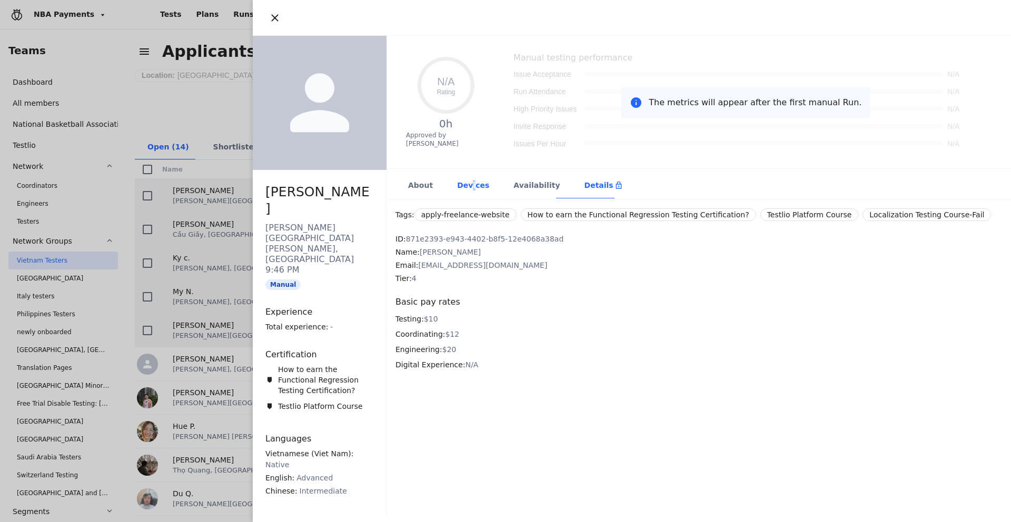
click at [468, 186] on div "Devices" at bounding box center [472, 186] width 56 height 26
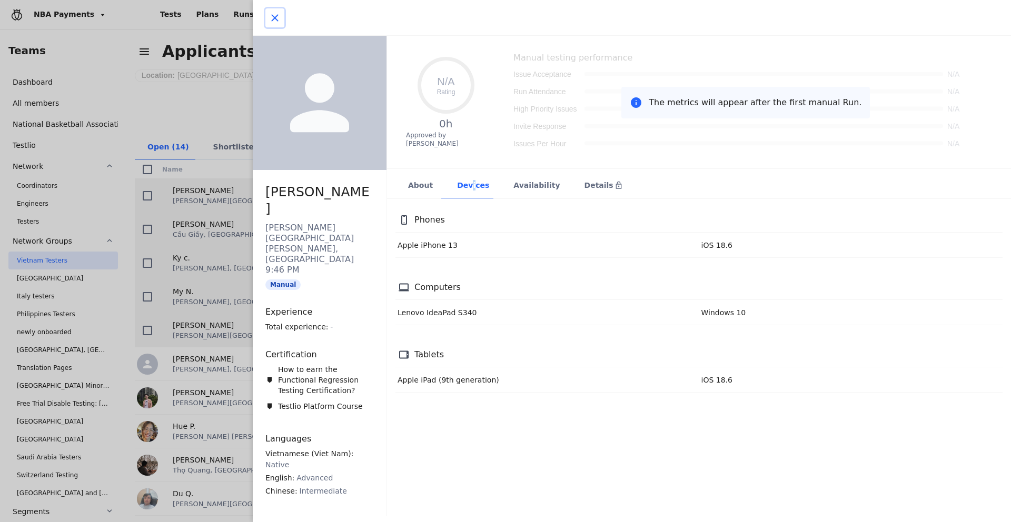
click at [276, 18] on icon "button" at bounding box center [274, 18] width 13 height 13
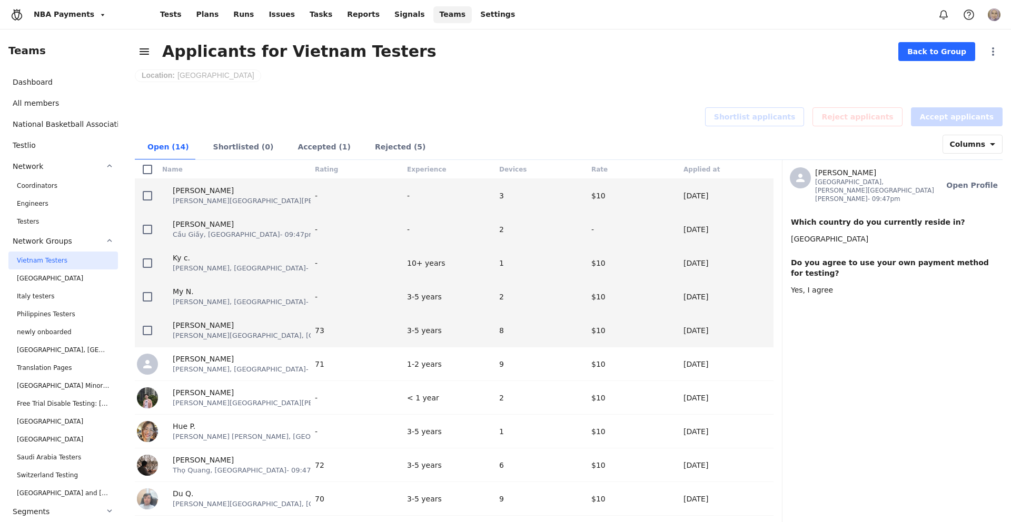
click at [232, 336] on span "[PERSON_NAME][GEOGRAPHIC_DATA], [GEOGRAPHIC_DATA] - 09:47pm" at bounding box center [293, 336] width 241 height 10
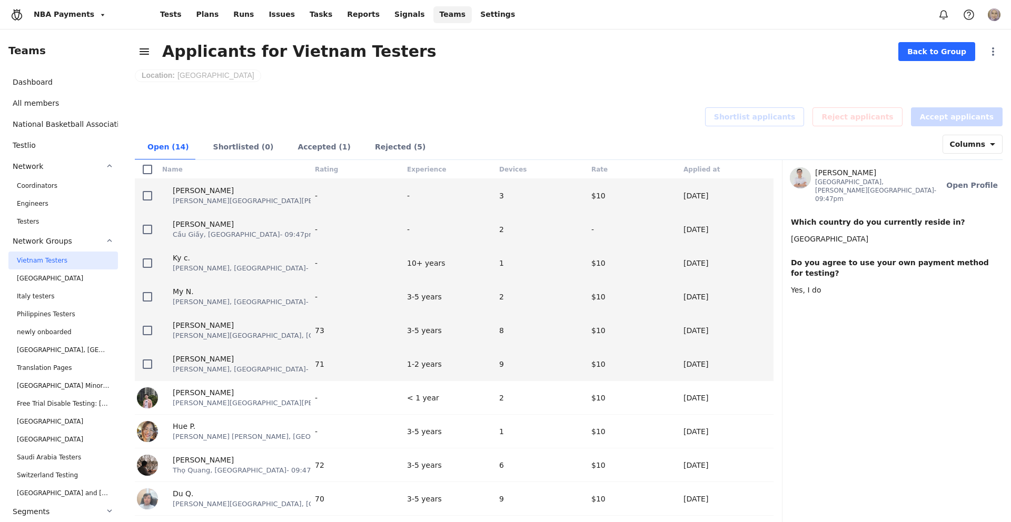
click at [258, 371] on span "[PERSON_NAME], [GEOGRAPHIC_DATA] - 09:47pm" at bounding box center [257, 369] width 168 height 10
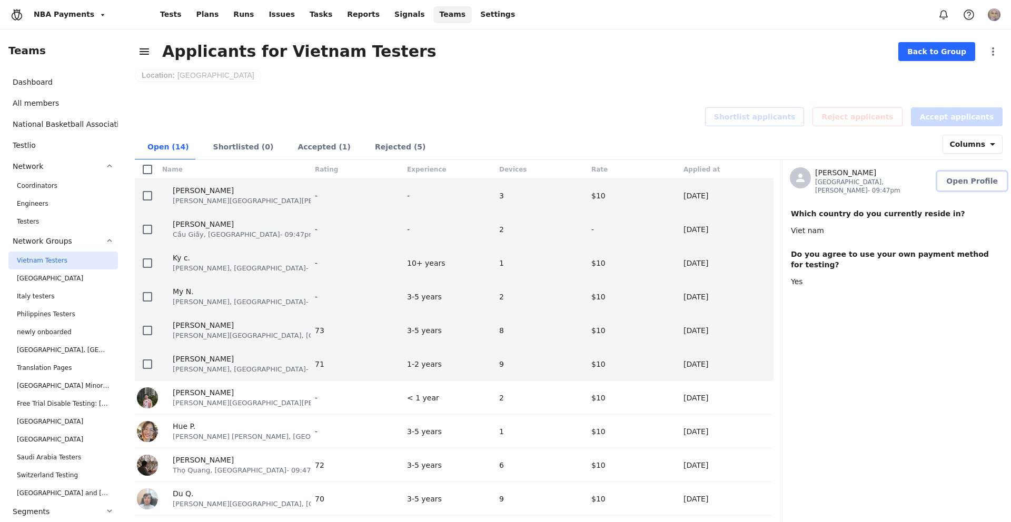
drag, startPoint x: 959, startPoint y: 177, endPoint x: 939, endPoint y: 189, distance: 22.7
click at [959, 177] on span "Open Profile" at bounding box center [972, 181] width 52 height 11
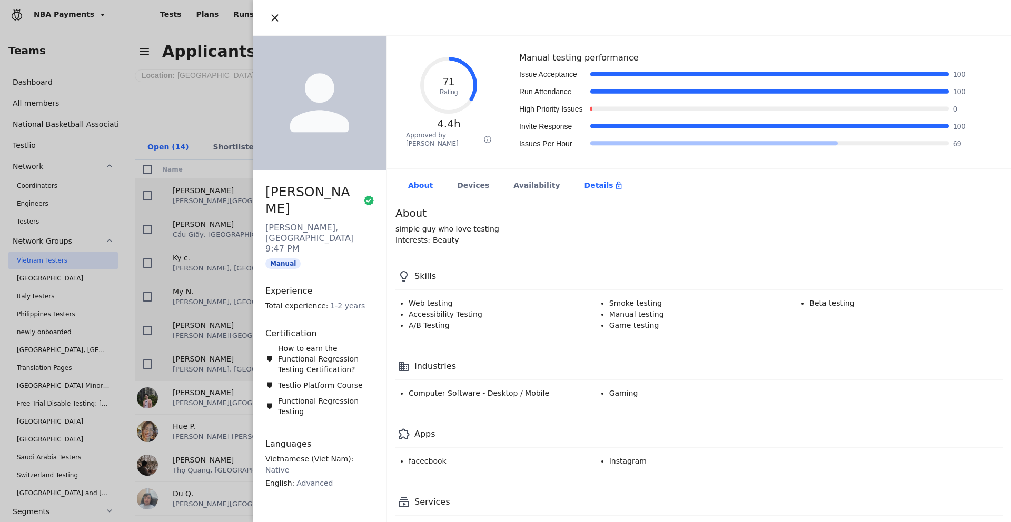
click at [584, 187] on div "Details" at bounding box center [603, 185] width 38 height 11
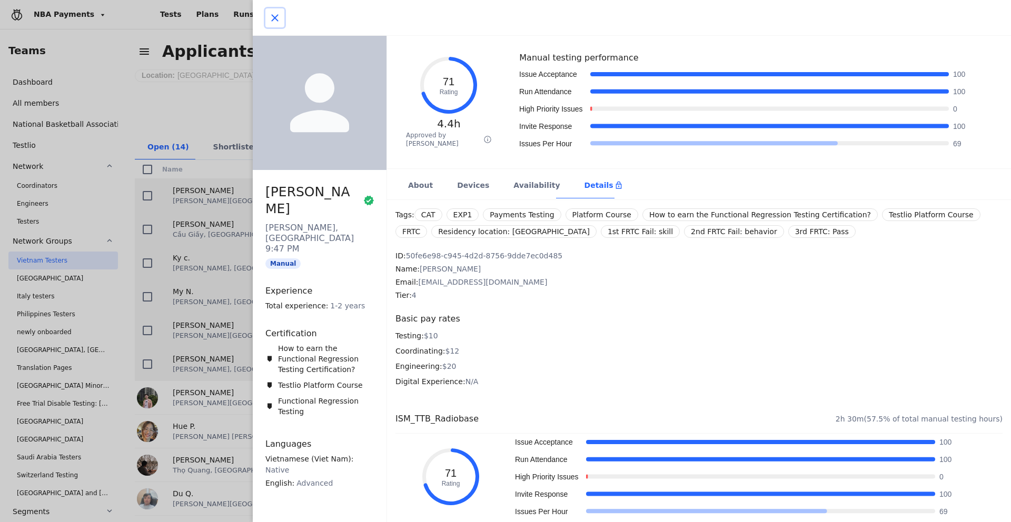
drag, startPoint x: 273, startPoint y: 15, endPoint x: 269, endPoint y: 37, distance: 22.0
click at [273, 15] on icon "button" at bounding box center [274, 18] width 13 height 13
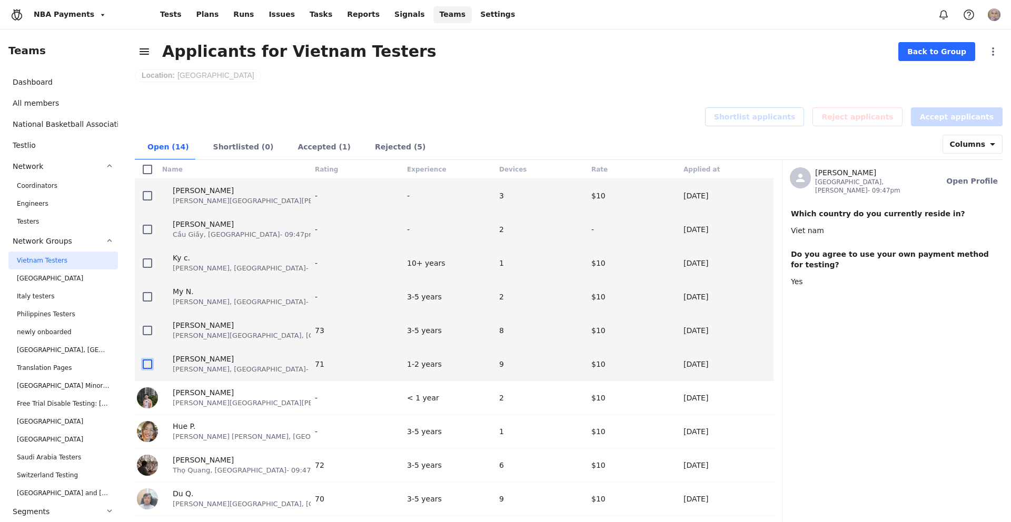
click at [148, 365] on icon at bounding box center [147, 364] width 8 height 8
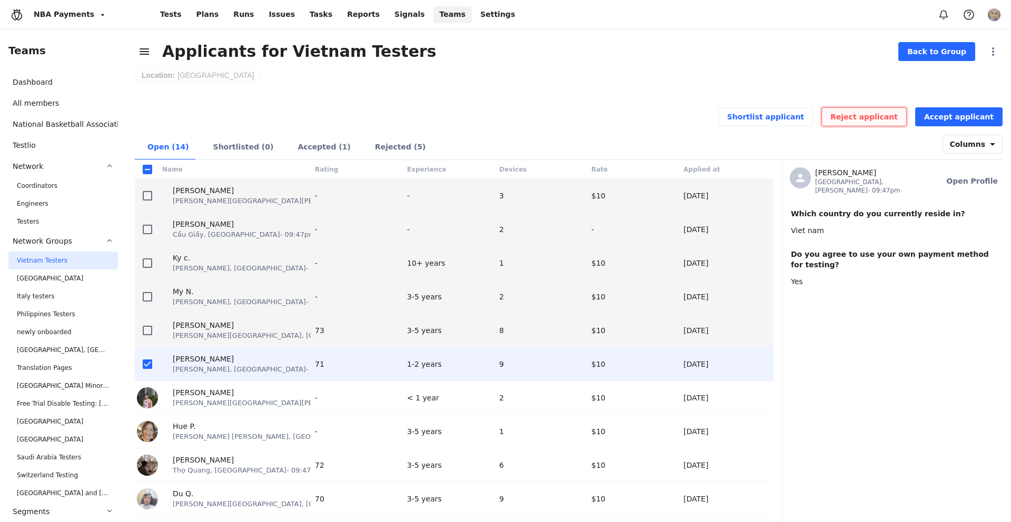
click at [898, 119] on span "Reject applicant" at bounding box center [863, 117] width 67 height 11
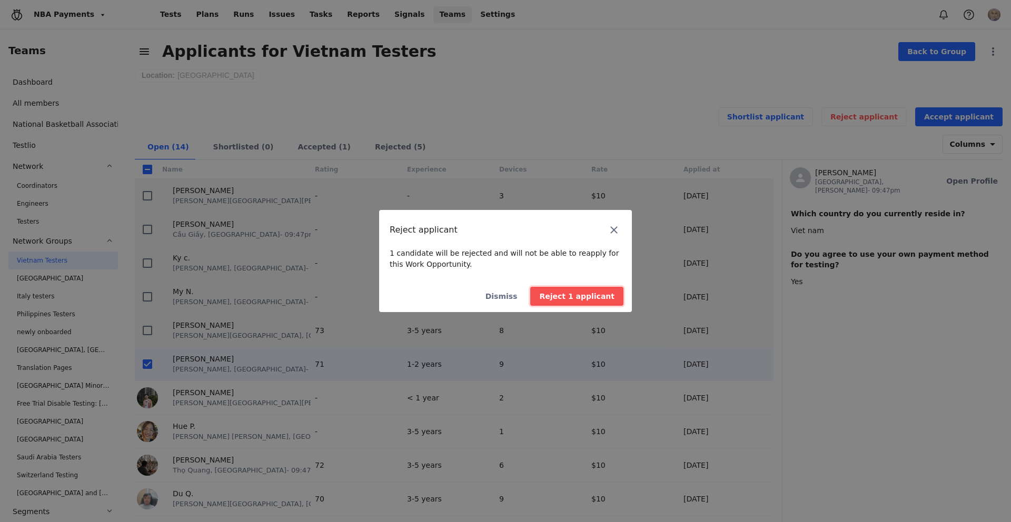
click at [584, 300] on span "Reject 1 applicant" at bounding box center [576, 296] width 75 height 11
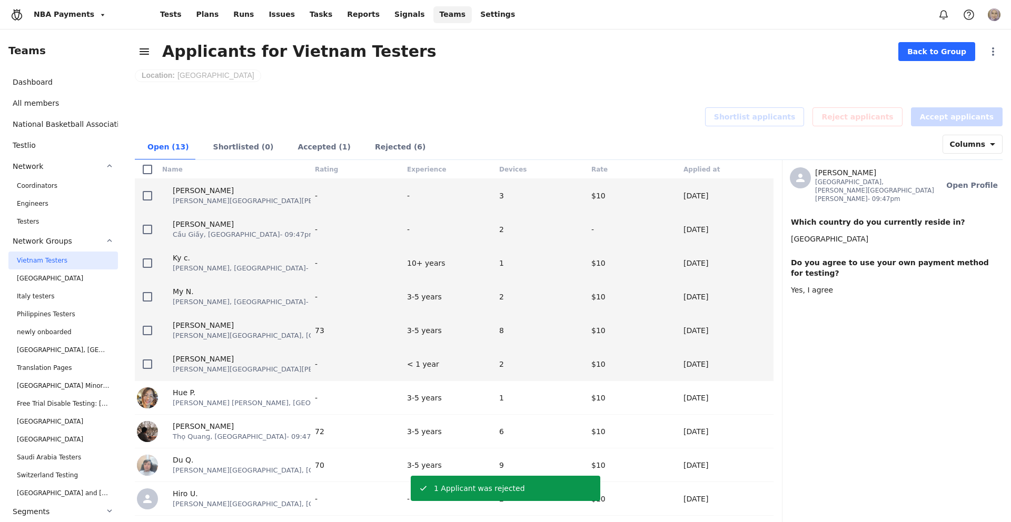
click at [237, 368] on span "[PERSON_NAME][GEOGRAPHIC_DATA][PERSON_NAME], [GEOGRAPHIC_DATA] - 09:47pm" at bounding box center [321, 369] width 297 height 10
click at [979, 180] on span "Open Profile" at bounding box center [972, 185] width 52 height 11
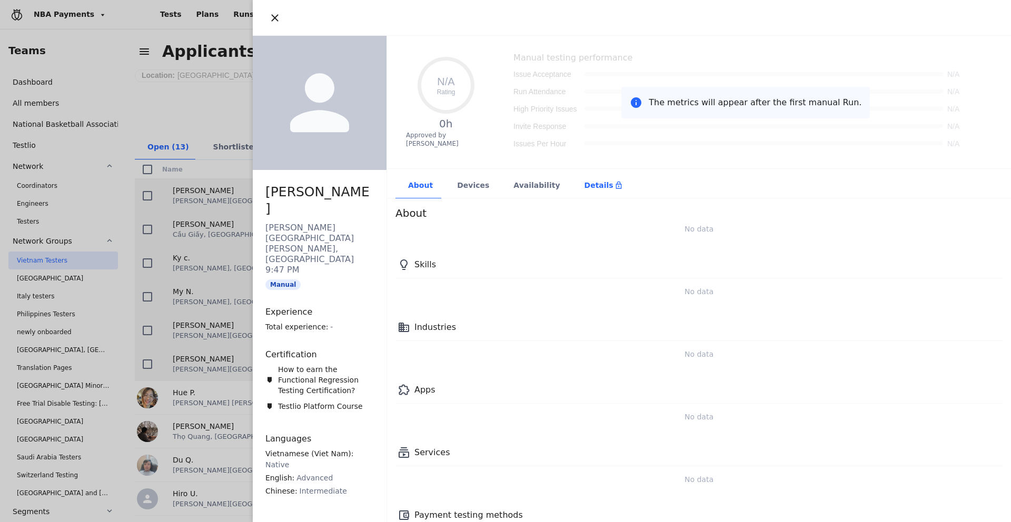
click at [586, 193] on div "Details" at bounding box center [603, 186] width 63 height 26
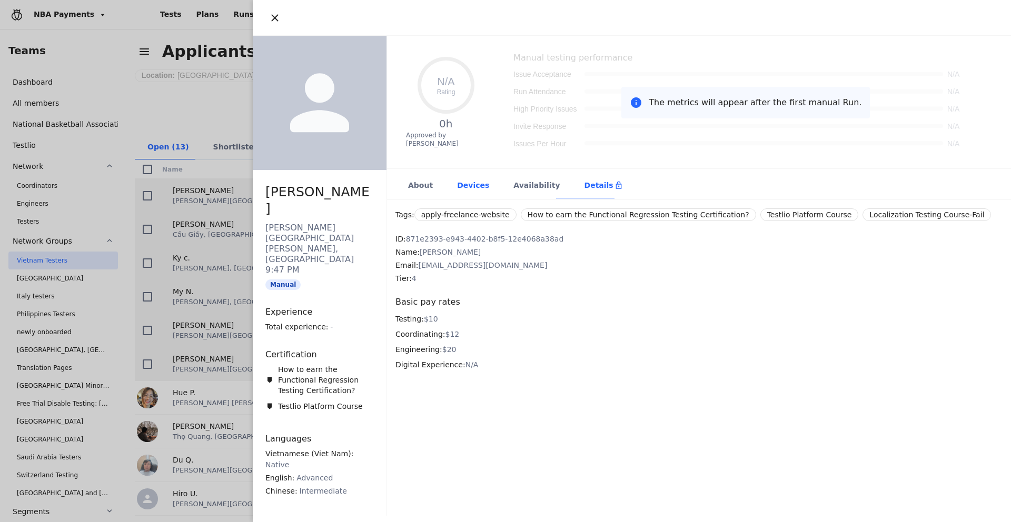
click at [483, 176] on div "Devices" at bounding box center [472, 186] width 56 height 26
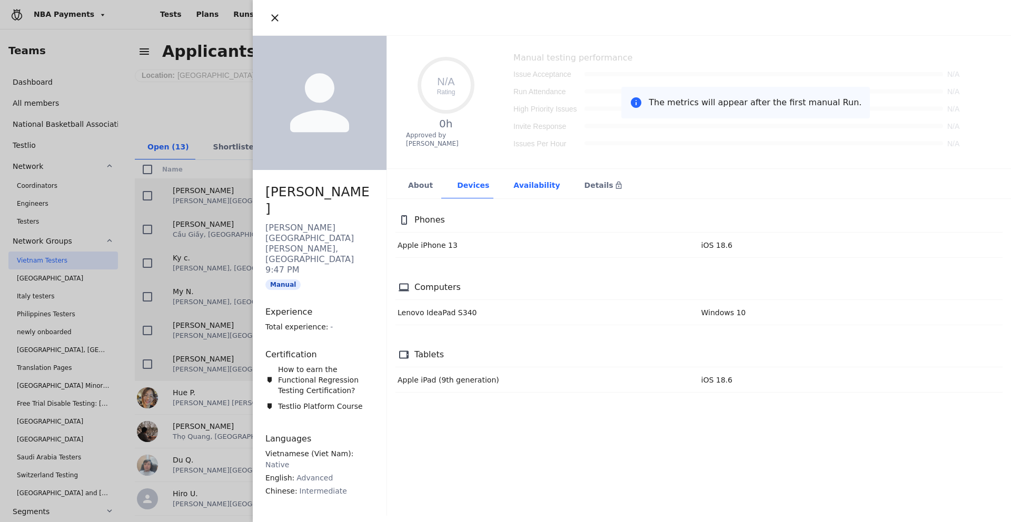
click at [522, 192] on div "Availability" at bounding box center [536, 186] width 71 height 26
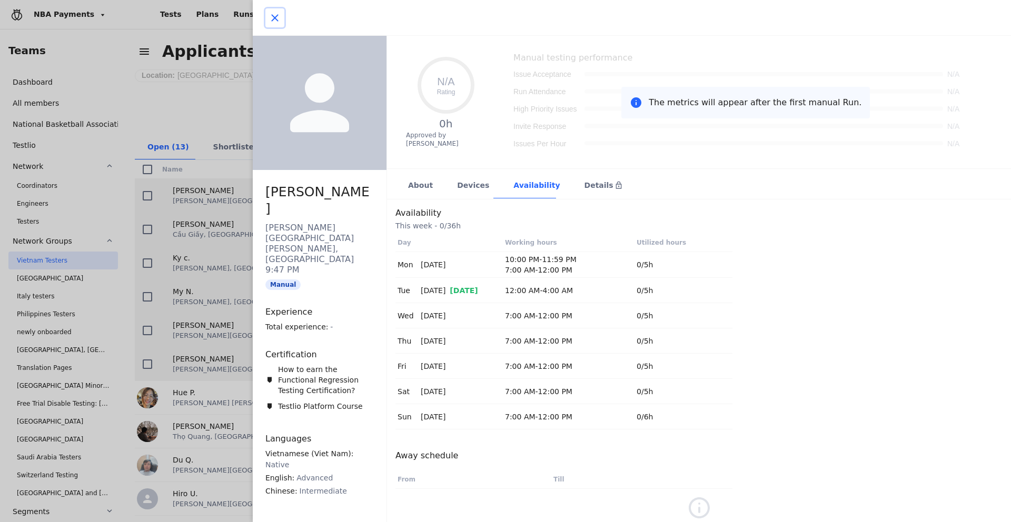
click at [282, 16] on button "button" at bounding box center [274, 17] width 19 height 19
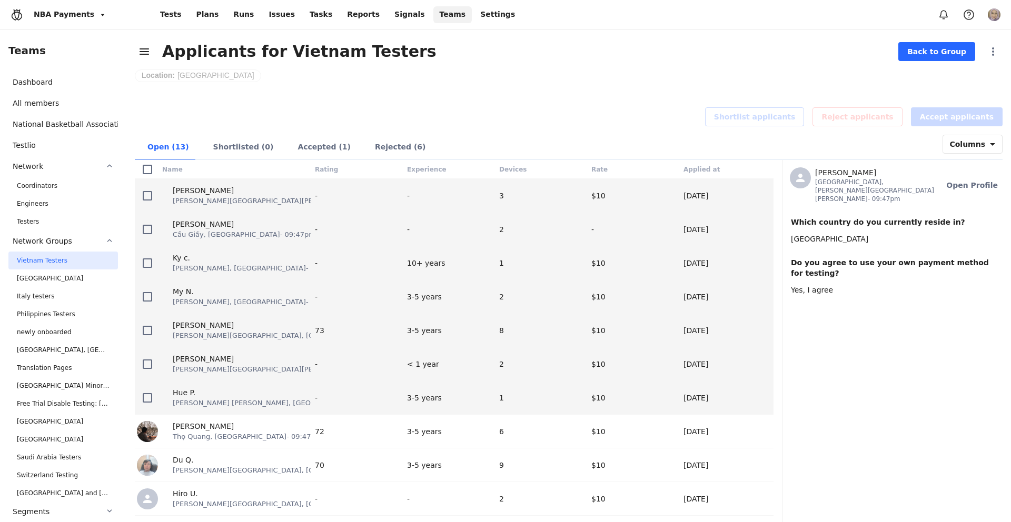
click at [245, 408] on div "Hue P. [PERSON_NAME] [PERSON_NAME], [GEOGRAPHIC_DATA] - 09:47pm" at bounding box center [236, 397] width 153 height 33
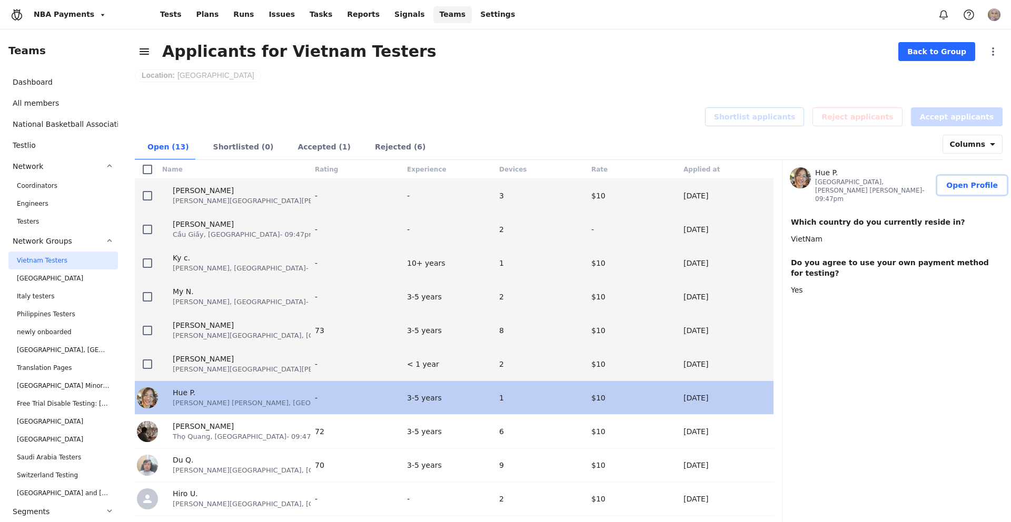
click at [977, 180] on span "Open Profile" at bounding box center [972, 185] width 52 height 11
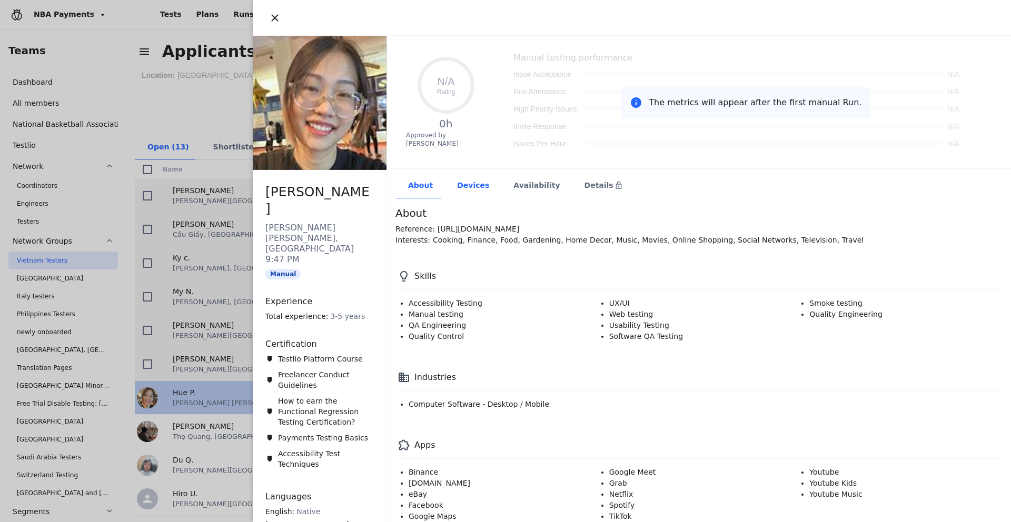
click at [476, 193] on div "Devices" at bounding box center [472, 186] width 56 height 26
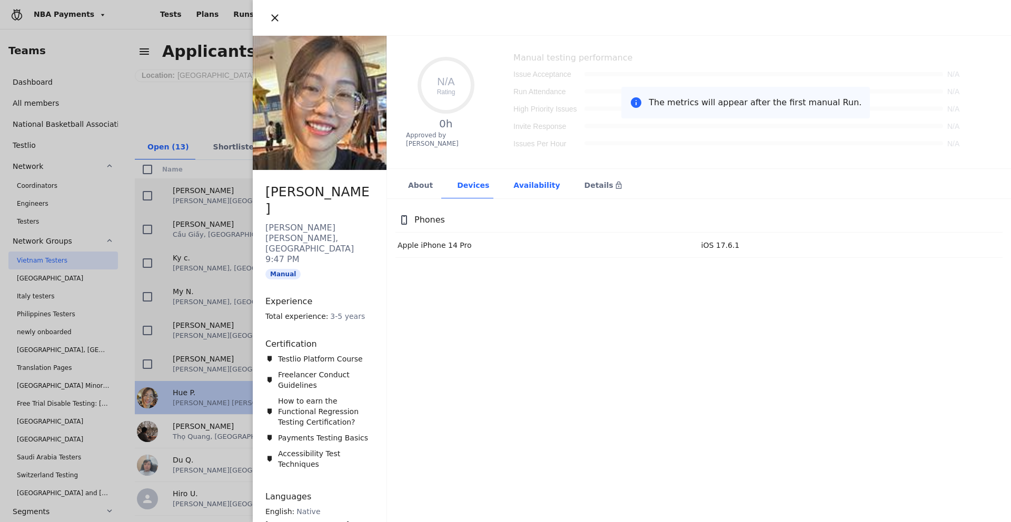
drag, startPoint x: 520, startPoint y: 188, endPoint x: 528, endPoint y: 188, distance: 7.4
click at [521, 188] on div "Availability" at bounding box center [536, 186] width 71 height 26
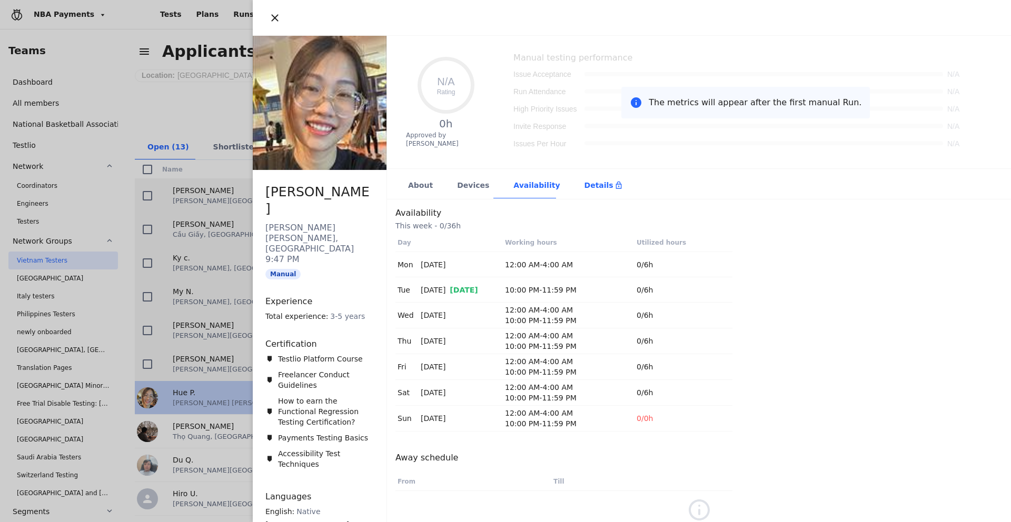
click at [606, 186] on div "Details" at bounding box center [603, 186] width 63 height 26
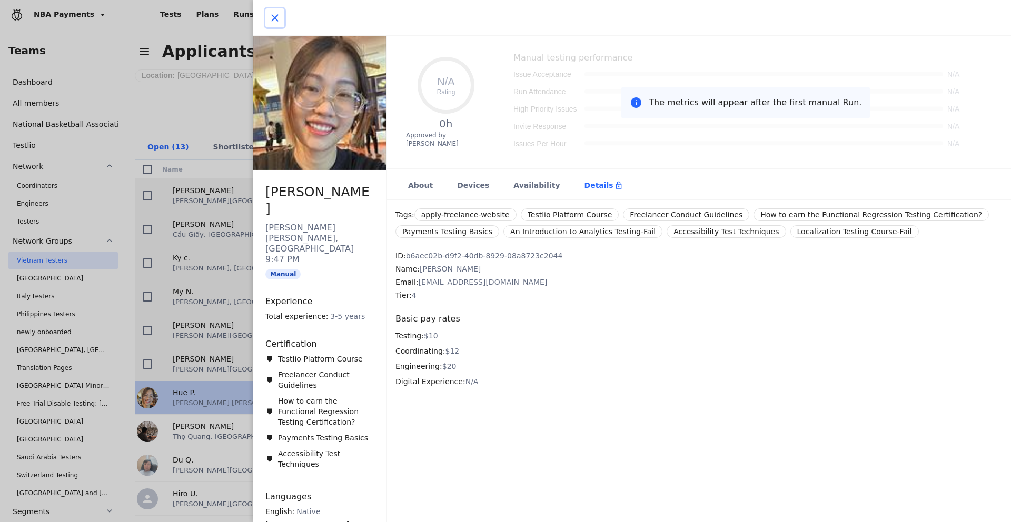
click at [279, 22] on icon "button" at bounding box center [274, 18] width 13 height 13
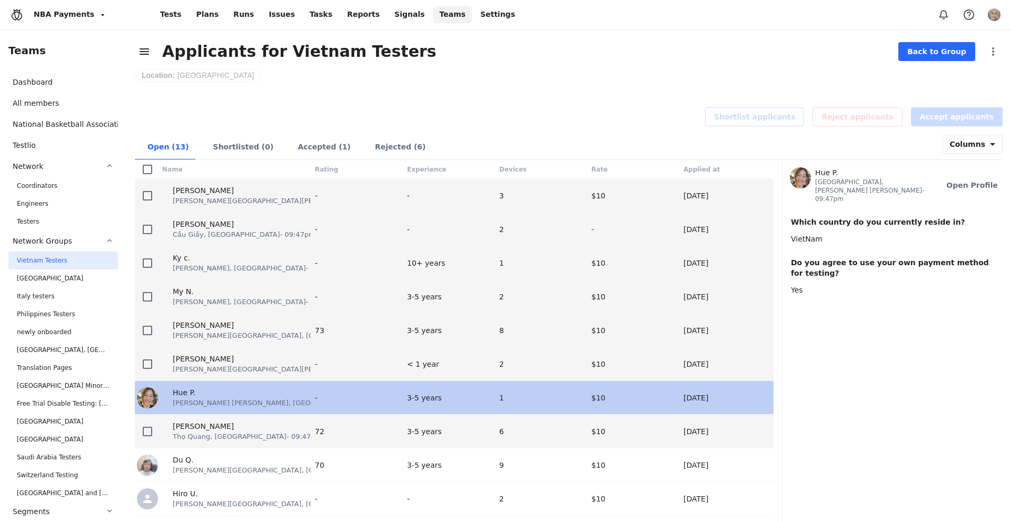
click at [277, 442] on div "[PERSON_NAME] [PERSON_NAME], [GEOGRAPHIC_DATA] - 09:47pm" at bounding box center [236, 431] width 153 height 33
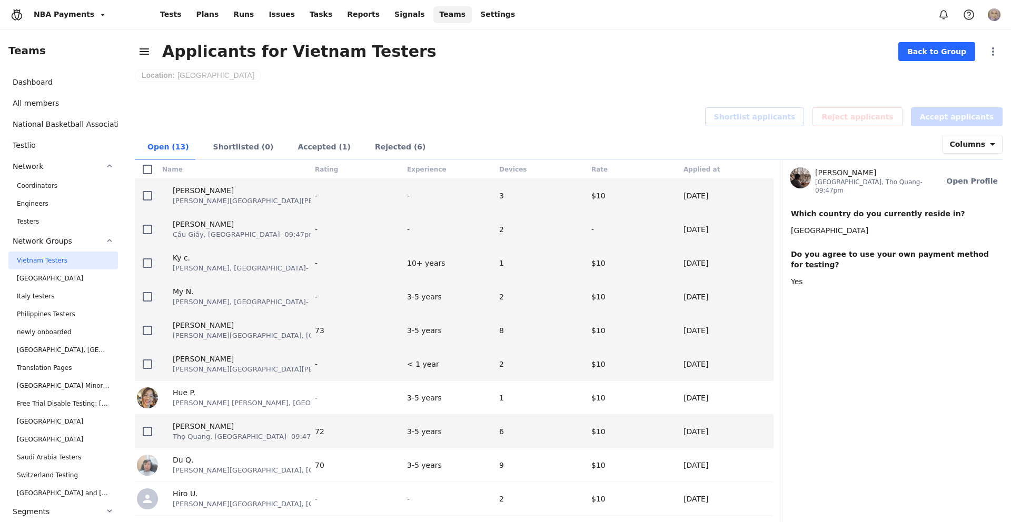
click at [281, 441] on div "[PERSON_NAME] [PERSON_NAME], [GEOGRAPHIC_DATA] - 09:47pm" at bounding box center [236, 431] width 148 height 21
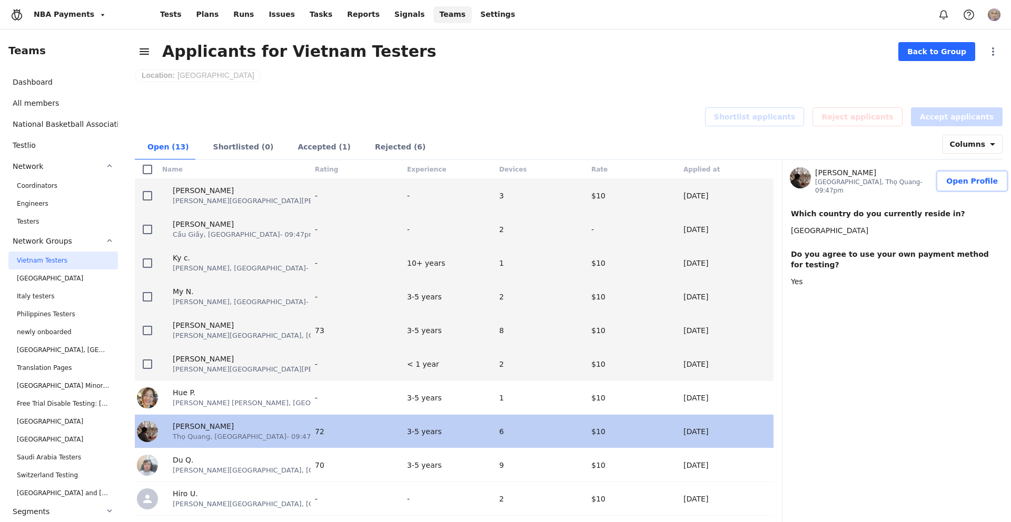
click at [962, 176] on span "Open Profile" at bounding box center [972, 181] width 52 height 11
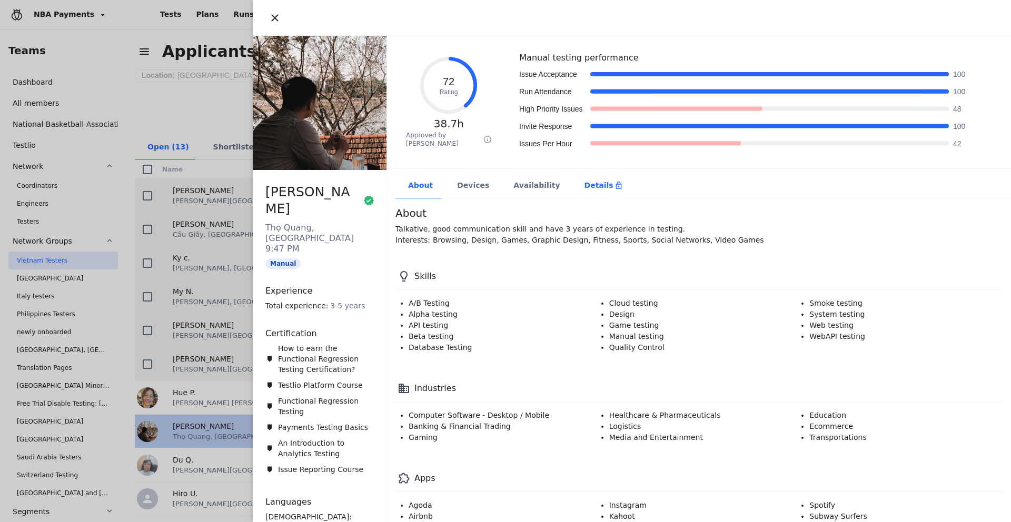
click at [594, 192] on div "Details" at bounding box center [603, 186] width 63 height 26
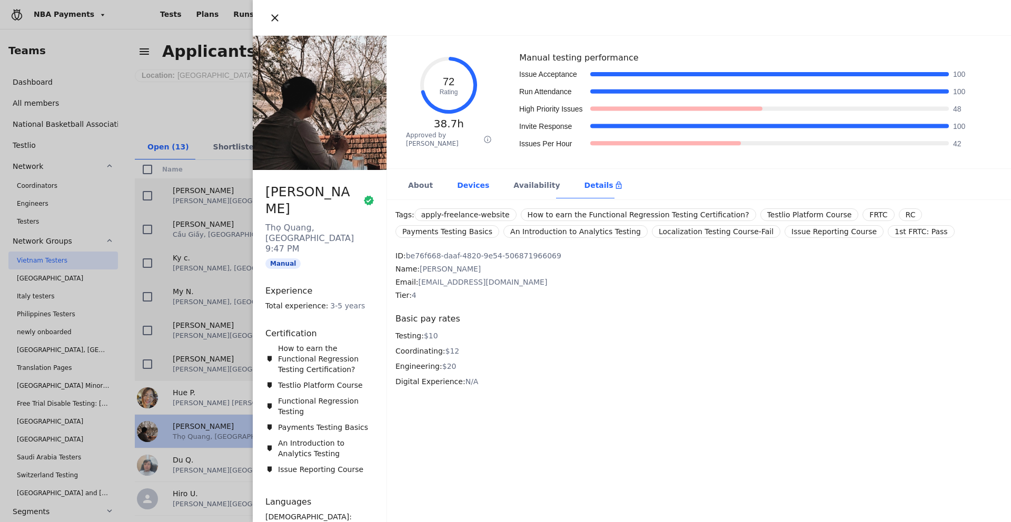
click at [472, 180] on div "Devices" at bounding box center [472, 186] width 56 height 26
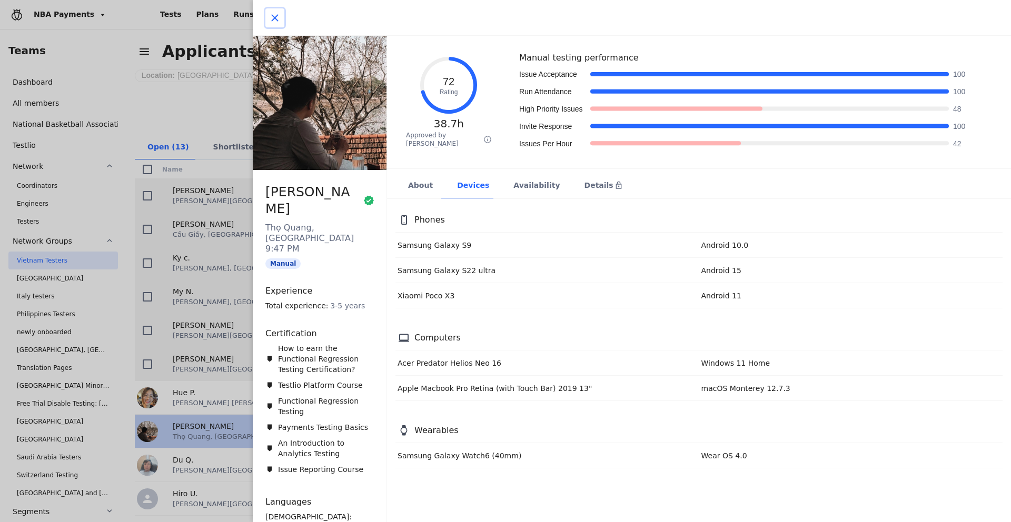
click at [276, 14] on icon "button" at bounding box center [274, 18] width 13 height 13
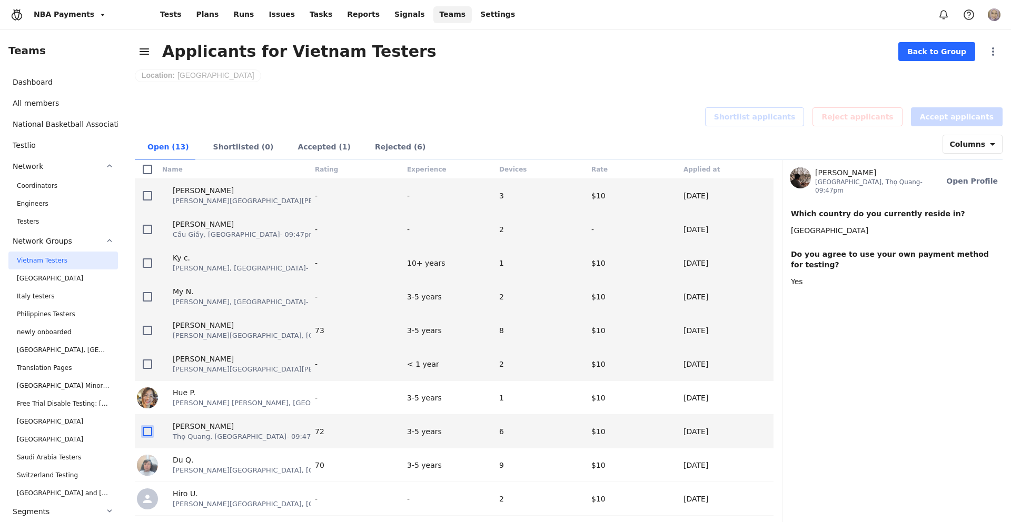
click at [151, 433] on icon at bounding box center [147, 431] width 8 height 8
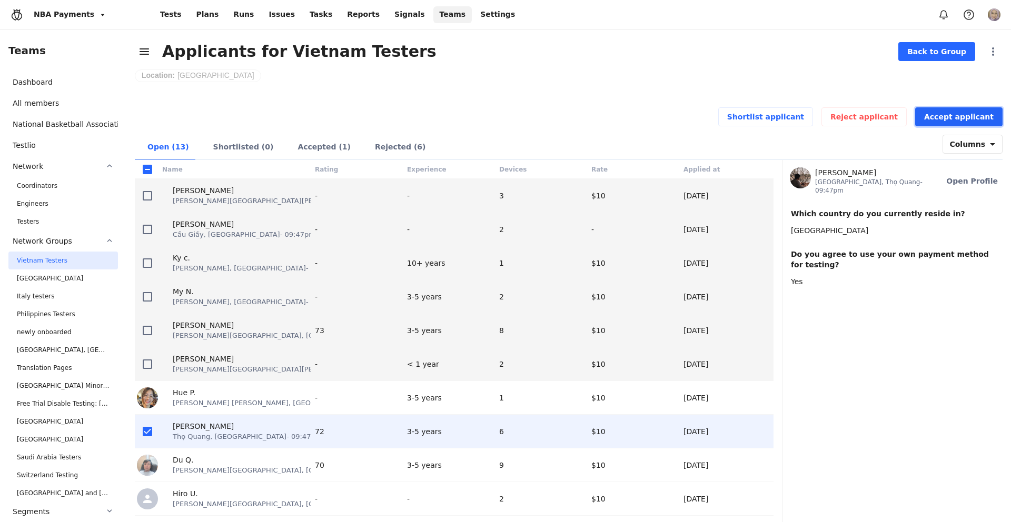
click at [979, 113] on span "Accept applicant" at bounding box center [958, 117] width 69 height 11
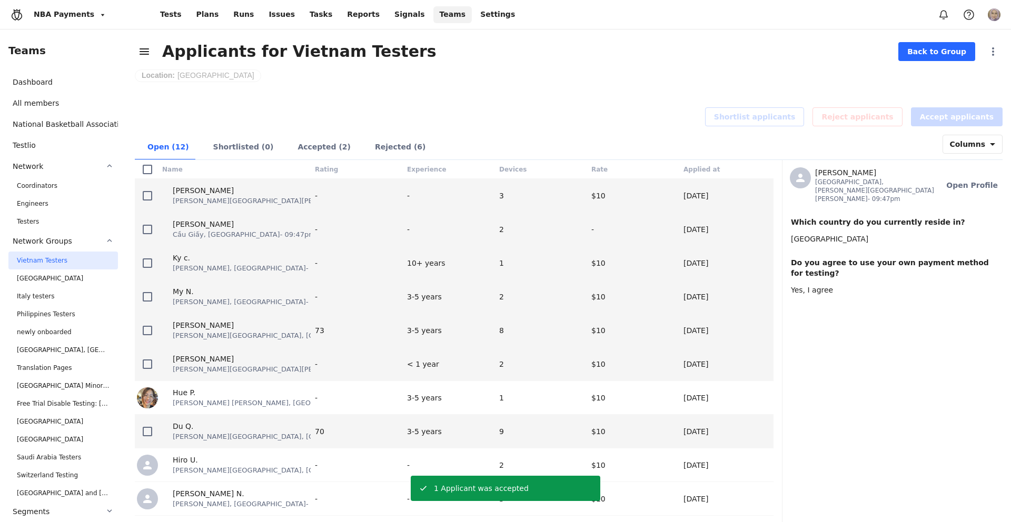
click at [278, 439] on div "Du Q. [GEOGRAPHIC_DATA], [GEOGRAPHIC_DATA] - 09:47pm" at bounding box center [236, 431] width 148 height 21
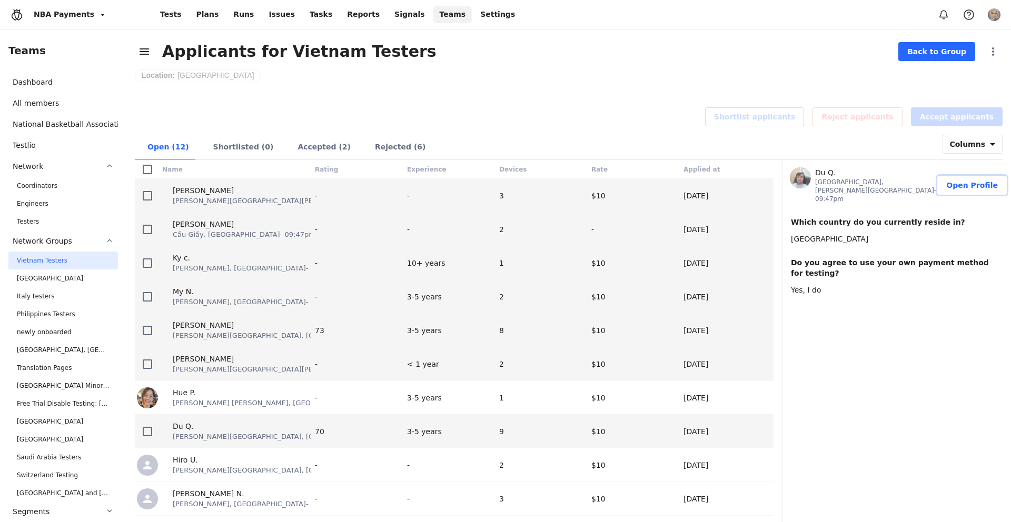
click at [973, 180] on span "Open Profile" at bounding box center [972, 185] width 52 height 11
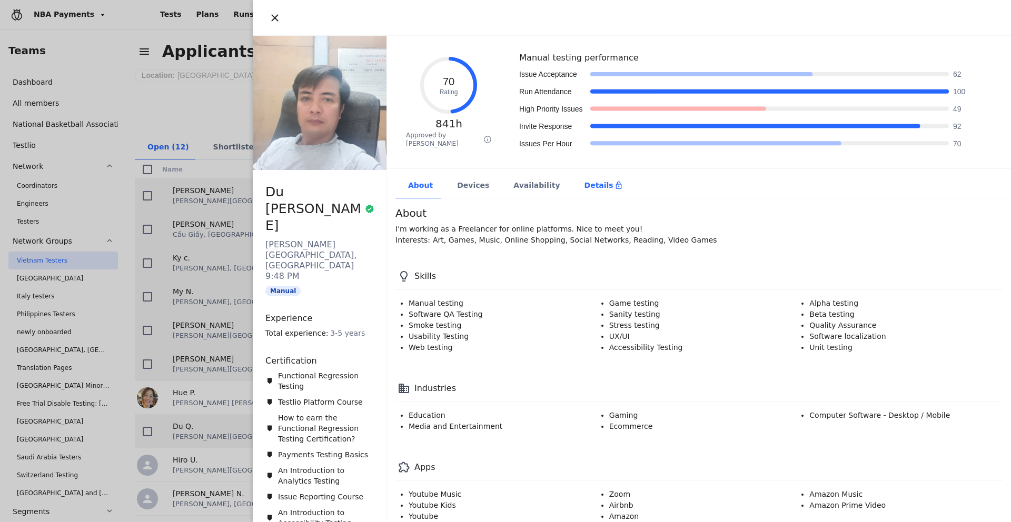
click at [584, 187] on div "Details" at bounding box center [603, 185] width 38 height 11
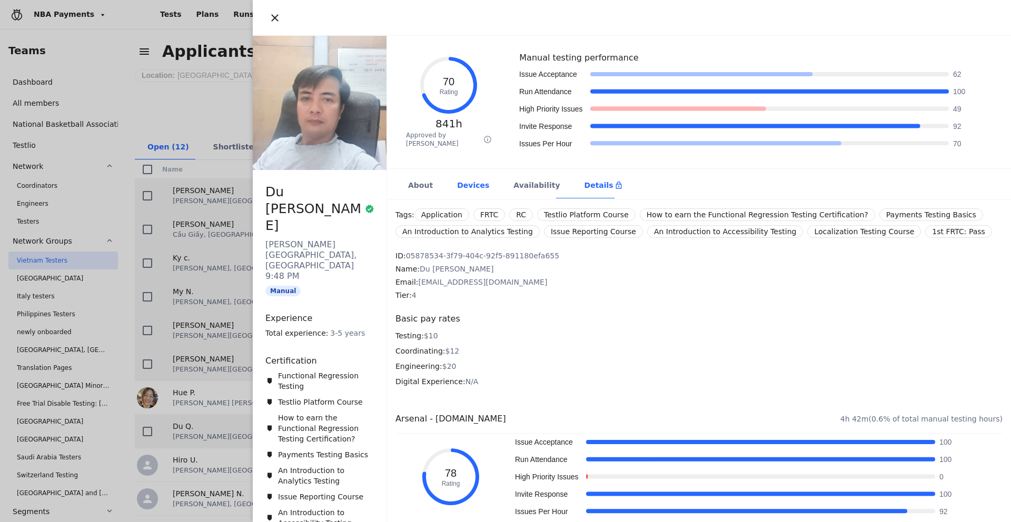
click at [457, 188] on div "Devices" at bounding box center [472, 186] width 56 height 26
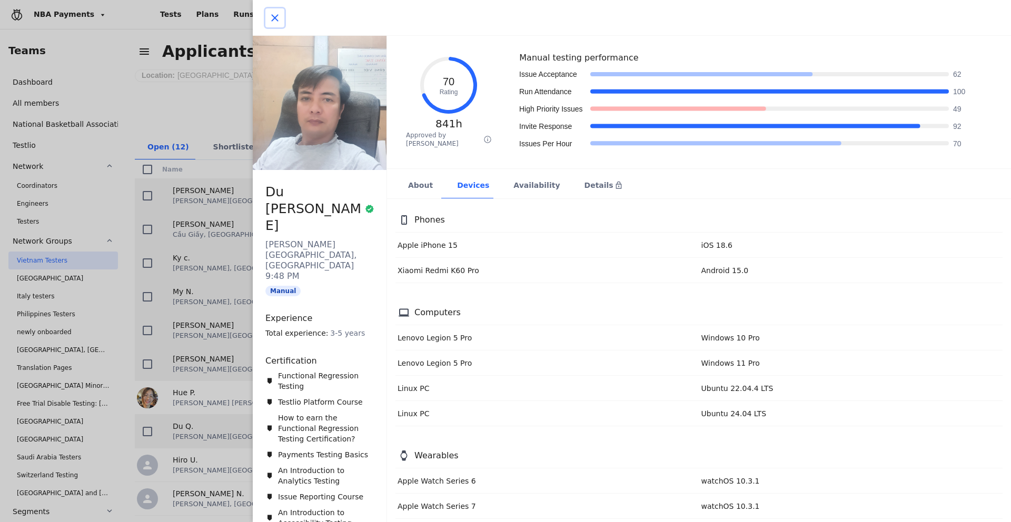
click at [277, 19] on icon "button" at bounding box center [274, 18] width 13 height 13
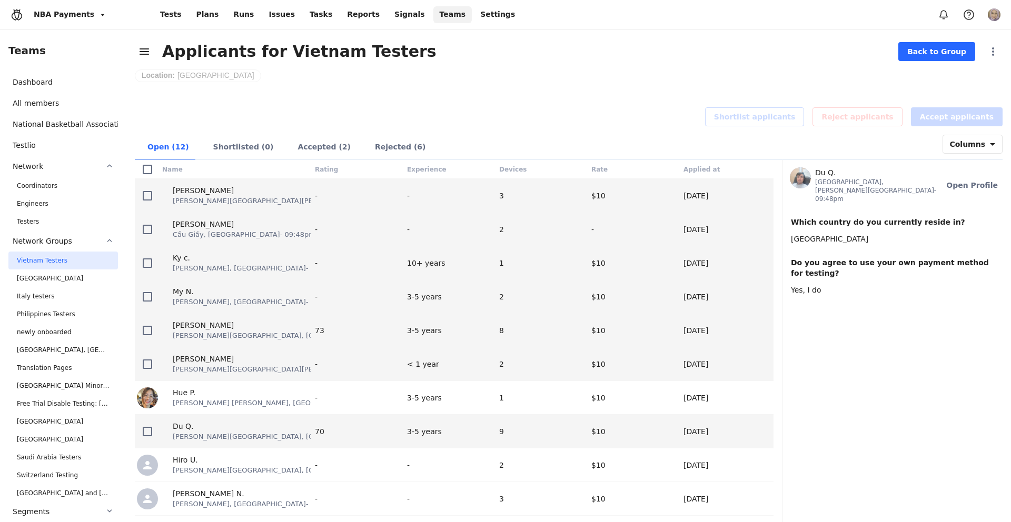
click at [832, 173] on span "Du Q." at bounding box center [876, 172] width 122 height 11
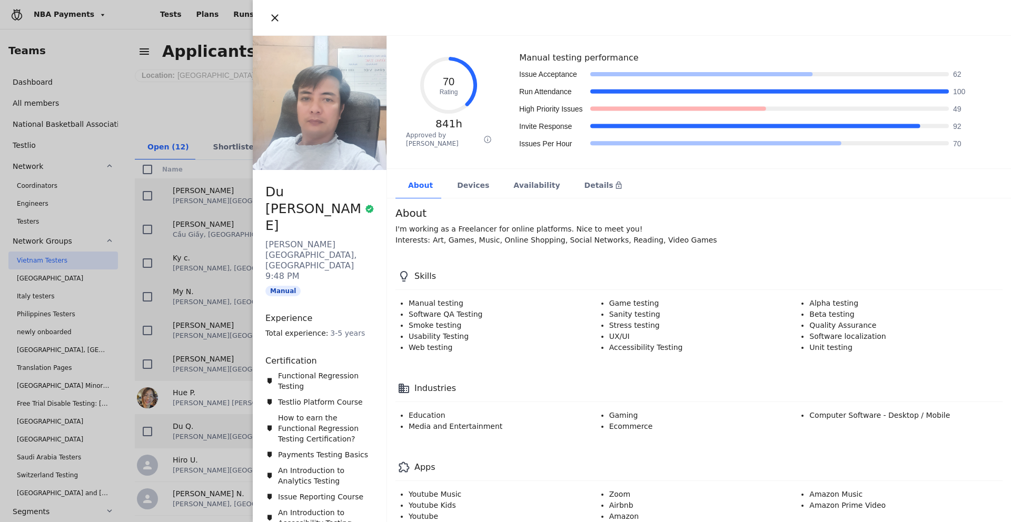
click at [282, 193] on span "Du [PERSON_NAME]" at bounding box center [319, 209] width 109 height 51
click at [282, 192] on span "Du [PERSON_NAME]" at bounding box center [319, 209] width 109 height 51
copy span "Du [PERSON_NAME]"
click at [464, 180] on div "Devices" at bounding box center [472, 186] width 56 height 26
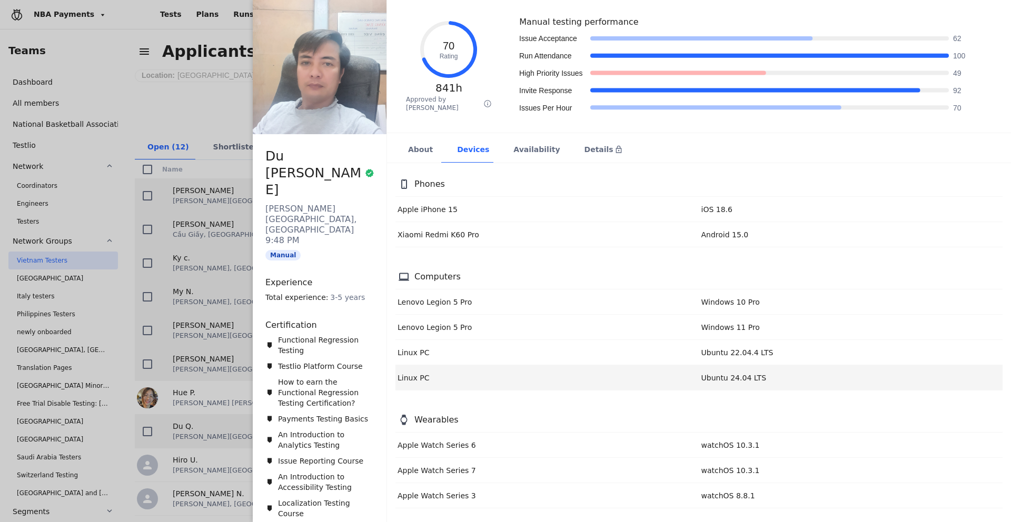
scroll to position [17, 0]
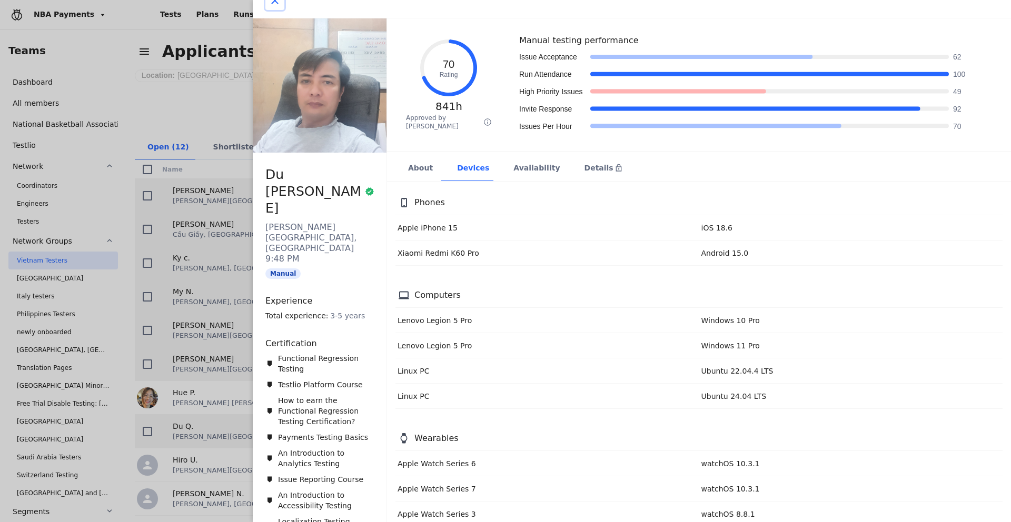
click at [271, 7] on button "button" at bounding box center [274, 0] width 19 height 19
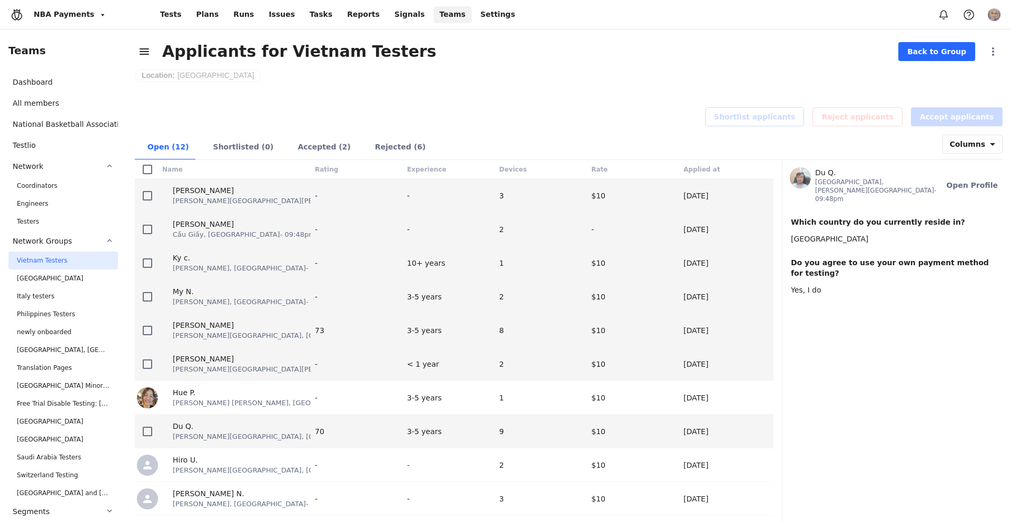
scroll to position [0, 0]
click at [147, 437] on icon at bounding box center [147, 431] width 13 height 13
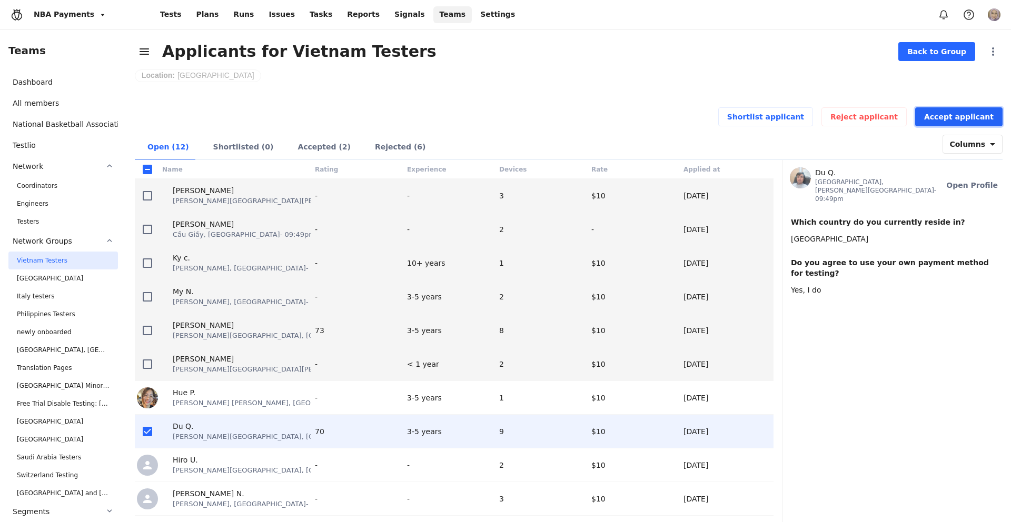
click at [946, 112] on span "Accept applicant" at bounding box center [958, 117] width 69 height 11
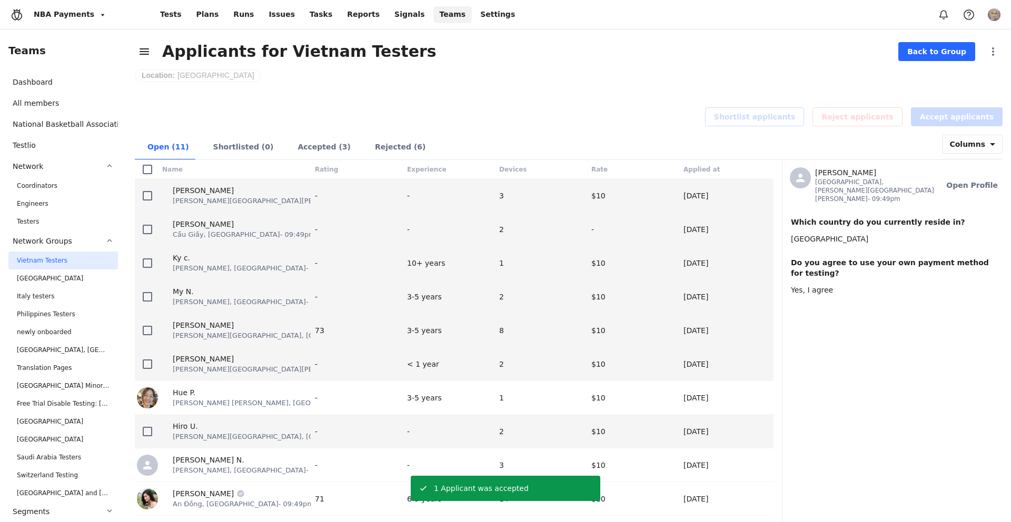
click at [280, 428] on div "Hiro U. [GEOGRAPHIC_DATA], [GEOGRAPHIC_DATA] - 09:49pm" at bounding box center [236, 431] width 148 height 21
click at [969, 176] on button "Open Profile" at bounding box center [971, 185] width 69 height 19
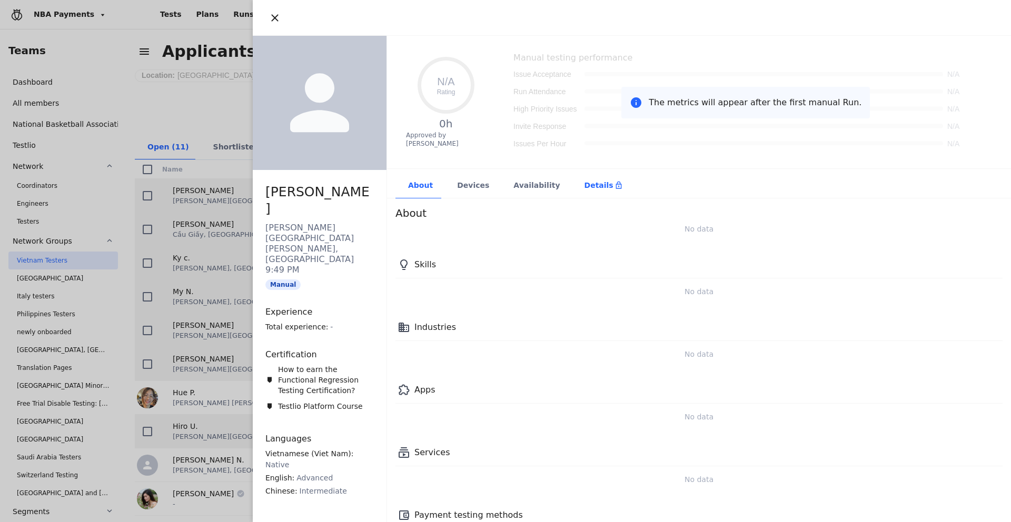
click at [584, 186] on div "Details" at bounding box center [603, 185] width 38 height 11
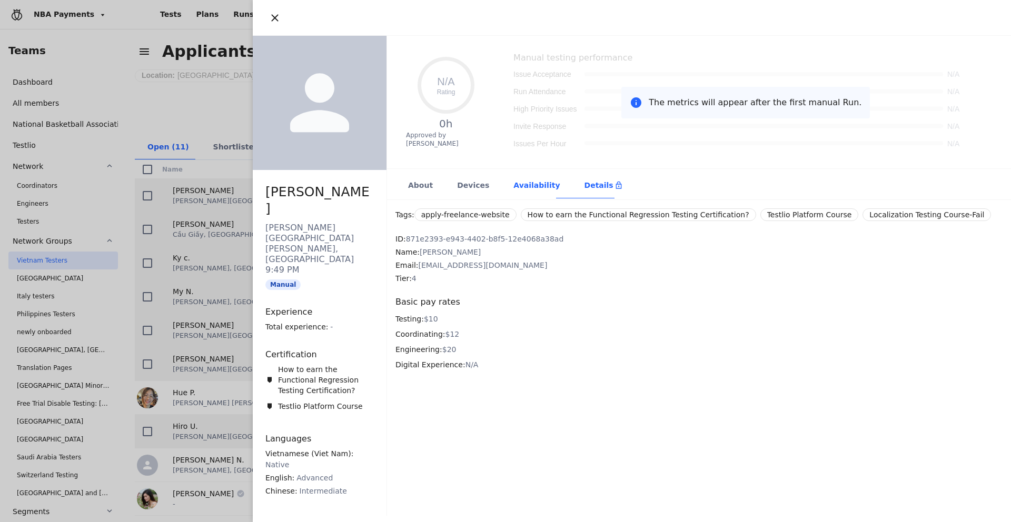
click at [534, 189] on div "Availability" at bounding box center [536, 186] width 71 height 26
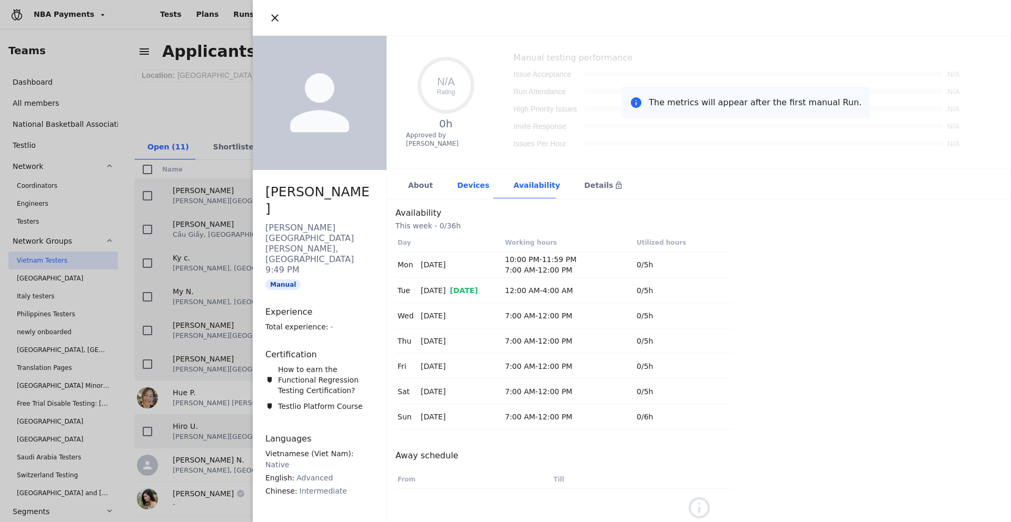
click at [461, 192] on div "Devices" at bounding box center [472, 186] width 56 height 26
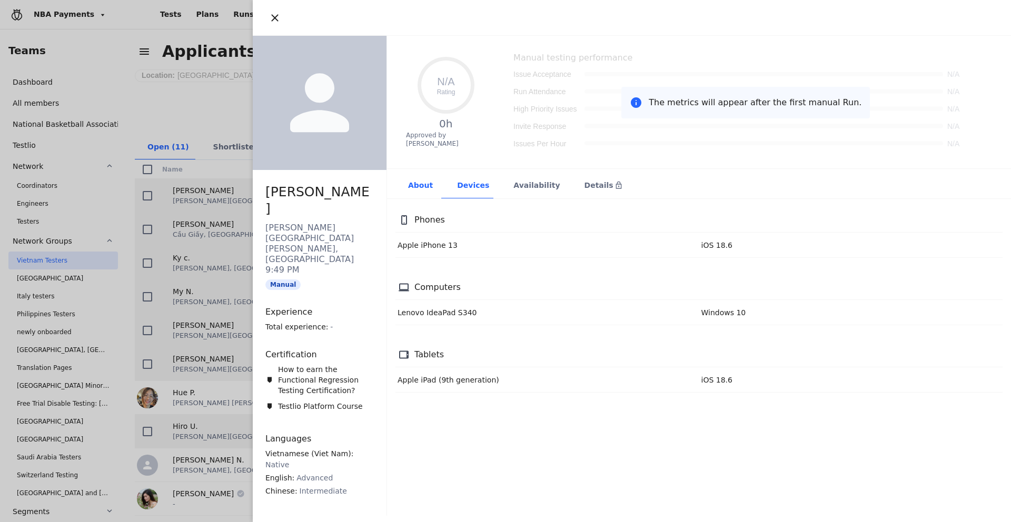
click at [425, 188] on div "About" at bounding box center [419, 186] width 49 height 26
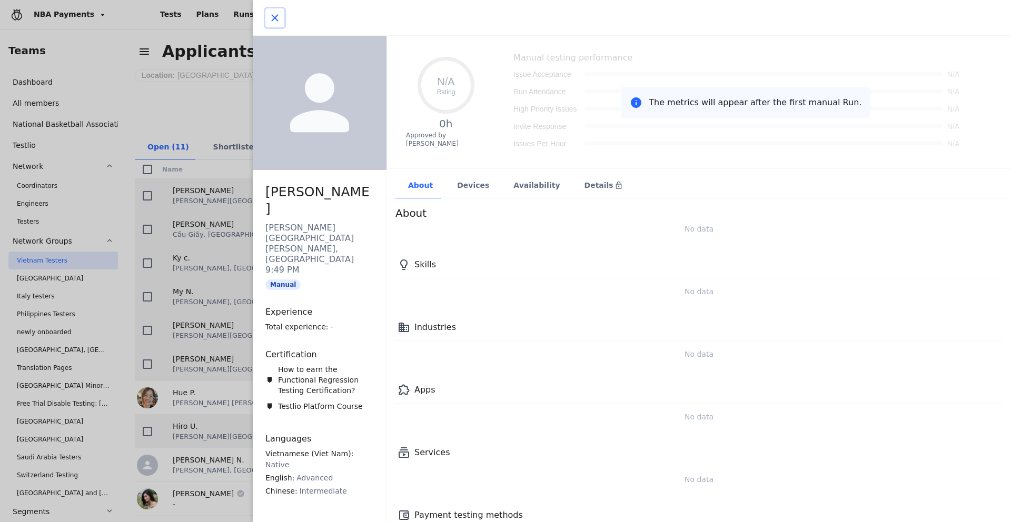
click at [271, 15] on icon "button" at bounding box center [274, 18] width 13 height 13
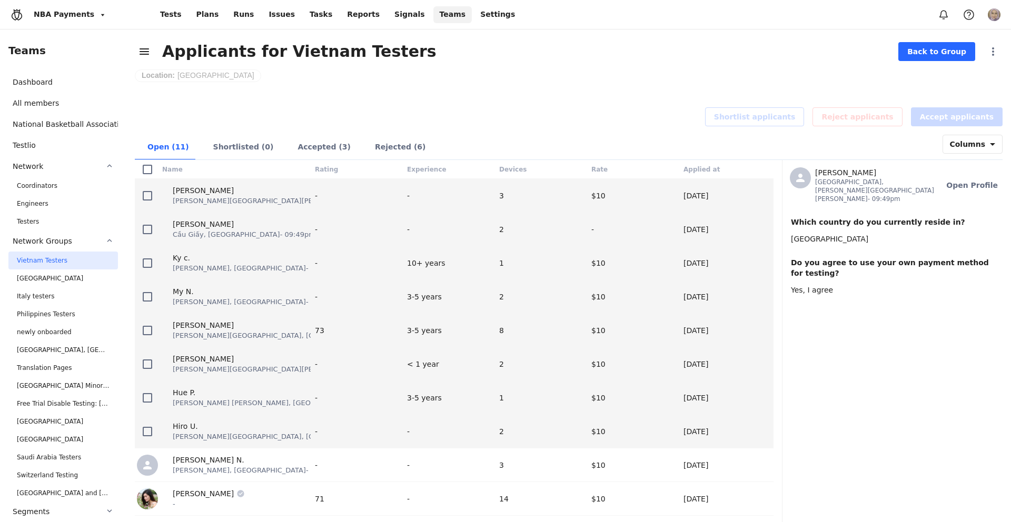
click at [230, 400] on span "[PERSON_NAME] [PERSON_NAME], [GEOGRAPHIC_DATA] - 09:49pm" at bounding box center [286, 403] width 227 height 10
click at [967, 180] on span "Open Profile" at bounding box center [972, 185] width 52 height 11
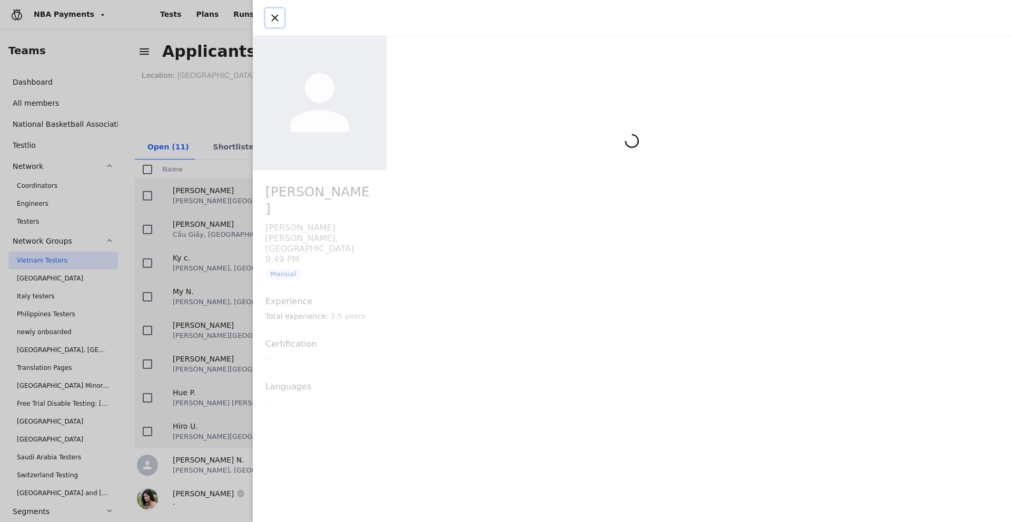
click at [265, 11] on button "button" at bounding box center [274, 17] width 19 height 19
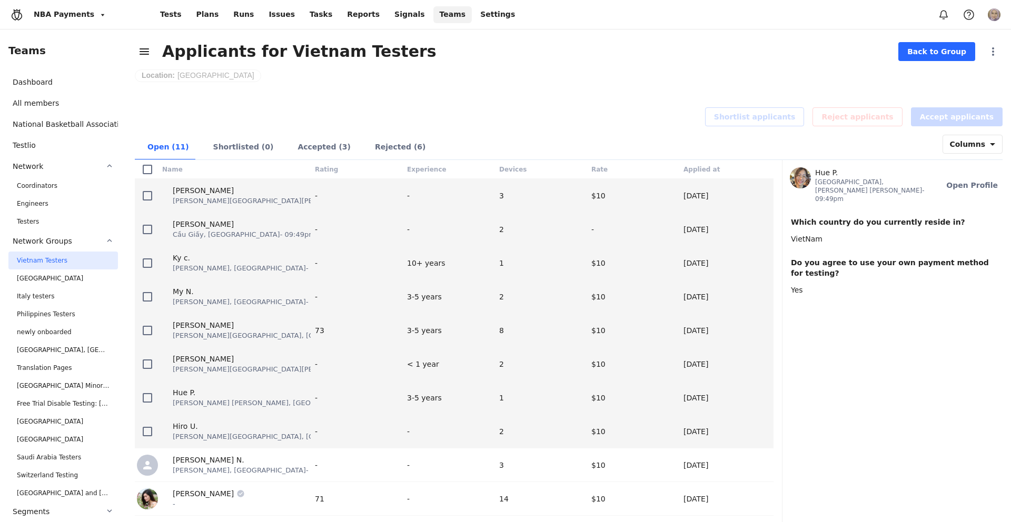
click at [212, 429] on div "Hiro U." at bounding box center [293, 426] width 241 height 11
click at [982, 181] on span "Open Profile" at bounding box center [972, 185] width 52 height 11
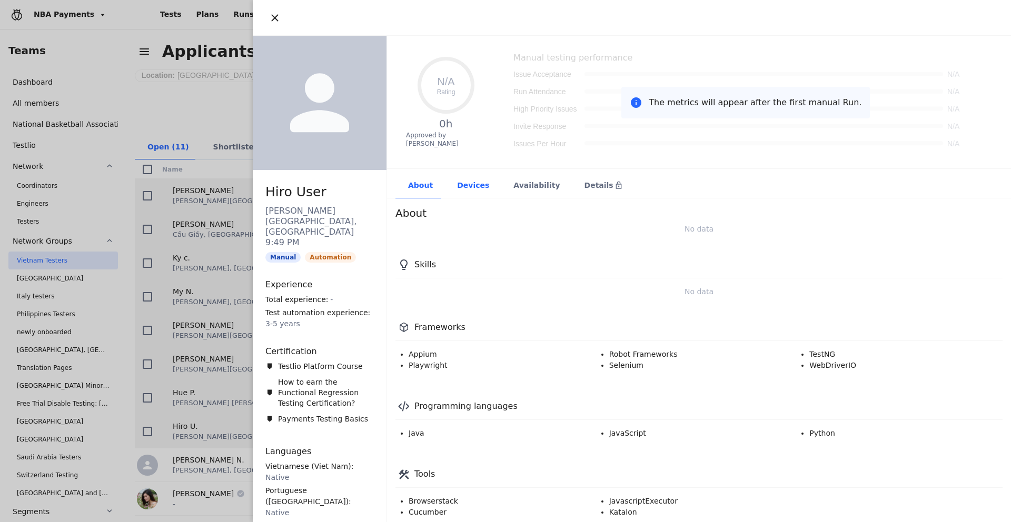
click at [467, 196] on div "Devices" at bounding box center [472, 186] width 56 height 26
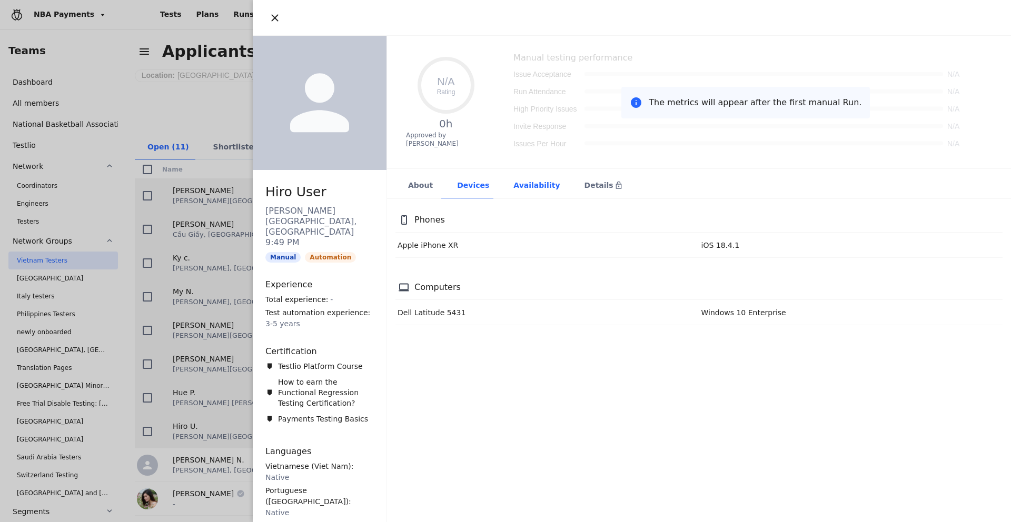
drag, startPoint x: 512, startPoint y: 185, endPoint x: 519, endPoint y: 184, distance: 6.3
click at [512, 185] on div "Availability" at bounding box center [536, 186] width 71 height 26
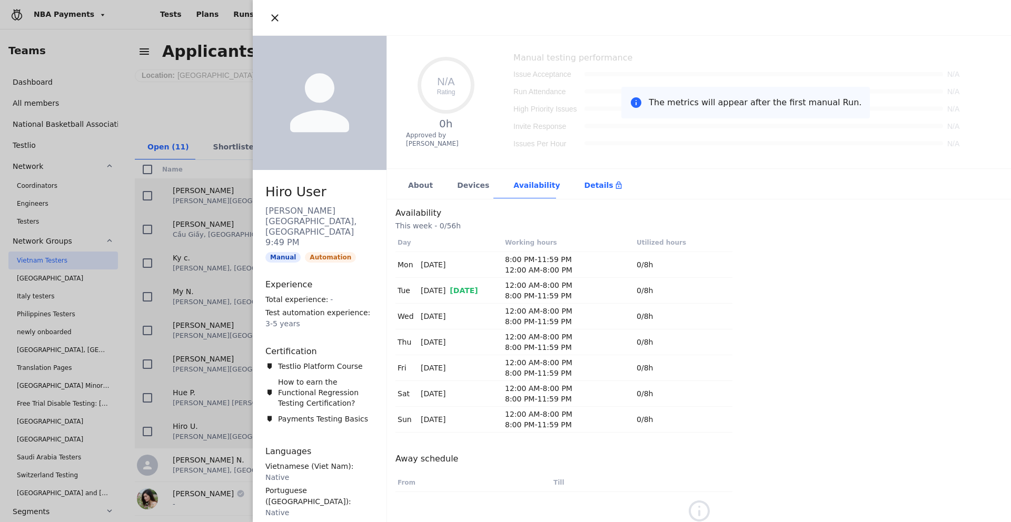
click at [572, 176] on div "Details" at bounding box center [603, 186] width 63 height 26
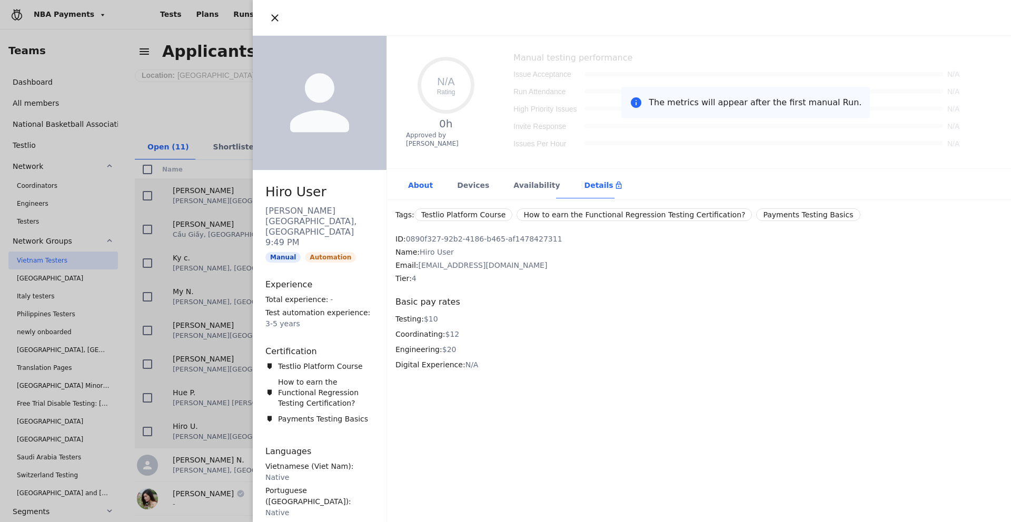
click at [422, 183] on div "About" at bounding box center [419, 186] width 49 height 26
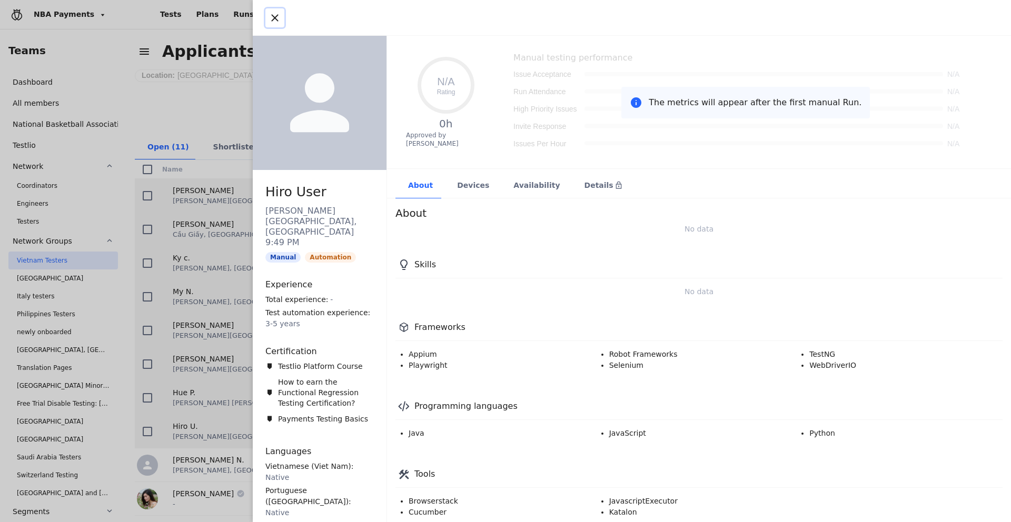
click at [273, 17] on icon "button" at bounding box center [274, 17] width 7 height 7
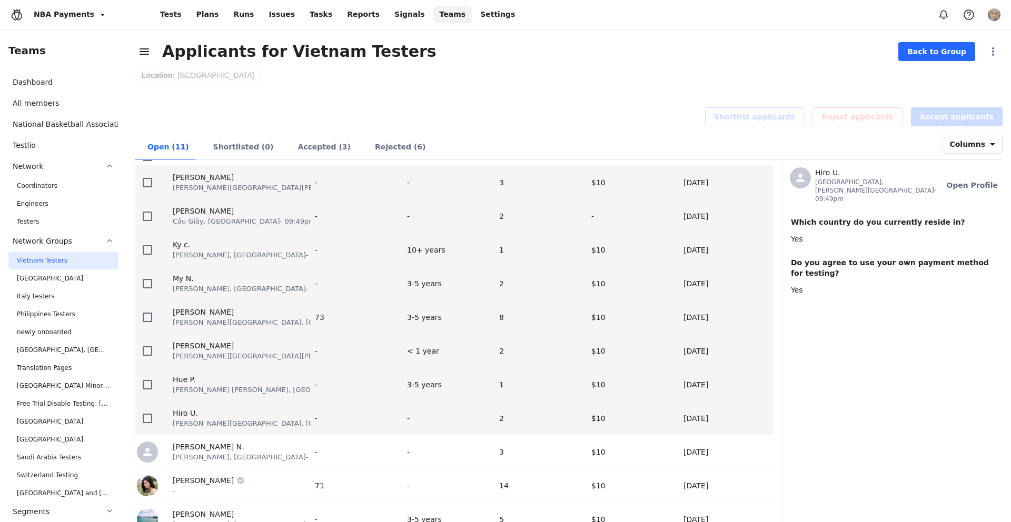
scroll to position [34, 0]
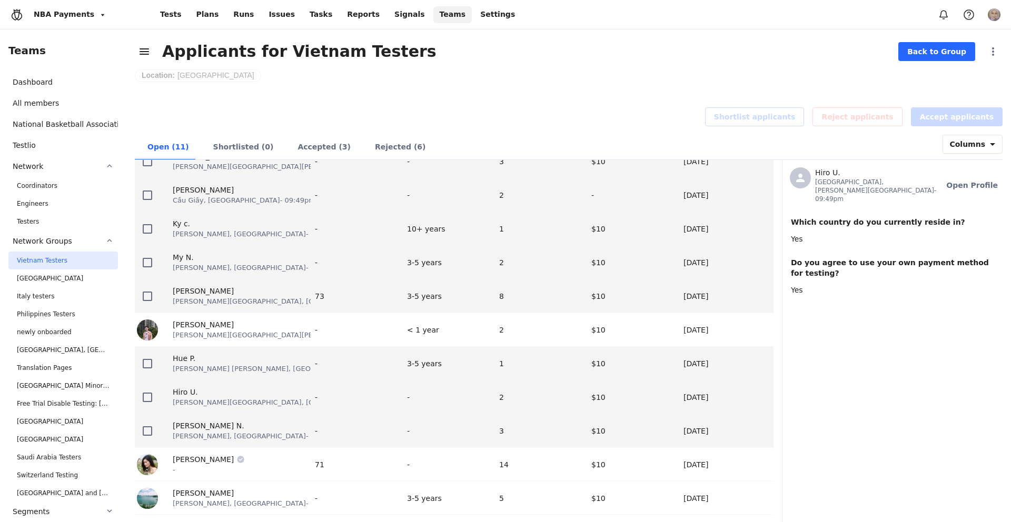
click at [262, 442] on div "[PERSON_NAME] [PERSON_NAME], [GEOGRAPHIC_DATA] - 09:49pm" at bounding box center [236, 430] width 153 height 33
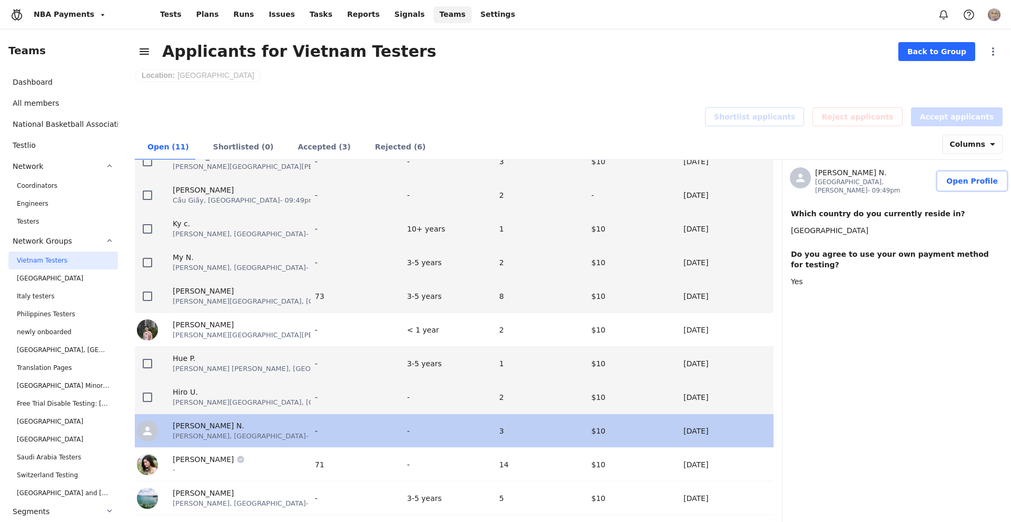
click at [972, 179] on span "Open Profile" at bounding box center [972, 181] width 52 height 11
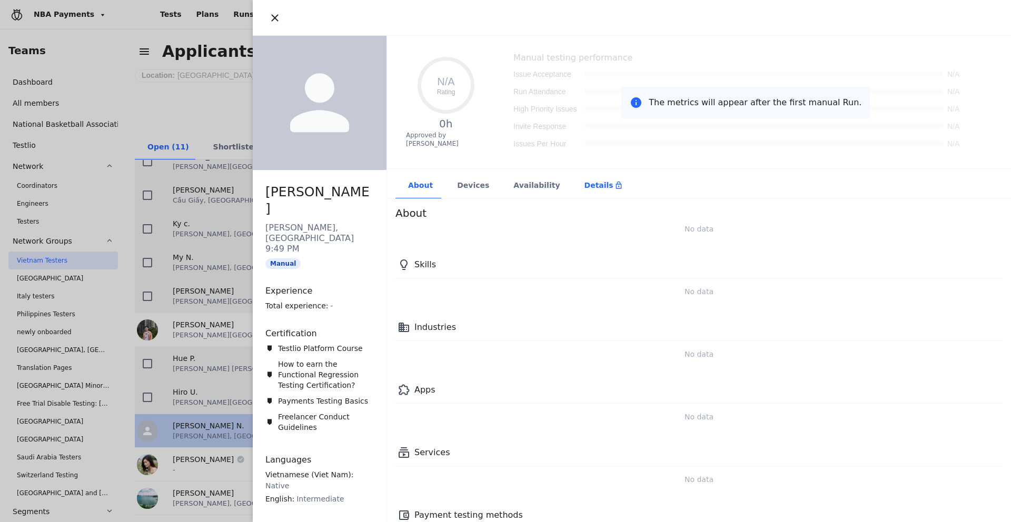
click at [573, 192] on div "Details" at bounding box center [603, 186] width 63 height 26
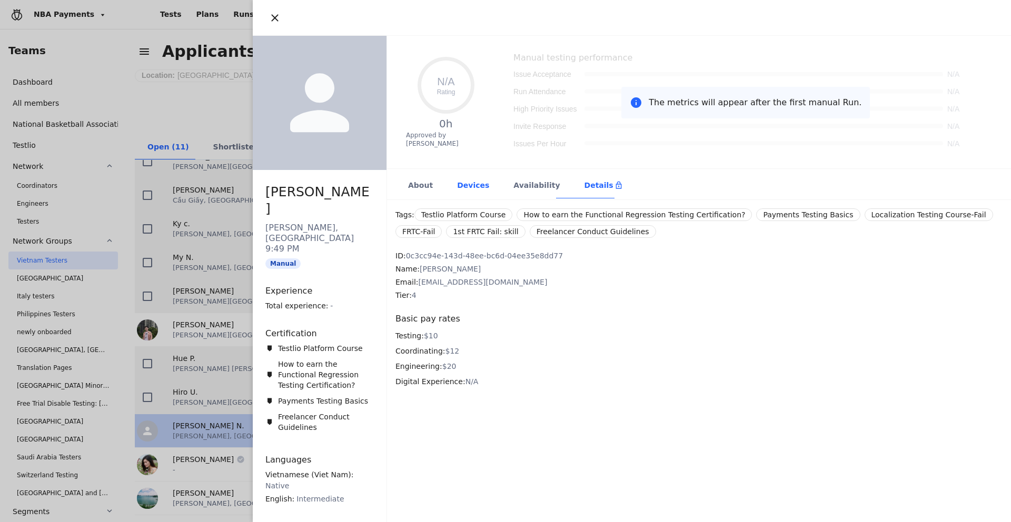
click at [465, 185] on div "Devices" at bounding box center [472, 186] width 56 height 26
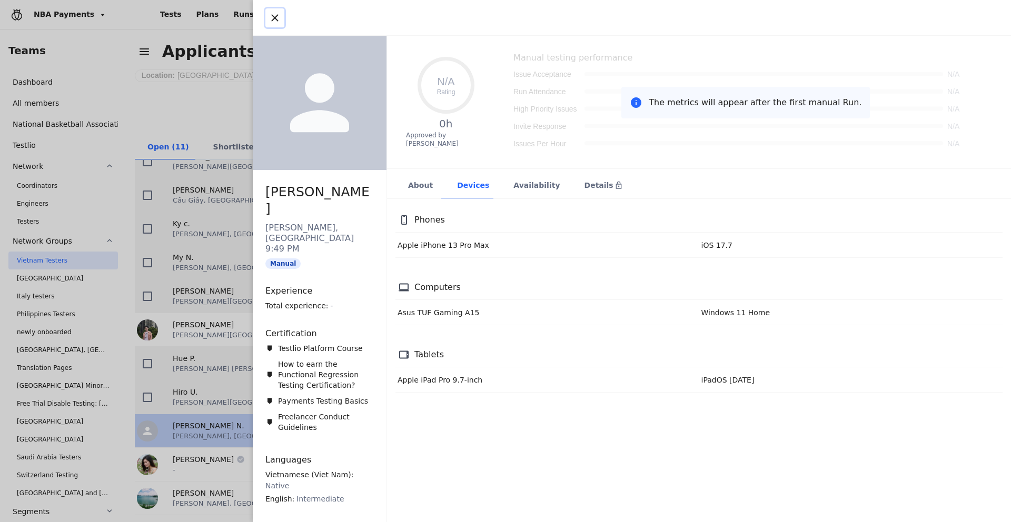
drag, startPoint x: 278, startPoint y: 11, endPoint x: 264, endPoint y: 39, distance: 32.0
click at [278, 11] on button "button" at bounding box center [274, 17] width 19 height 19
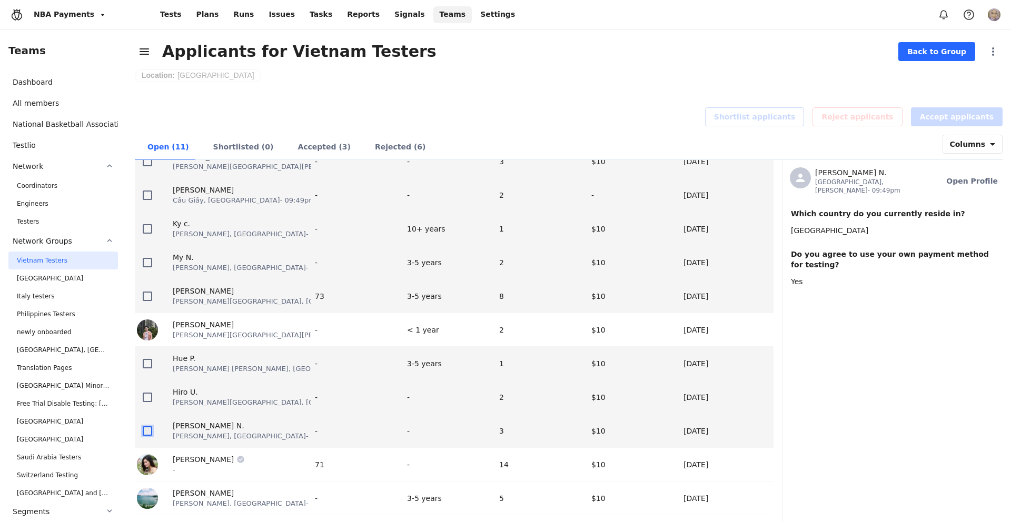
click at [145, 435] on icon at bounding box center [147, 430] width 9 height 9
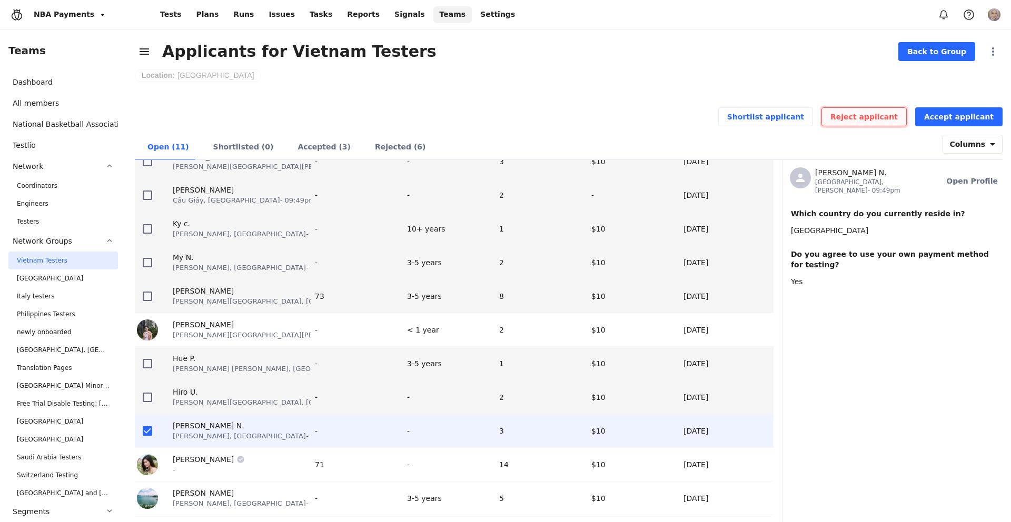
click at [887, 110] on button "Reject applicant" at bounding box center [863, 116] width 85 height 19
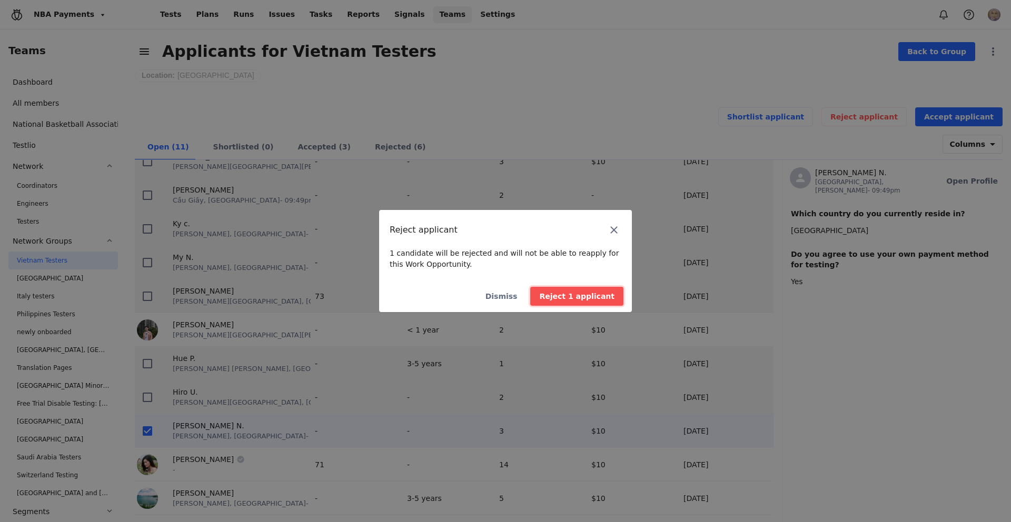
click at [573, 290] on button "Reject 1 applicant" at bounding box center [576, 296] width 93 height 19
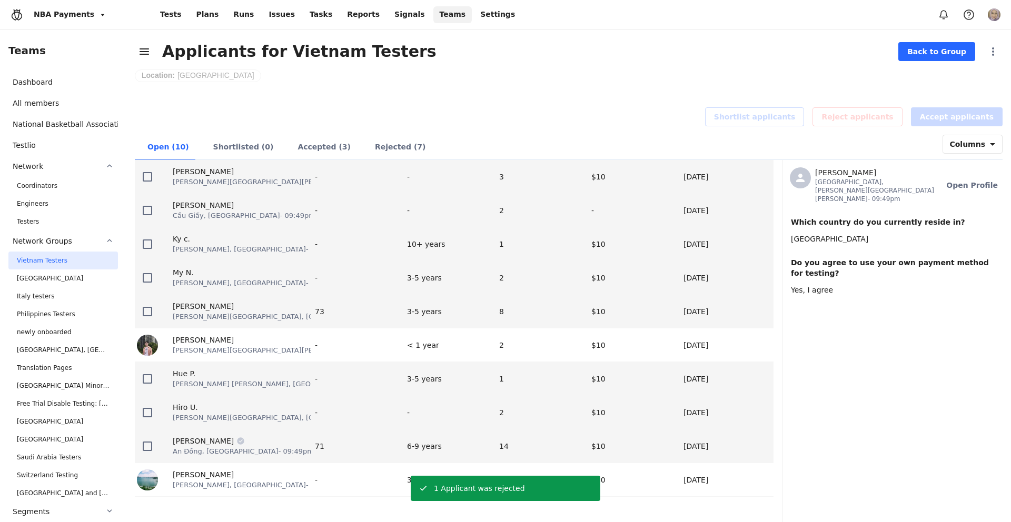
click at [292, 436] on div "[PERSON_NAME] [GEOGRAPHIC_DATA], [GEOGRAPHIC_DATA] - 09:49pm" at bounding box center [236, 446] width 148 height 21
click at [978, 180] on span "Open Profile" at bounding box center [972, 185] width 52 height 11
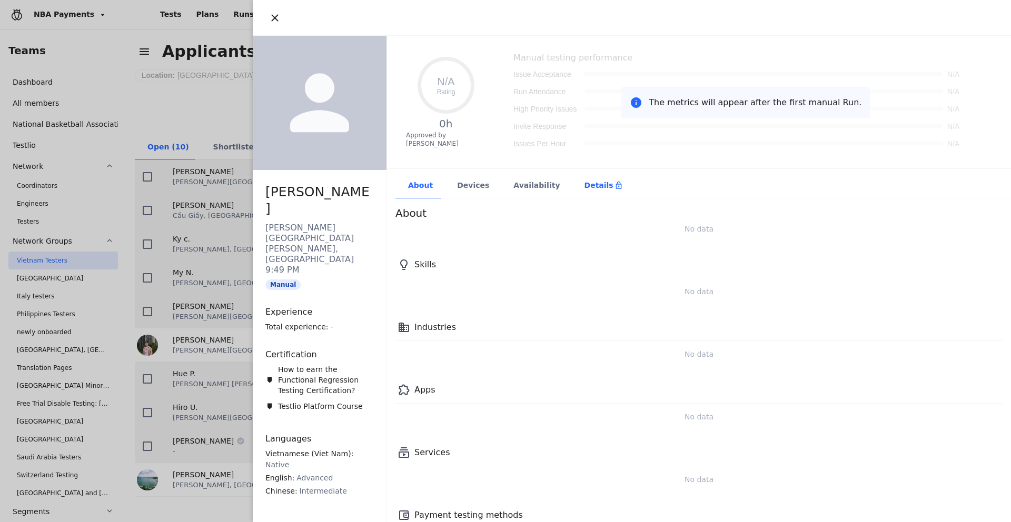
click at [578, 192] on div "Details" at bounding box center [603, 186] width 63 height 26
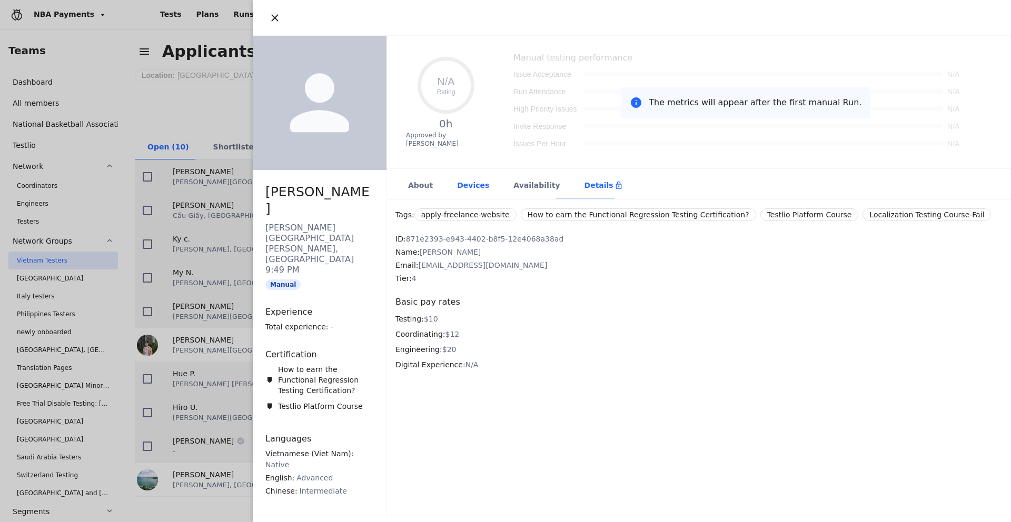
click at [467, 178] on div "Devices" at bounding box center [472, 186] width 56 height 26
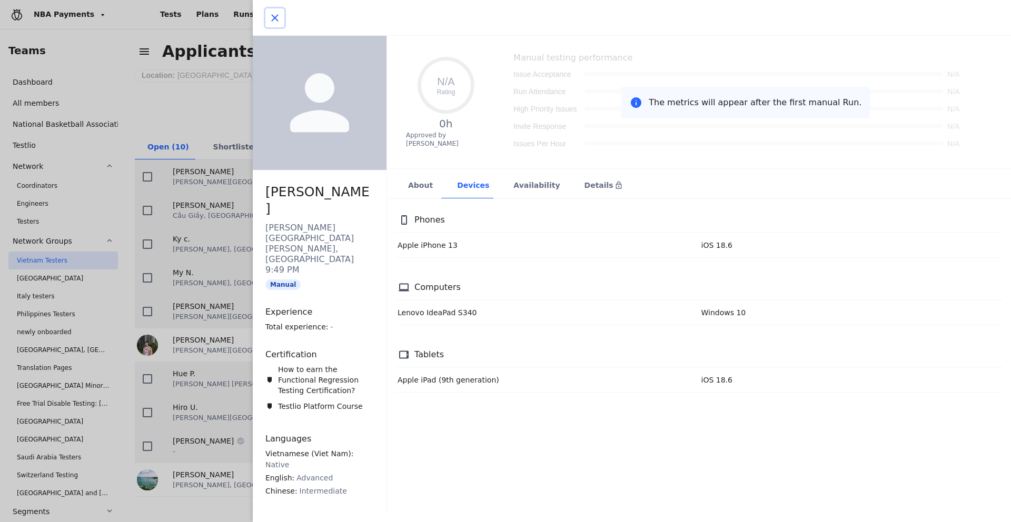
click at [267, 13] on button "button" at bounding box center [274, 17] width 19 height 19
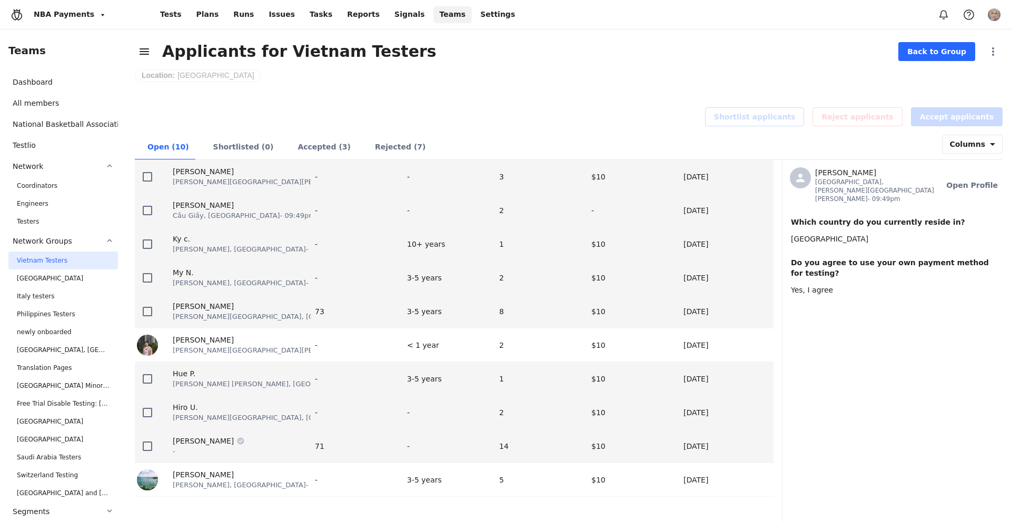
click at [231, 440] on div "[PERSON_NAME] -" at bounding box center [236, 446] width 148 height 21
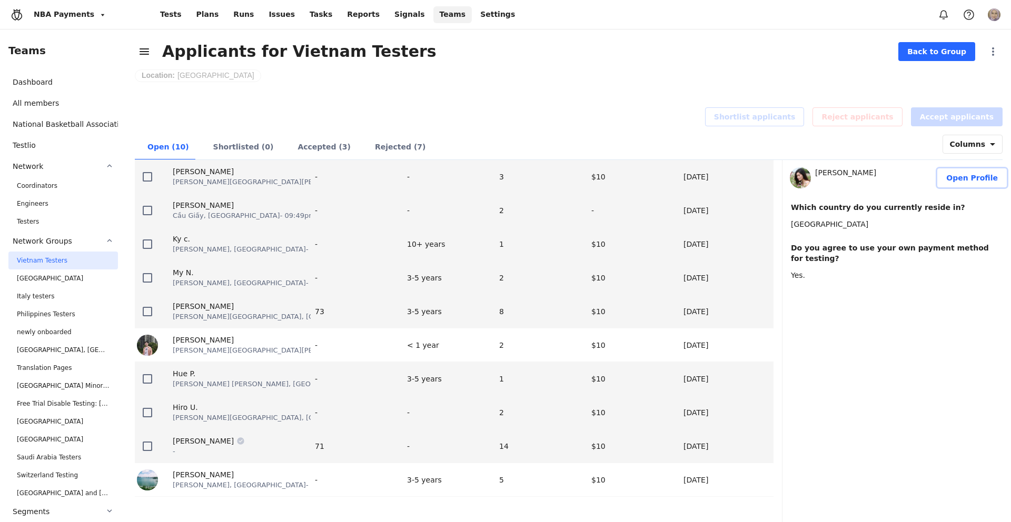
click at [996, 180] on span "Open Profile" at bounding box center [972, 178] width 52 height 11
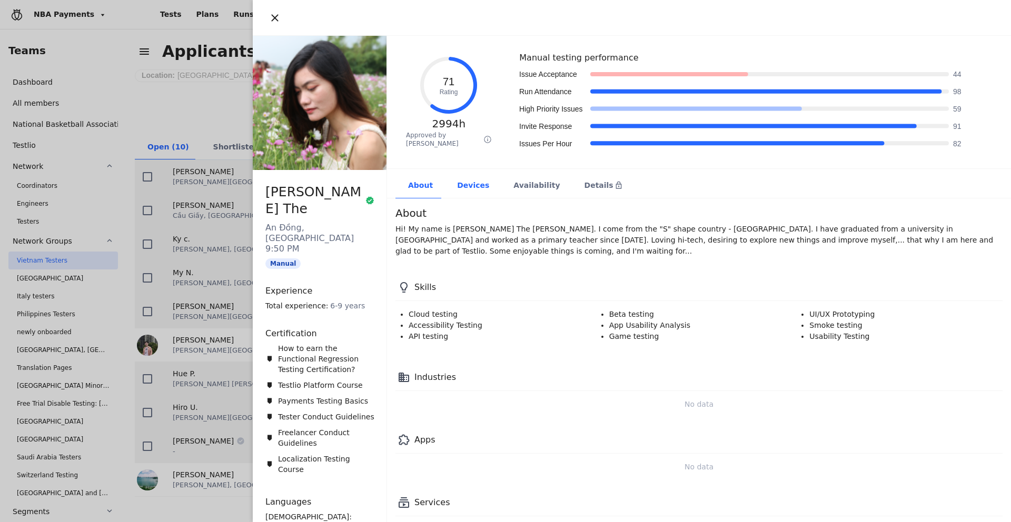
click at [479, 184] on div "Devices" at bounding box center [472, 186] width 56 height 26
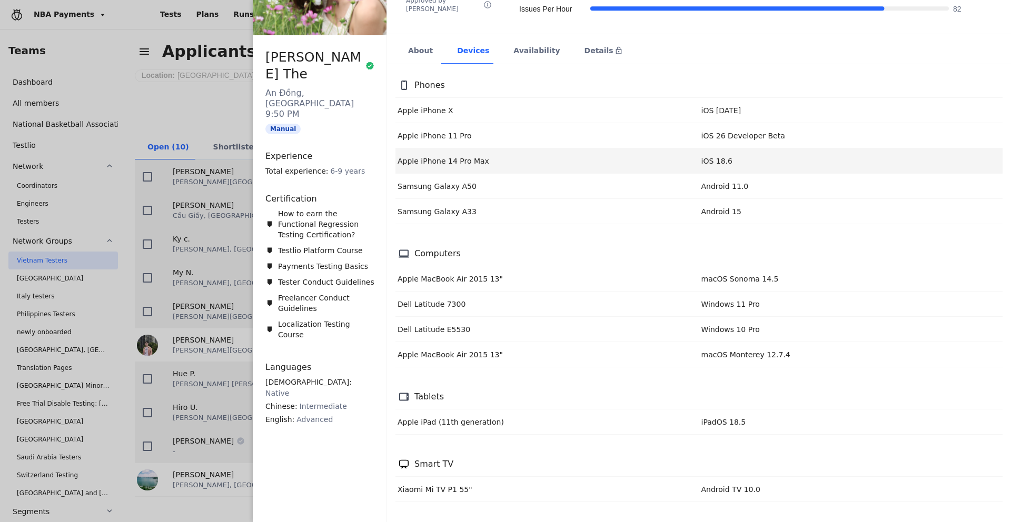
scroll to position [0, 0]
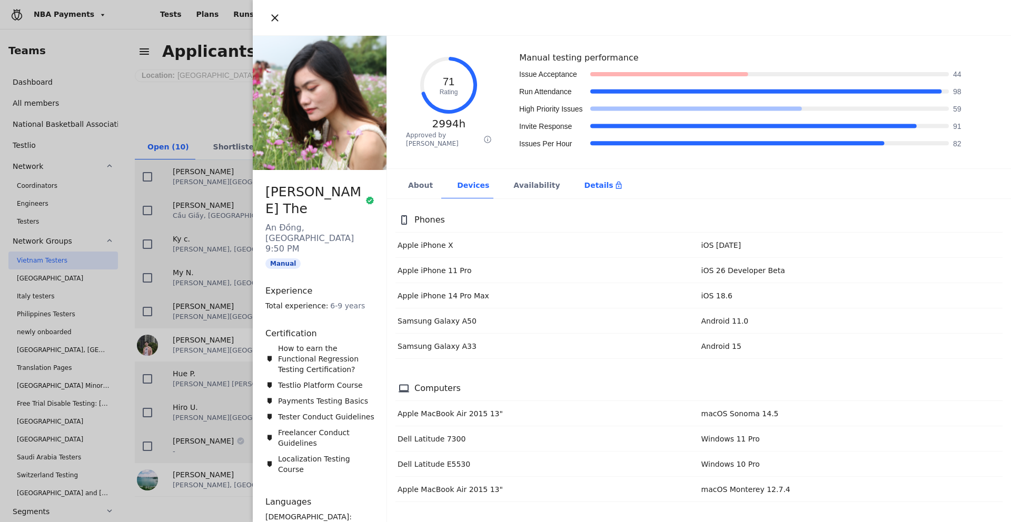
click at [587, 176] on div "Details" at bounding box center [603, 186] width 63 height 26
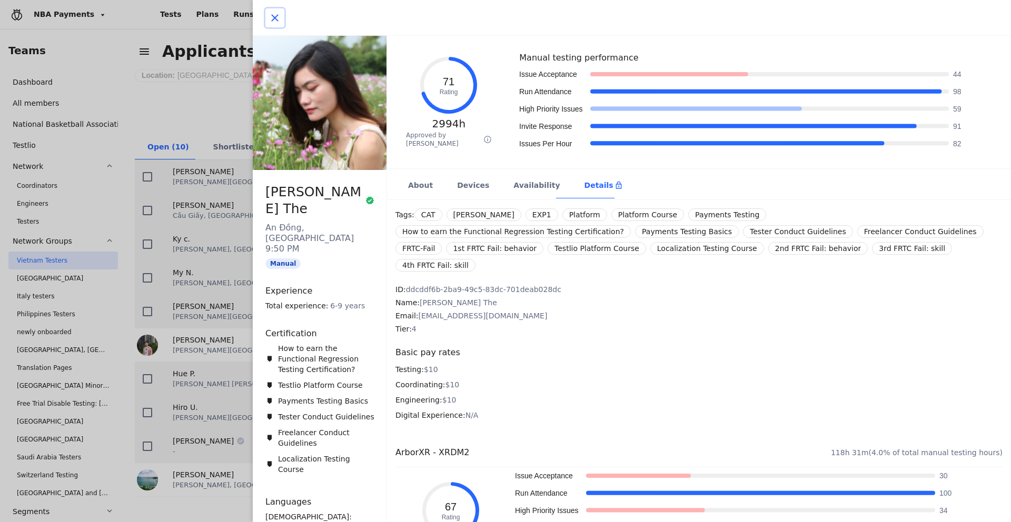
click at [277, 19] on icon "button" at bounding box center [274, 18] width 13 height 13
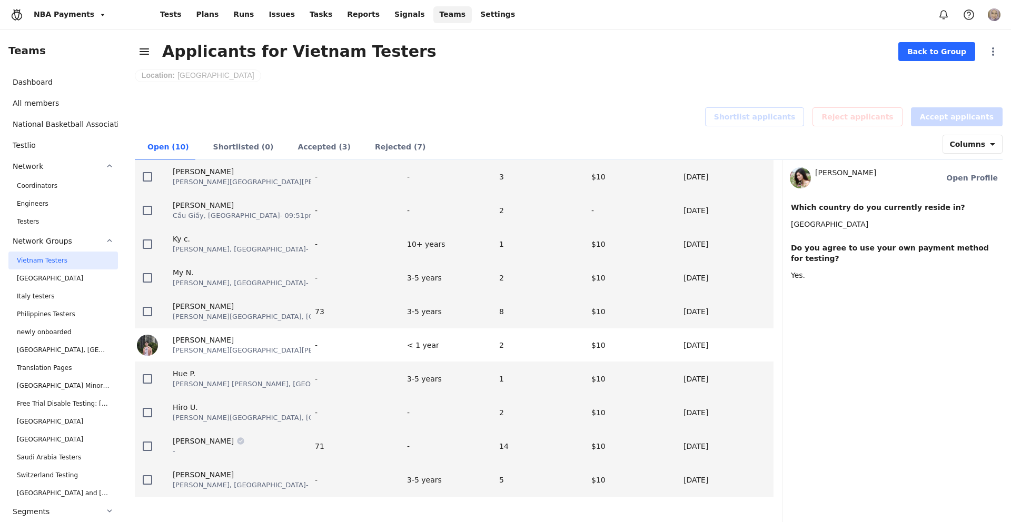
click at [281, 475] on div "[PERSON_NAME] [PERSON_NAME], [GEOGRAPHIC_DATA] - 09:51pm" at bounding box center [236, 479] width 153 height 33
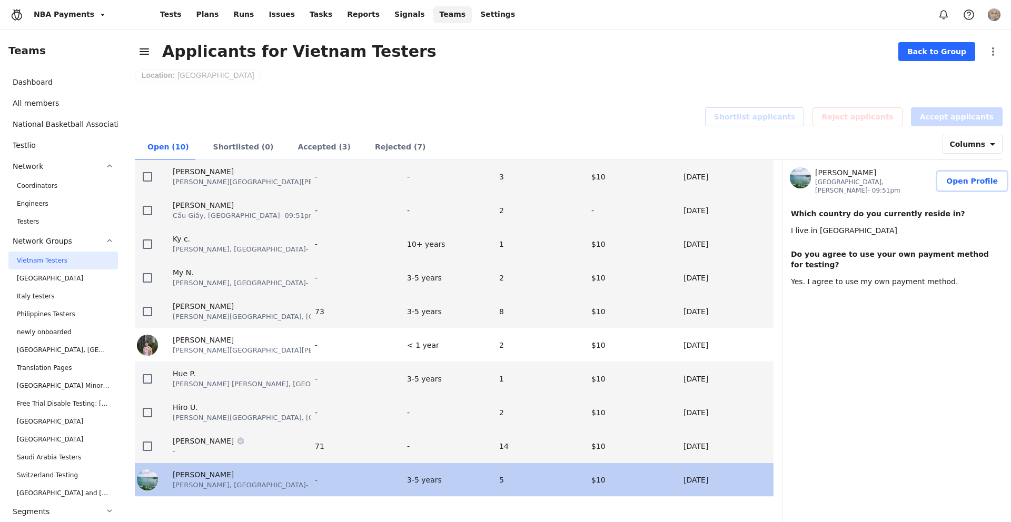
click at [979, 184] on button "Open Profile" at bounding box center [971, 181] width 69 height 19
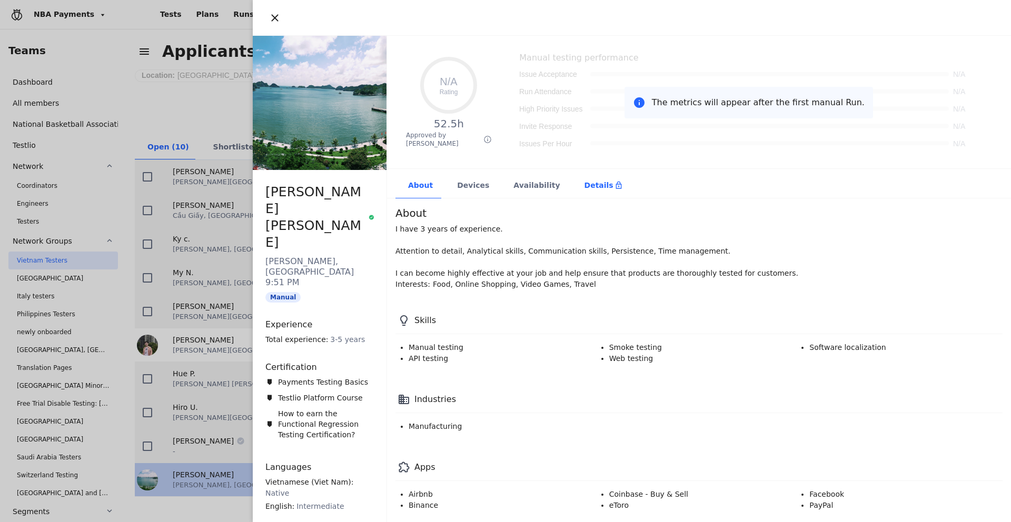
click at [594, 194] on div "Details" at bounding box center [603, 186] width 63 height 26
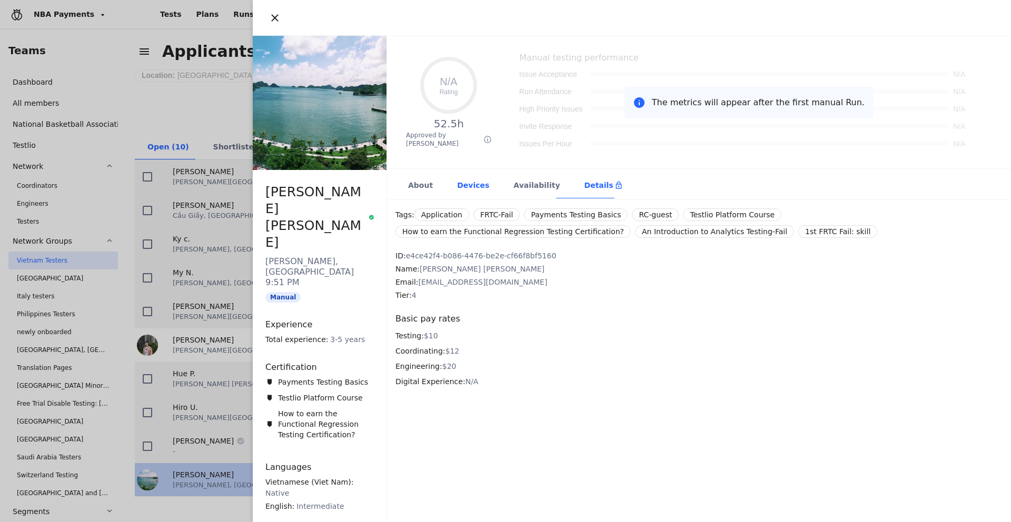
click at [477, 194] on div "Devices" at bounding box center [472, 186] width 56 height 26
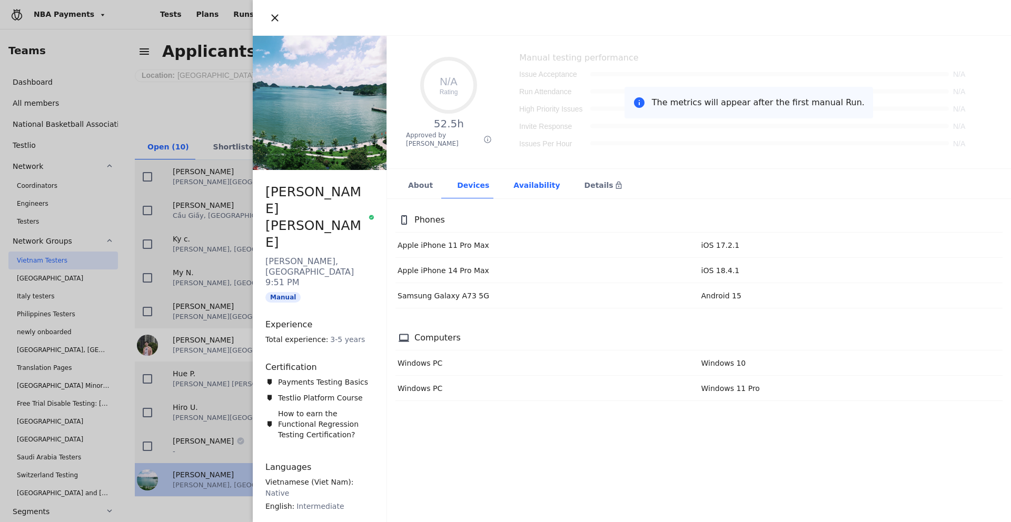
click at [512, 193] on div "Availability" at bounding box center [536, 186] width 71 height 26
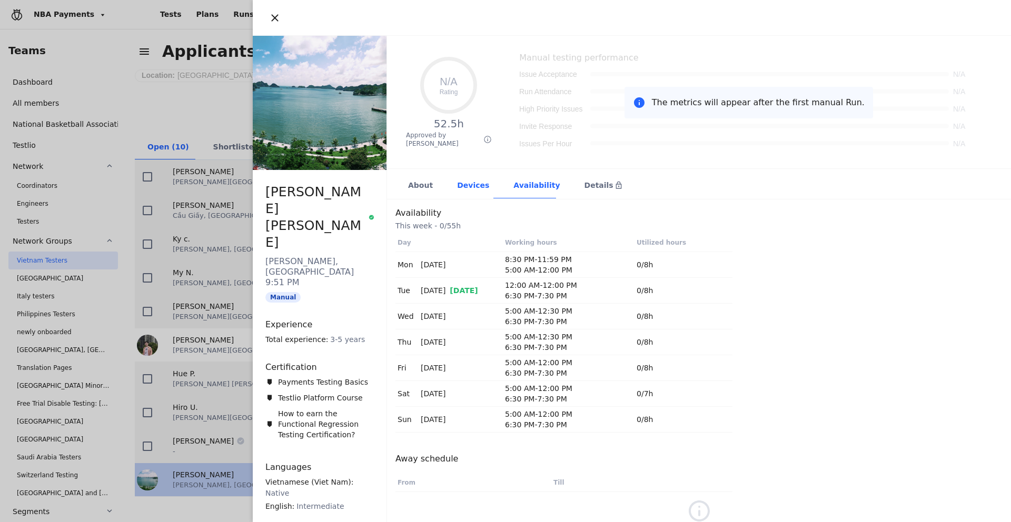
drag, startPoint x: 581, startPoint y: 185, endPoint x: 490, endPoint y: 184, distance: 90.6
click at [584, 185] on div "Details" at bounding box center [603, 185] width 38 height 11
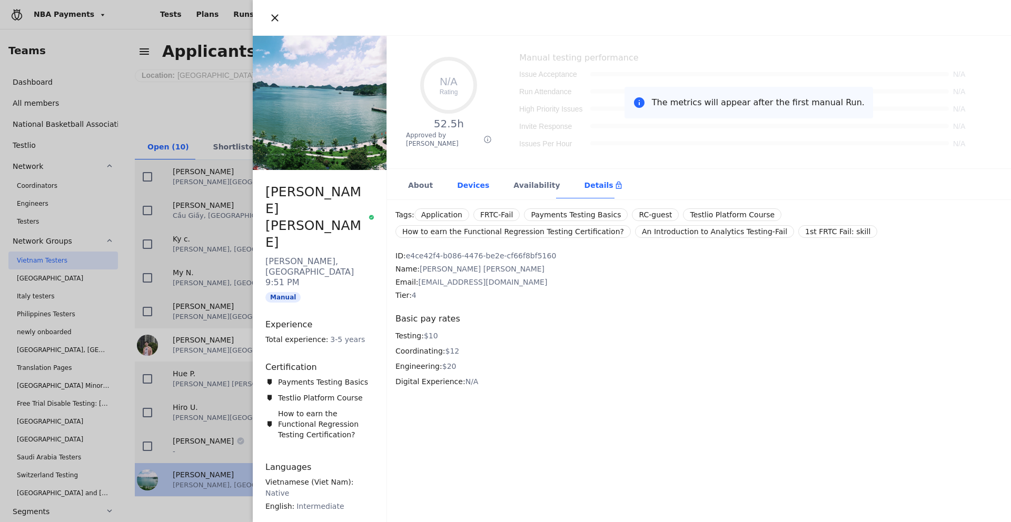
click at [473, 182] on div "Devices" at bounding box center [472, 186] width 56 height 26
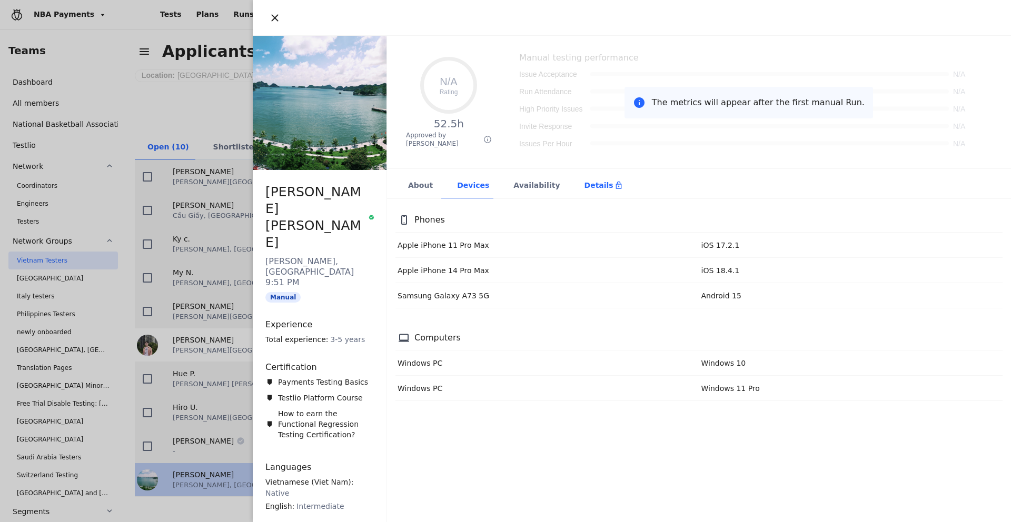
drag, startPoint x: 534, startPoint y: 185, endPoint x: 564, endPoint y: 186, distance: 30.5
click at [534, 185] on div "Availability" at bounding box center [536, 186] width 71 height 26
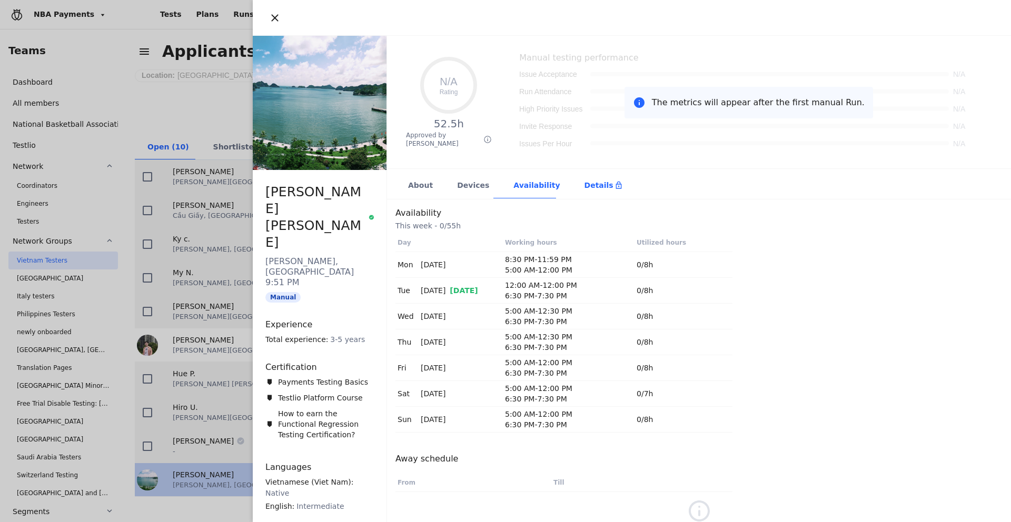
click at [572, 186] on div "Details" at bounding box center [603, 186] width 63 height 26
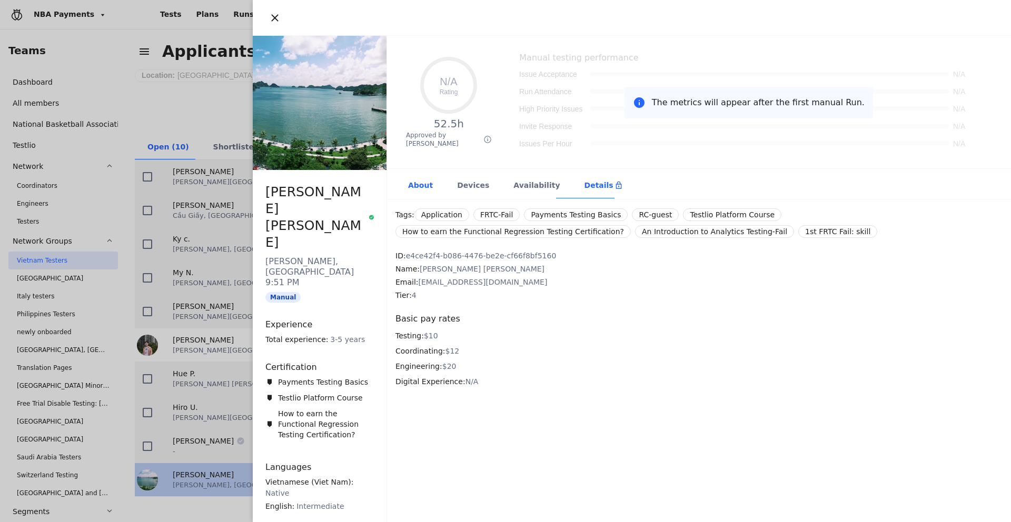
click at [427, 197] on div "About" at bounding box center [419, 186] width 49 height 26
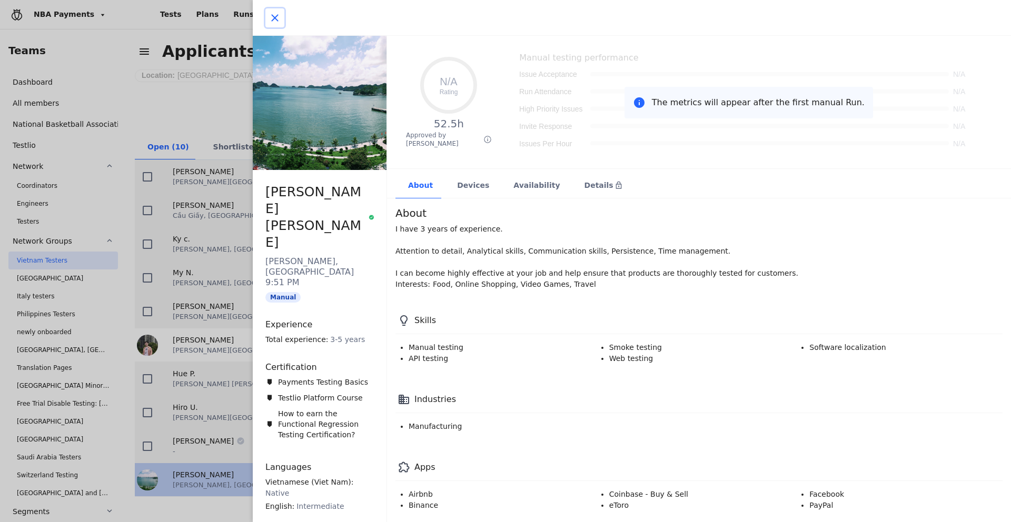
click at [274, 19] on icon "button" at bounding box center [274, 18] width 13 height 13
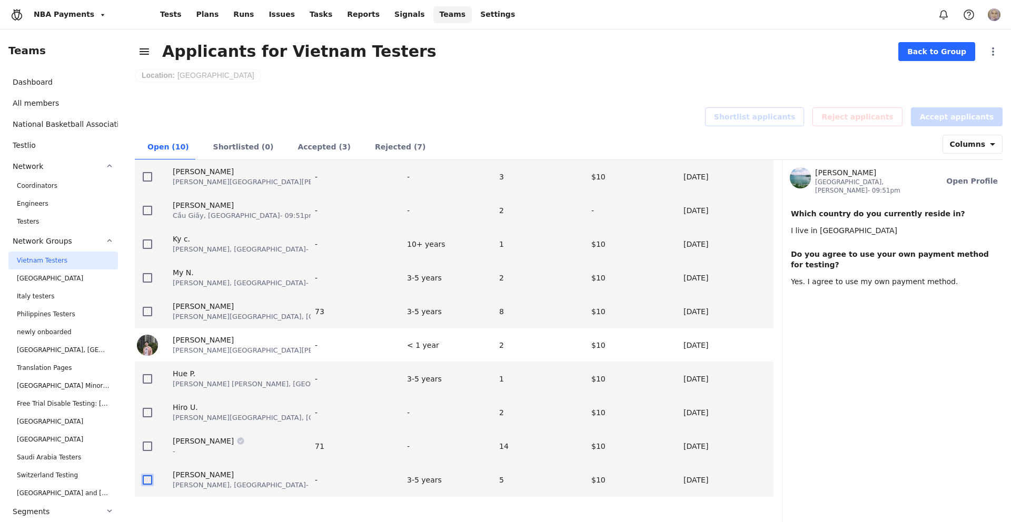
click at [153, 474] on icon at bounding box center [147, 480] width 13 height 13
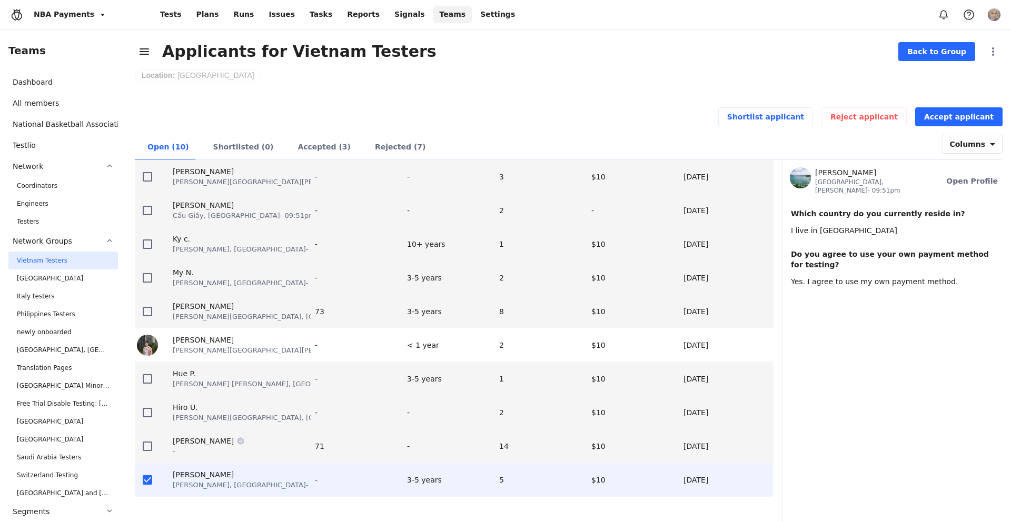
click at [904, 423] on div "[PERSON_NAME] [GEOGRAPHIC_DATA], [PERSON_NAME] - 09:51pm Open Profile Which cou…" at bounding box center [896, 341] width 229 height 362
click at [141, 477] on div at bounding box center [147, 479] width 25 height 33
click at [143, 474] on div at bounding box center [147, 479] width 25 height 33
click at [313, 141] on div "Accepted (3)" at bounding box center [323, 148] width 77 height 26
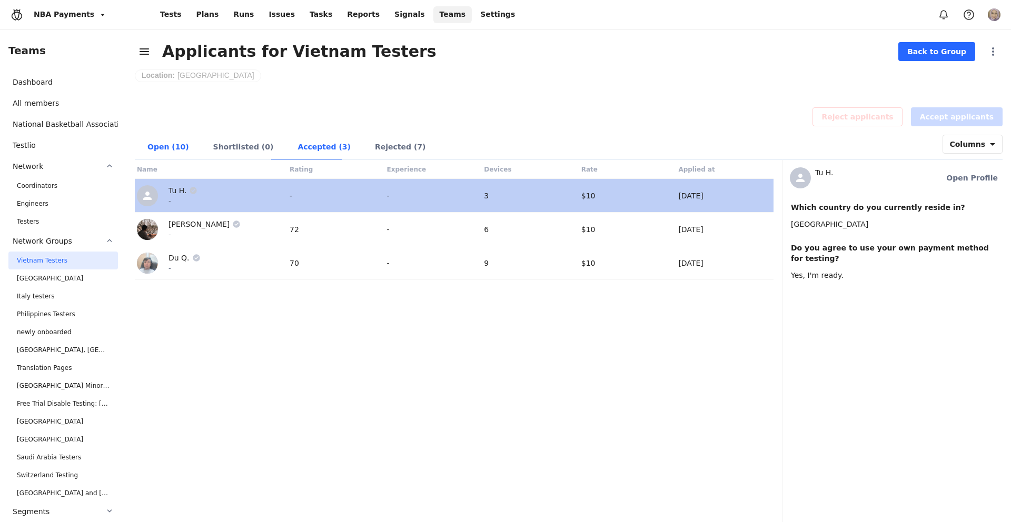
click at [158, 141] on div "Open (10)" at bounding box center [168, 148] width 66 height 26
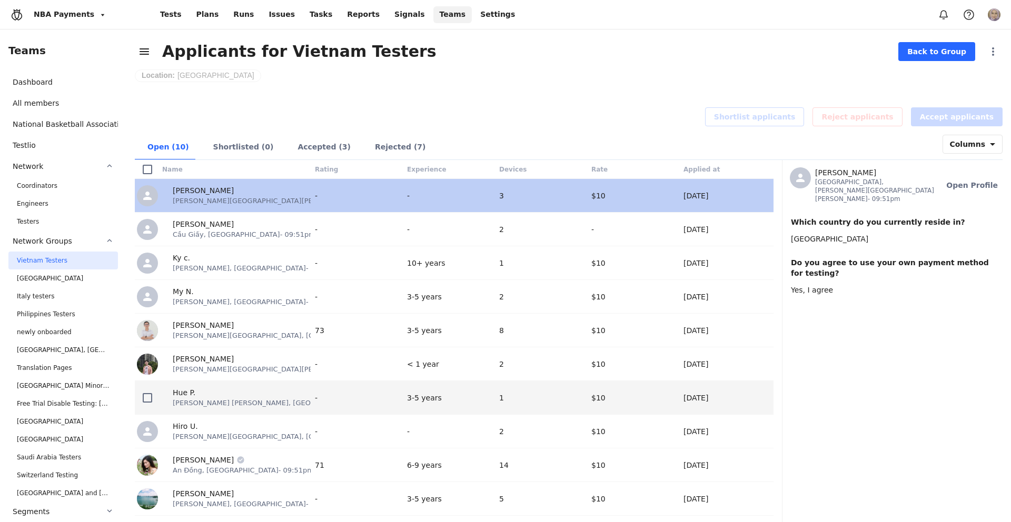
scroll to position [35, 0]
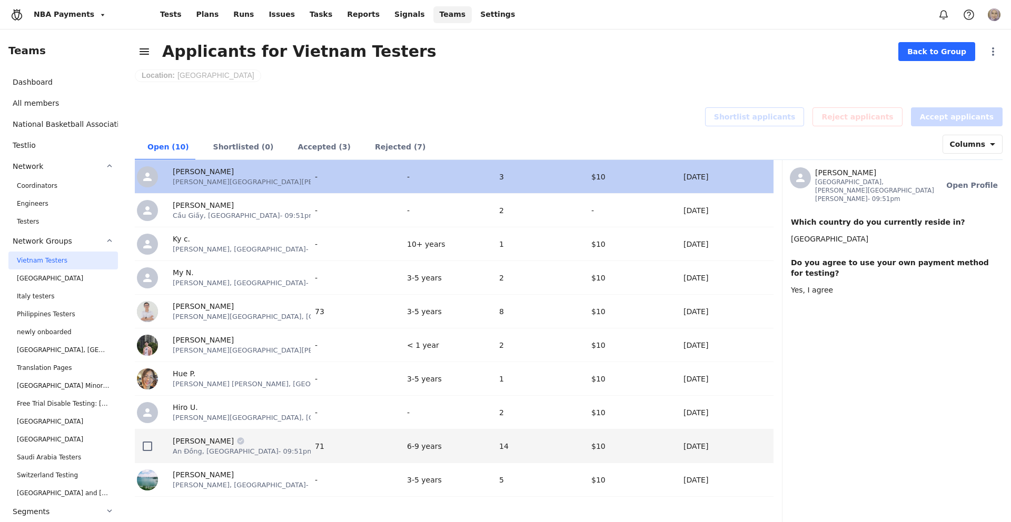
click at [270, 436] on div "[PERSON_NAME] [GEOGRAPHIC_DATA], [GEOGRAPHIC_DATA] - 09:51pm" at bounding box center [236, 446] width 148 height 21
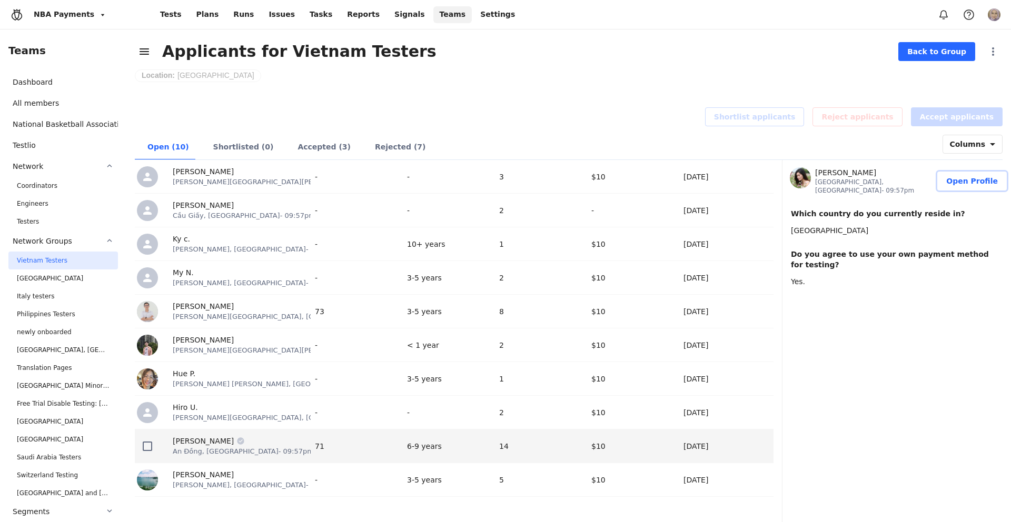
click at [961, 176] on span "Open Profile" at bounding box center [972, 181] width 52 height 11
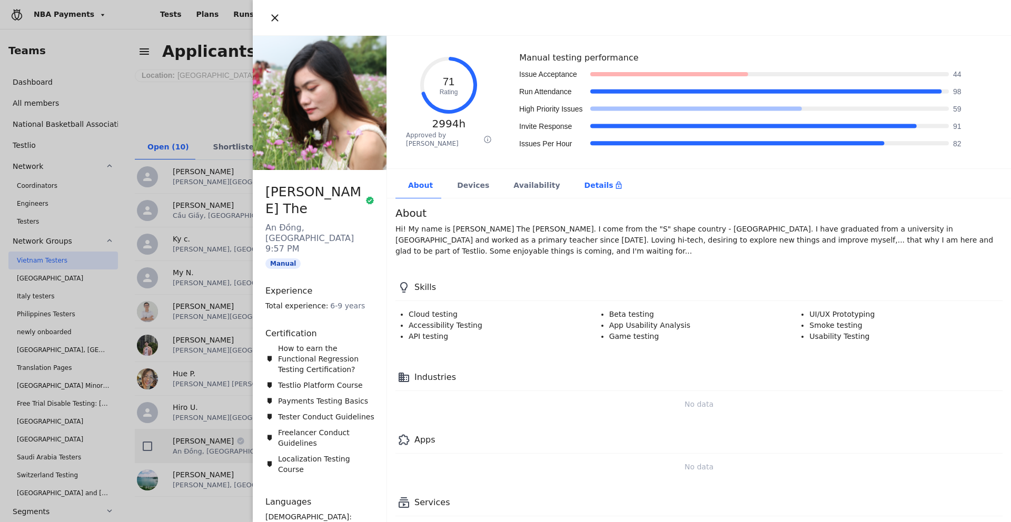
click at [573, 177] on div "Details" at bounding box center [603, 186] width 63 height 26
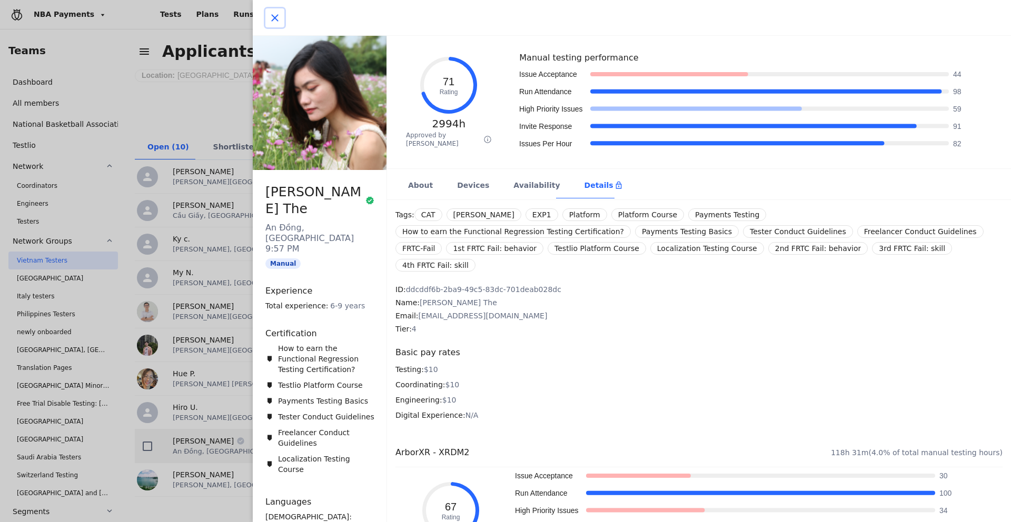
click at [276, 18] on icon "button" at bounding box center [274, 17] width 7 height 7
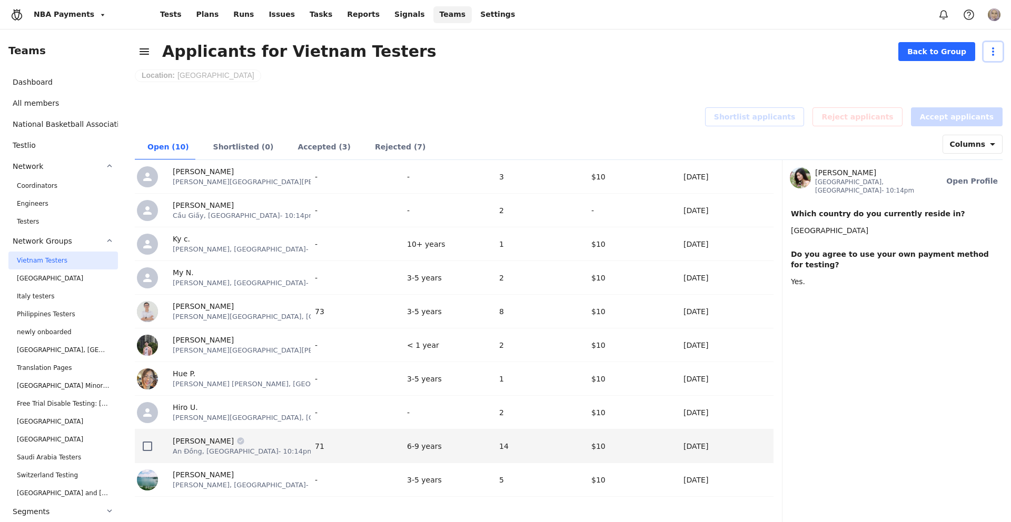
click at [989, 53] on icon "button" at bounding box center [993, 51] width 13 height 13
drag, startPoint x: 807, startPoint y: 83, endPoint x: 730, endPoint y: 64, distance: 79.0
click at [807, 82] on div "Applicants for Vietnam Testers Back to Group Edit opportunity Pause opportunity…" at bounding box center [573, 275] width 876 height 493
click at [928, 55] on span "Back to Group" at bounding box center [936, 51] width 59 height 11
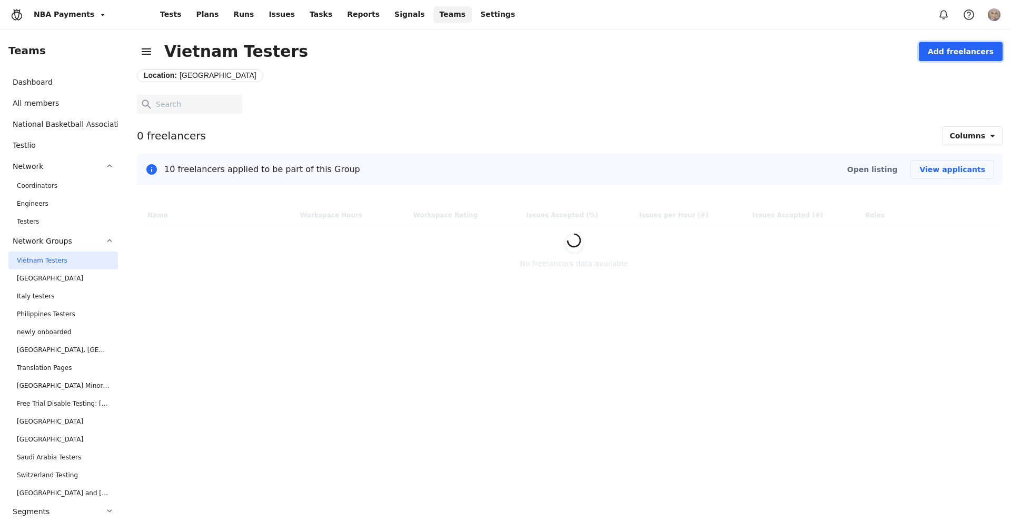
click at [943, 56] on span "Add freelancers" at bounding box center [961, 51] width 66 height 11
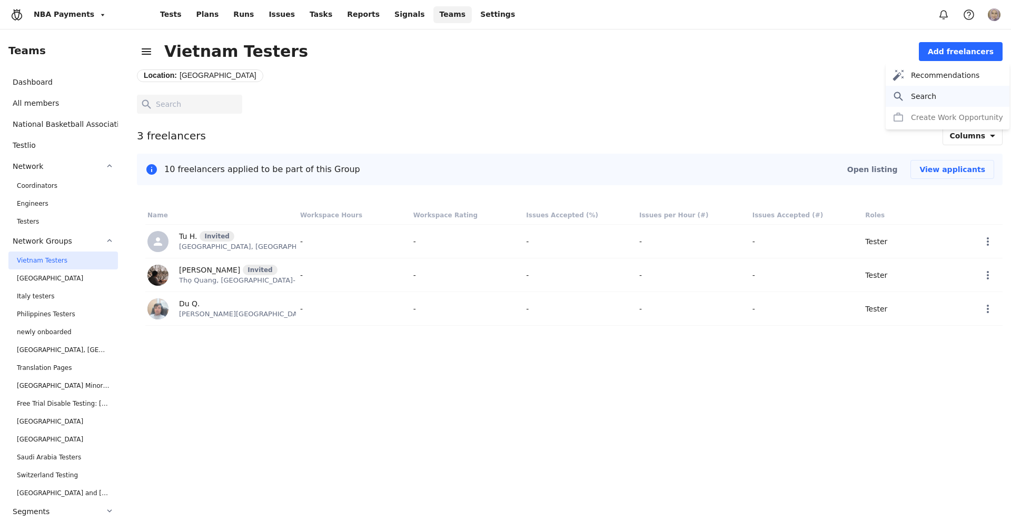
click at [922, 97] on span "Search" at bounding box center [923, 96] width 25 height 11
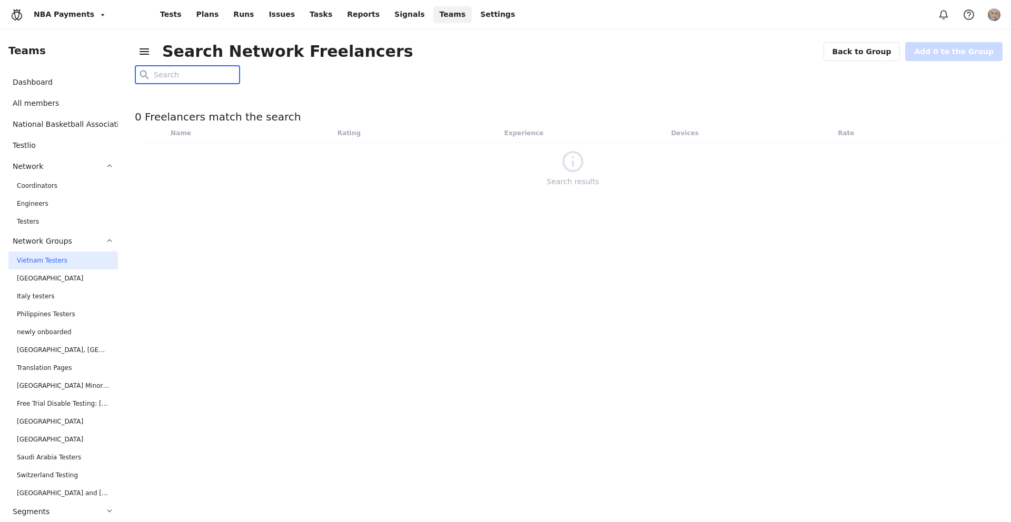
click at [217, 74] on input "text" at bounding box center [194, 74] width 80 height 17
click at [193, 81] on input "[PERSON_NAME]" at bounding box center [194, 74] width 80 height 17
click at [208, 77] on input "[PERSON_NAME]" at bounding box center [194, 74] width 80 height 17
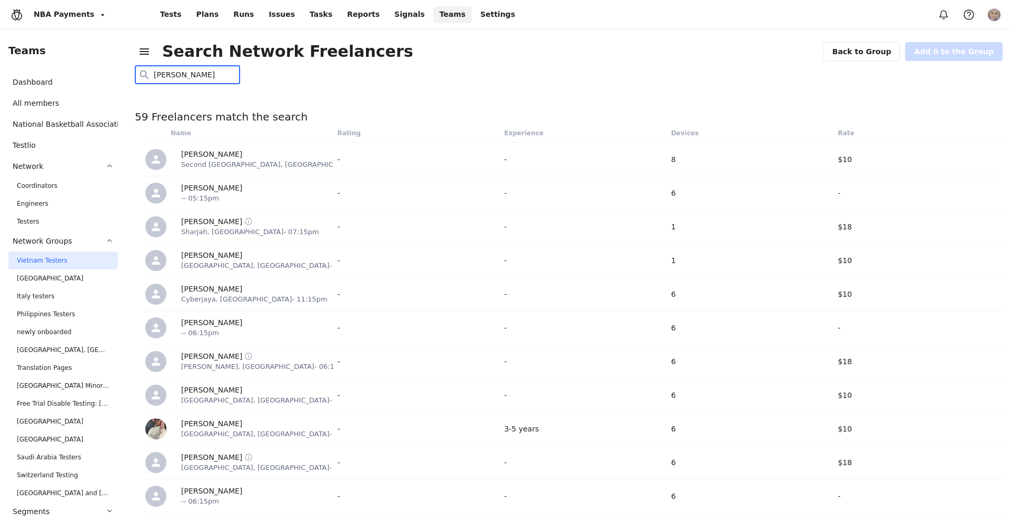
type input "[PERSON_NAME]"
